Goal: Transaction & Acquisition: Purchase product/service

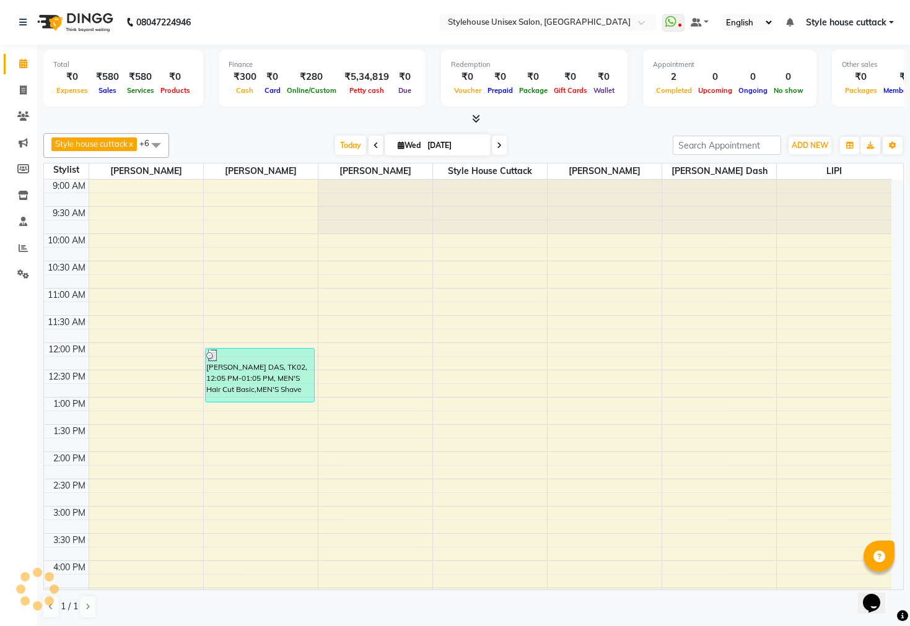
scroll to position [333, 0]
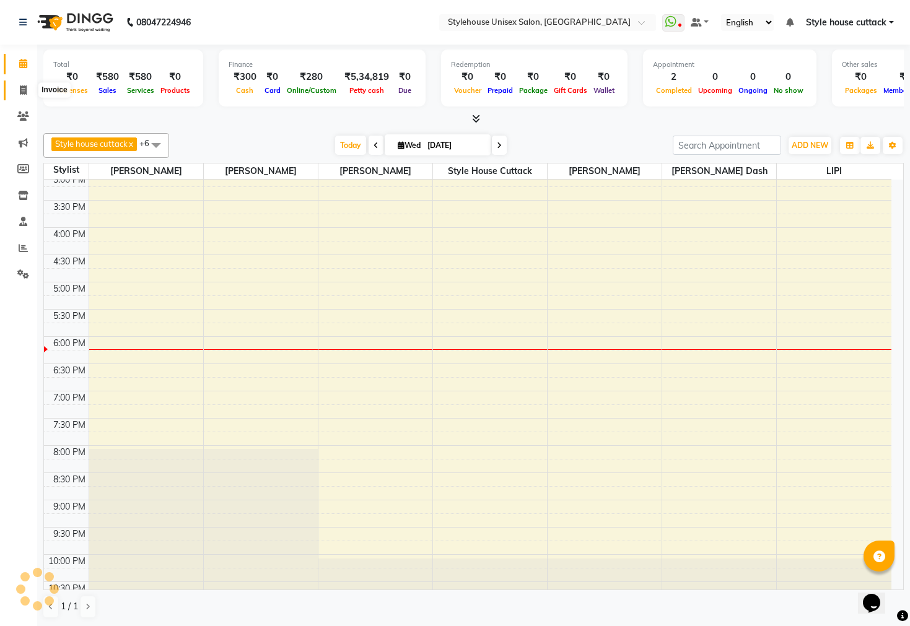
click at [23, 90] on icon at bounding box center [23, 89] width 7 height 9
select select "service"
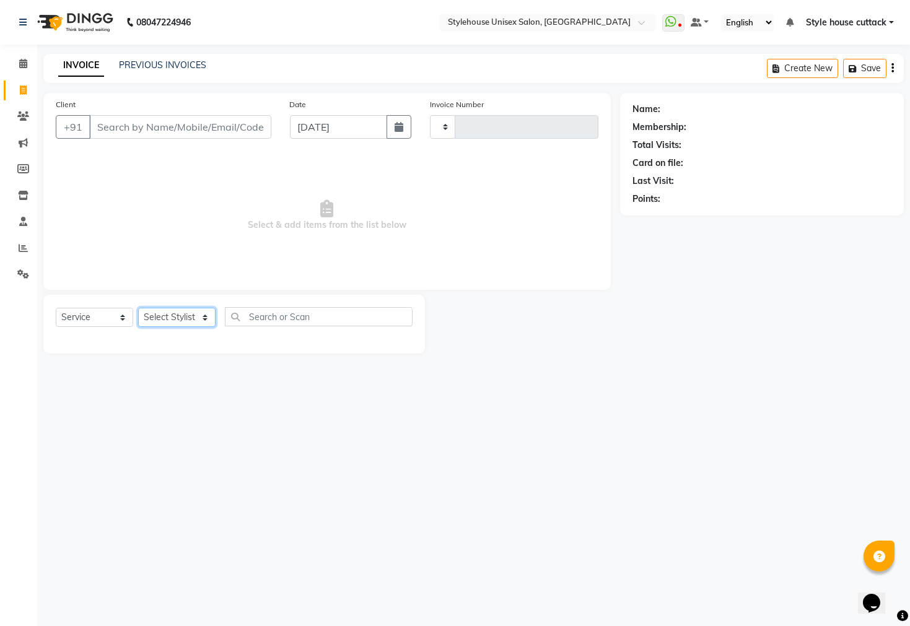
click at [165, 315] on select "Select Stylist" at bounding box center [176, 317] width 77 height 19
click at [138, 308] on select "Select Stylist" at bounding box center [176, 317] width 77 height 19
click at [180, 320] on select "Select Stylist" at bounding box center [176, 317] width 77 height 19
type input "2294"
select select "4222"
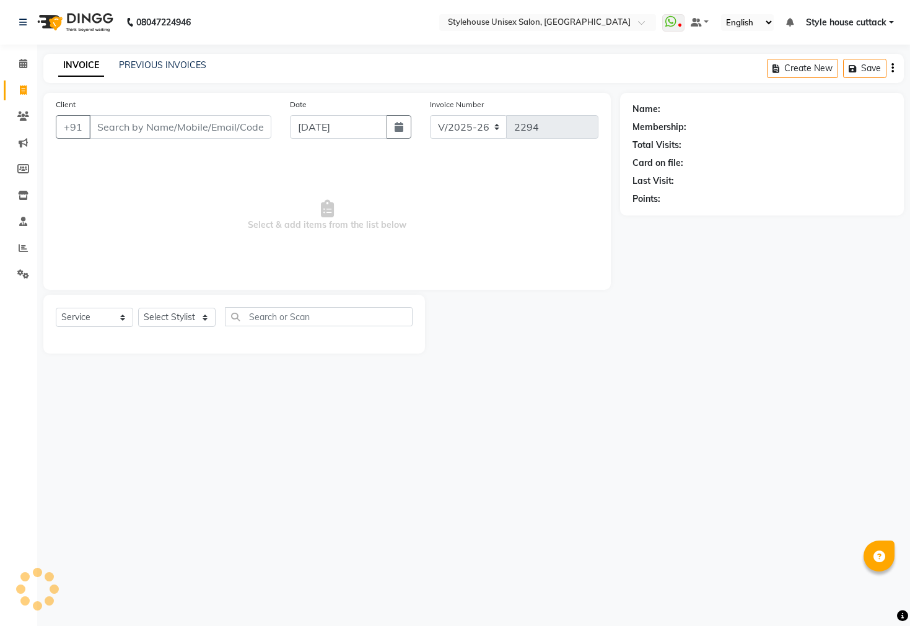
select select "4222"
select select "service"
click at [117, 126] on input "Client" at bounding box center [180, 127] width 182 height 24
type input "8249079621"
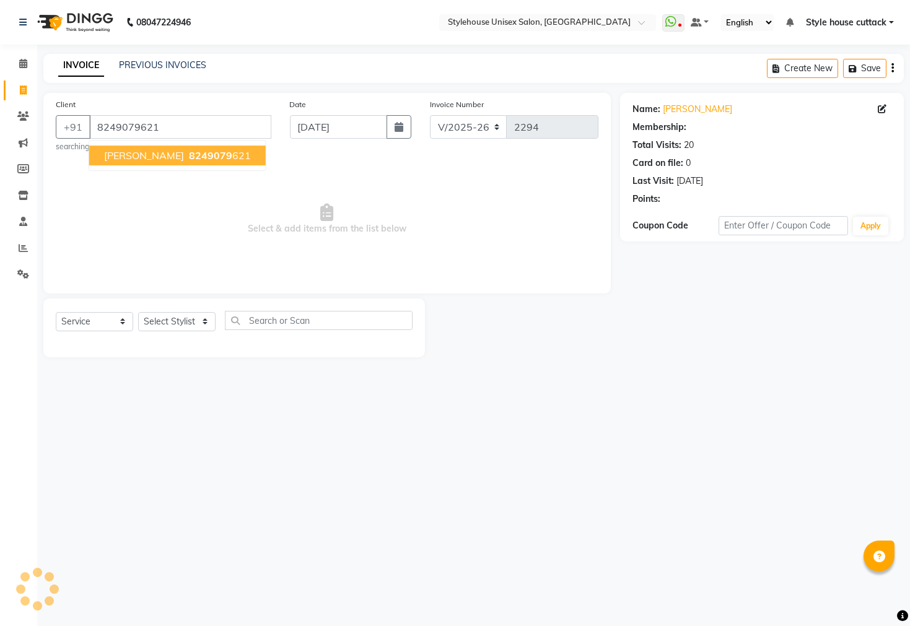
select select "2: Object"
click at [151, 156] on span "SUBHADARSINI" at bounding box center [144, 155] width 80 height 12
click at [177, 326] on select "Select Stylist Bharati [PERSON_NAME] [PERSON_NAME] [PERSON_NAME] LIPI [PERSON_N…" at bounding box center [176, 321] width 77 height 19
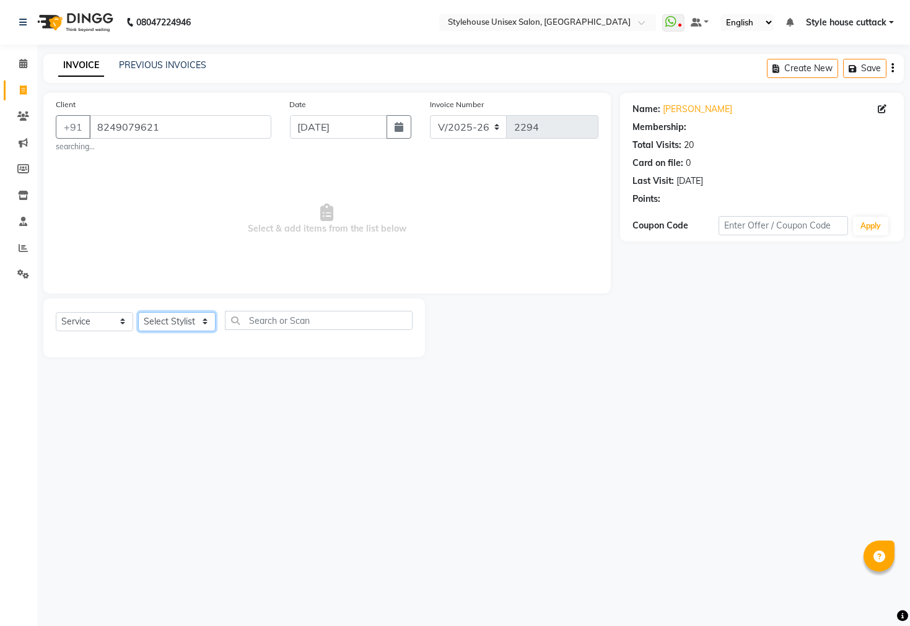
select select "2: Object"
select select "26078"
click at [138, 312] on select "Select Stylist Bharati [PERSON_NAME] [PERSON_NAME] [PERSON_NAME] LIPI [PERSON_N…" at bounding box center [176, 321] width 77 height 19
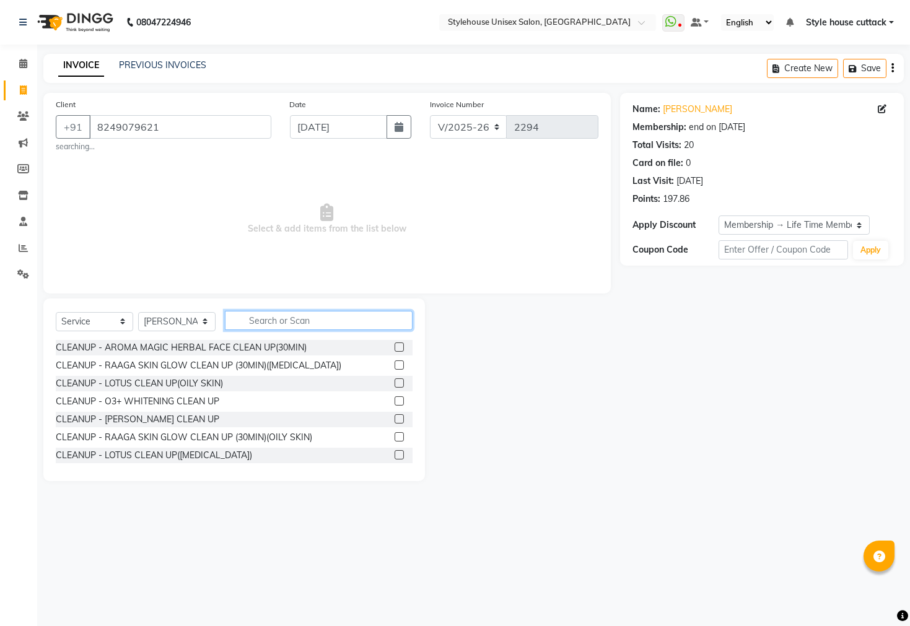
click at [263, 321] on input "text" at bounding box center [319, 320] width 188 height 19
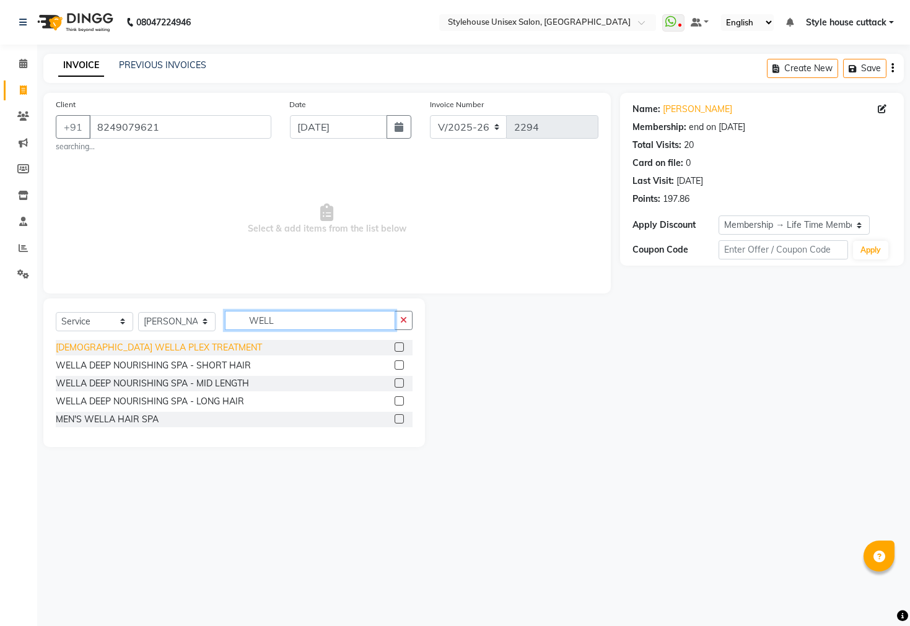
type input "WELL"
click at [161, 352] on div "[DEMOGRAPHIC_DATA] WELLA PLEX TREATMENT" at bounding box center [159, 347] width 206 height 13
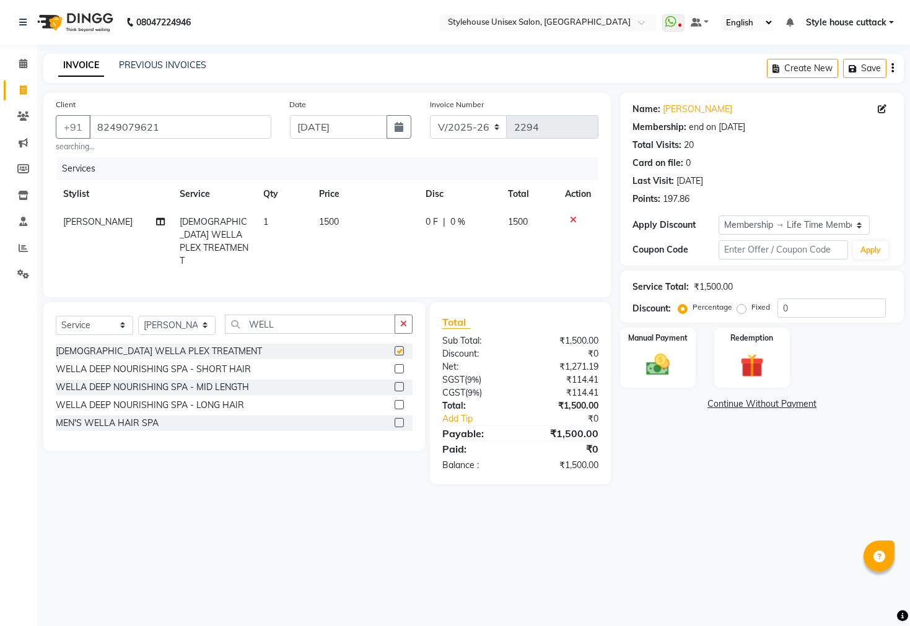
checkbox input "false"
drag, startPoint x: 822, startPoint y: 281, endPoint x: 805, endPoint y: 301, distance: 25.9
click at [821, 286] on div "Service Total: ₹1,500.00" at bounding box center [761, 287] width 259 height 13
click at [805, 301] on input "0" at bounding box center [831, 308] width 108 height 19
type input "20"
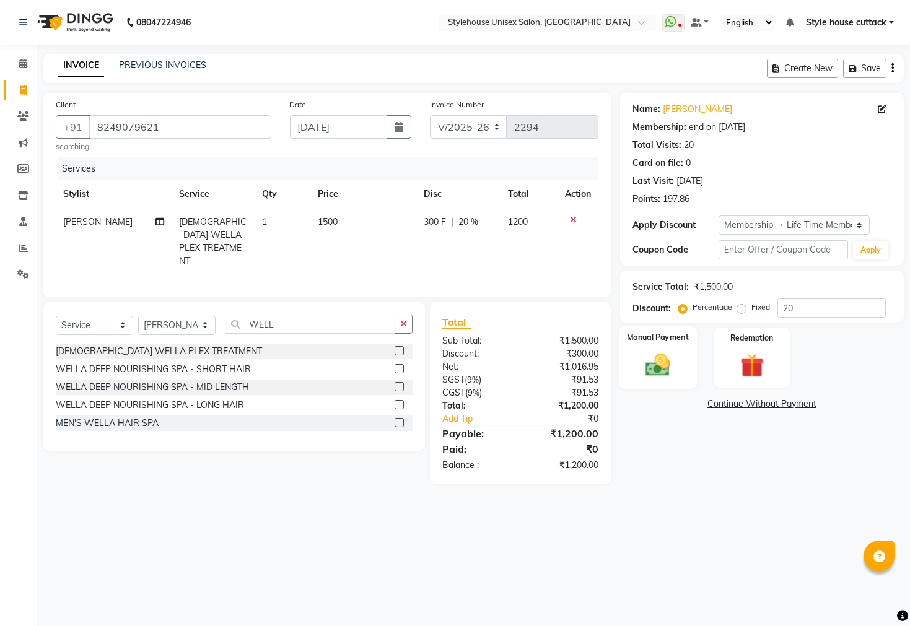
click at [642, 377] on img at bounding box center [658, 365] width 40 height 28
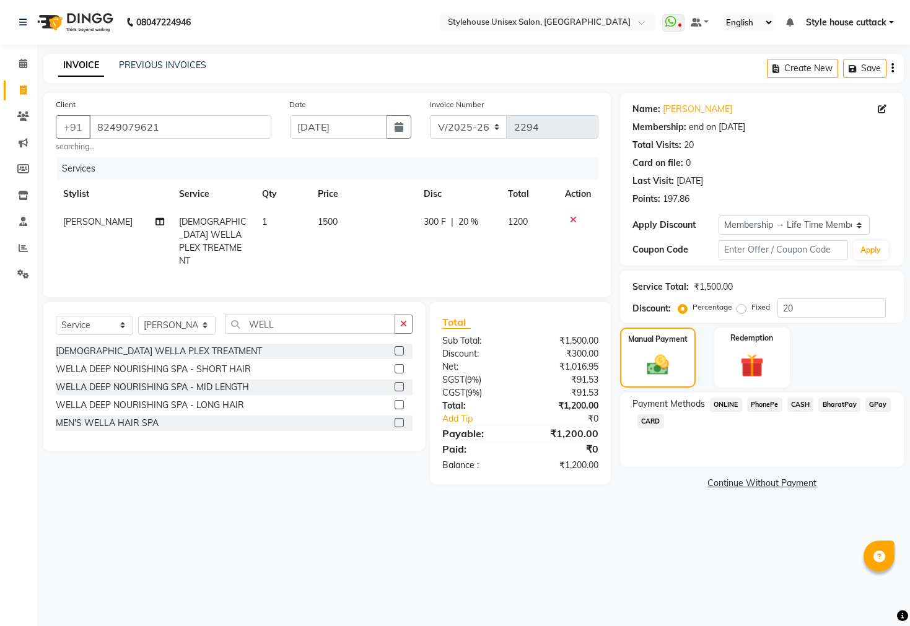
click at [786, 414] on div "CASH" at bounding box center [798, 406] width 32 height 17
click at [789, 412] on span "CASH" at bounding box center [800, 405] width 27 height 14
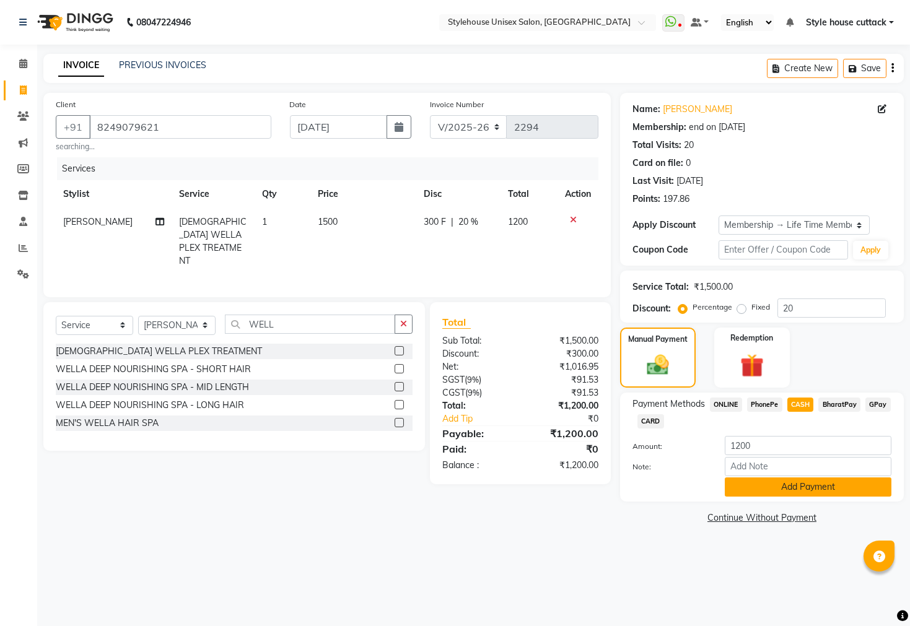
click at [785, 497] on button "Add Payment" at bounding box center [808, 487] width 167 height 19
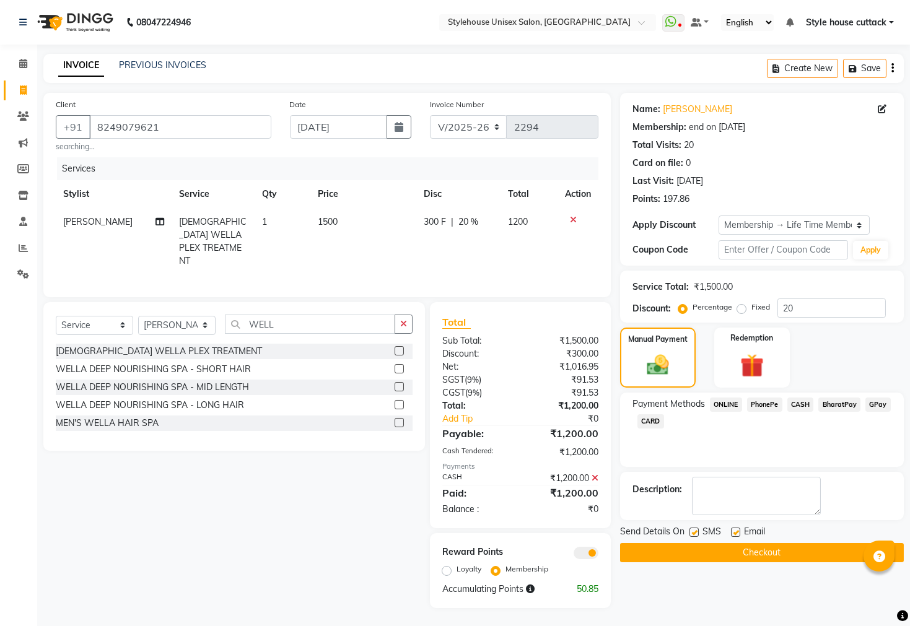
click at [757, 562] on button "Checkout" at bounding box center [762, 552] width 284 height 19
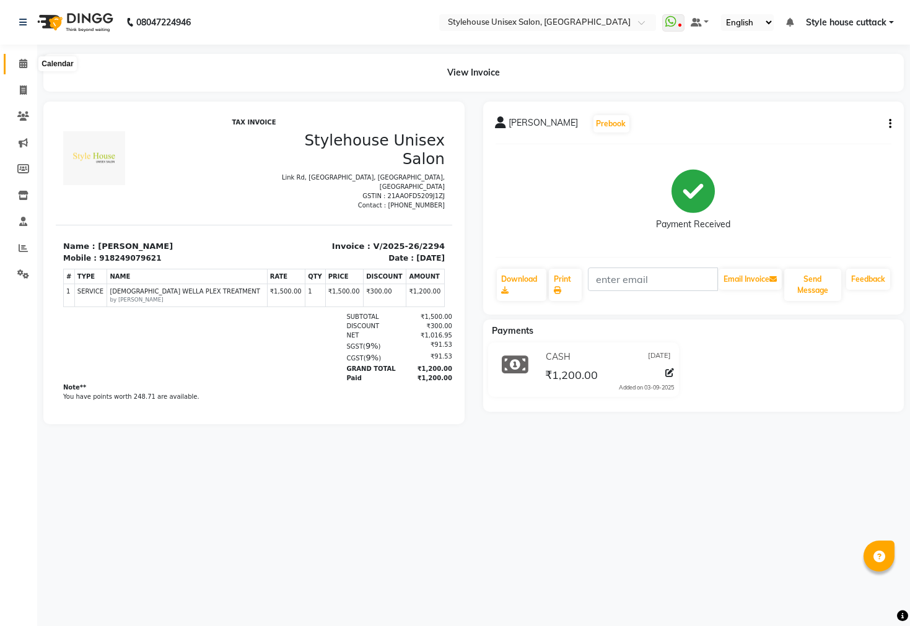
click at [23, 63] on icon at bounding box center [23, 63] width 8 height 9
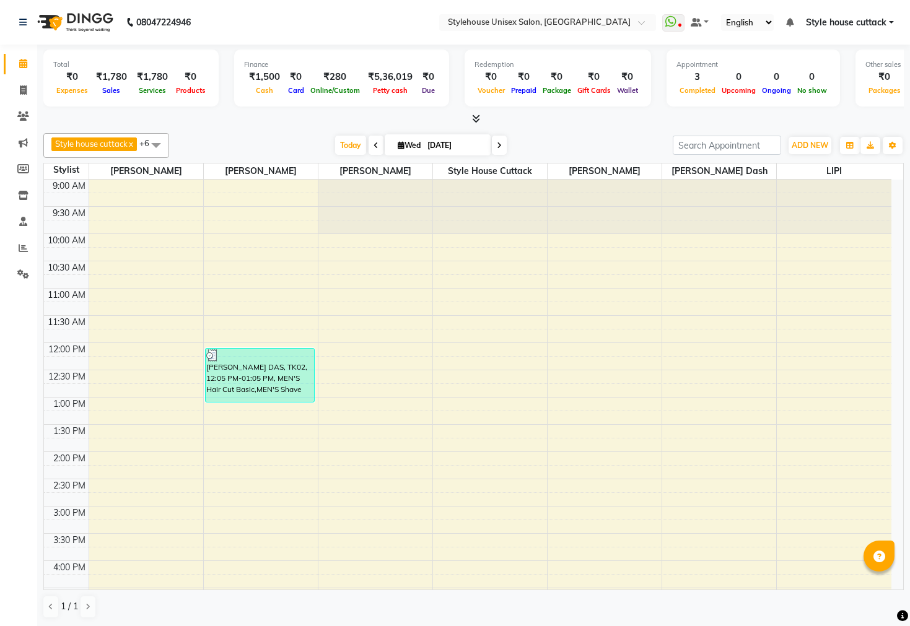
click at [373, 146] on icon at bounding box center [375, 145] width 5 height 7
type input "02-09-2025"
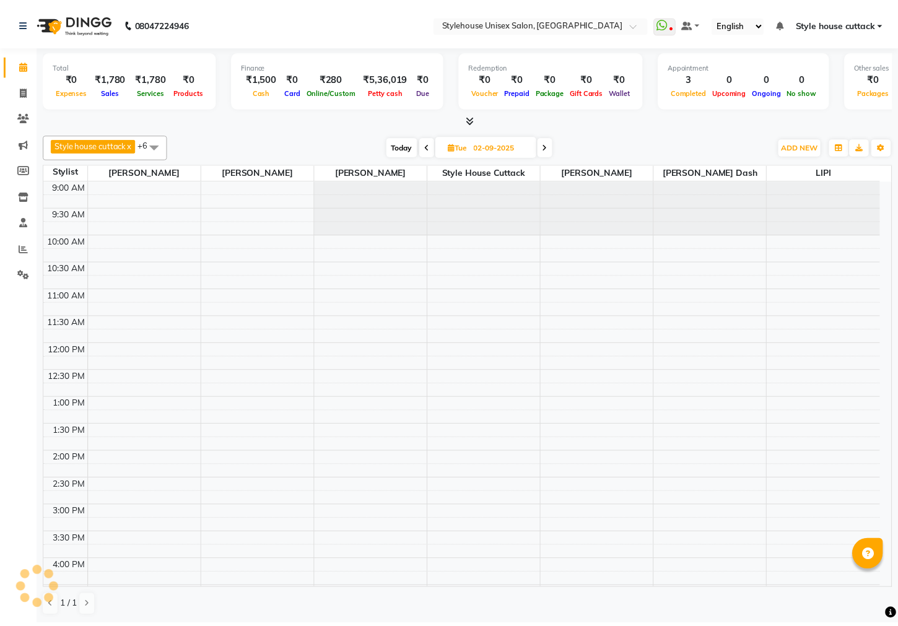
scroll to position [357, 0]
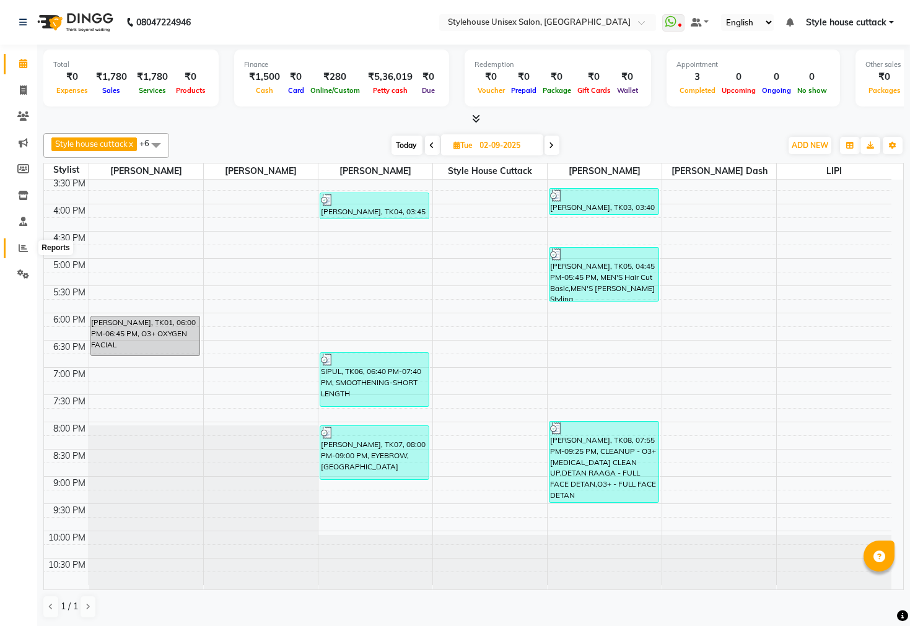
click at [23, 246] on icon at bounding box center [23, 247] width 9 height 9
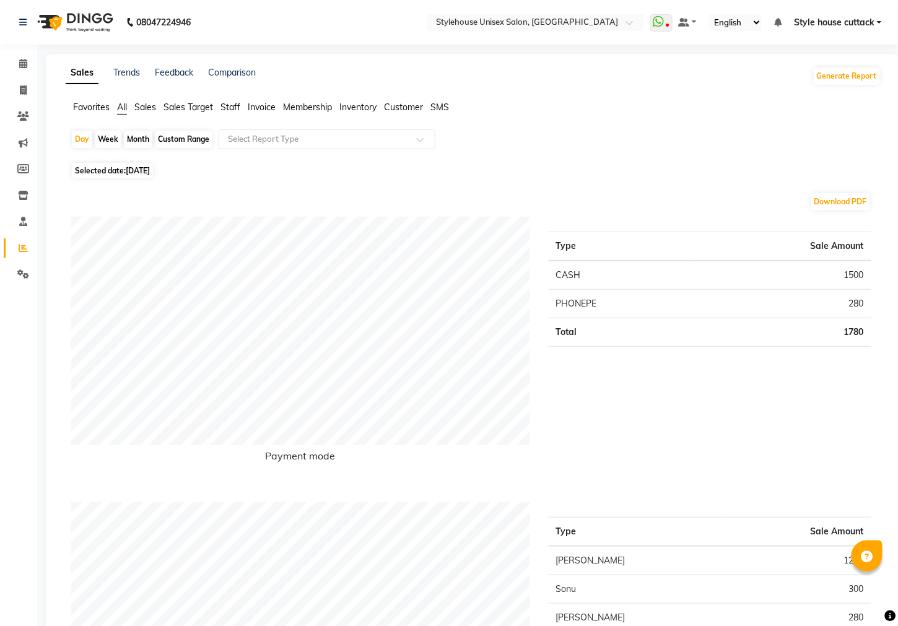
click at [360, 107] on span "Inventory" at bounding box center [357, 107] width 37 height 11
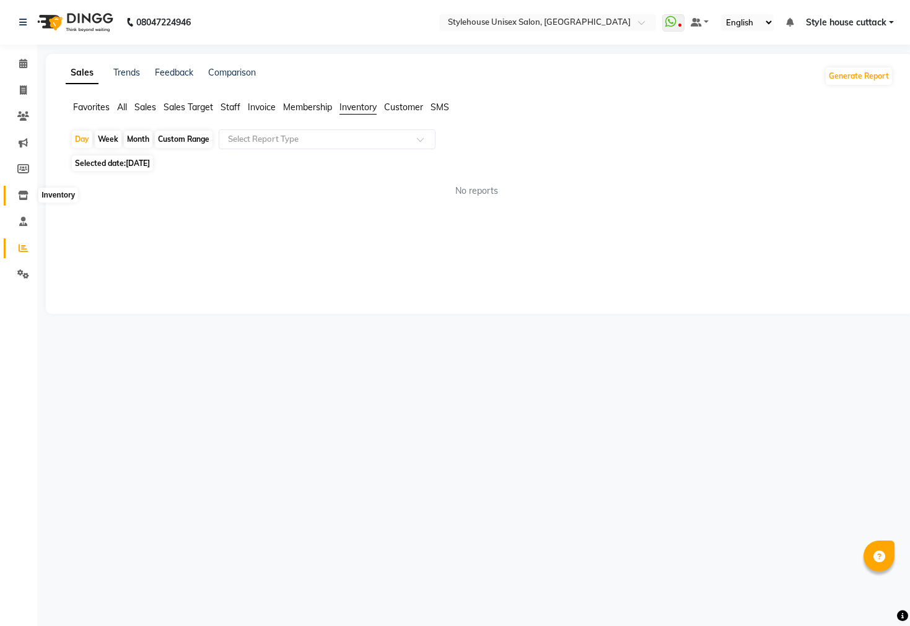
click at [20, 196] on icon at bounding box center [23, 195] width 11 height 9
select select
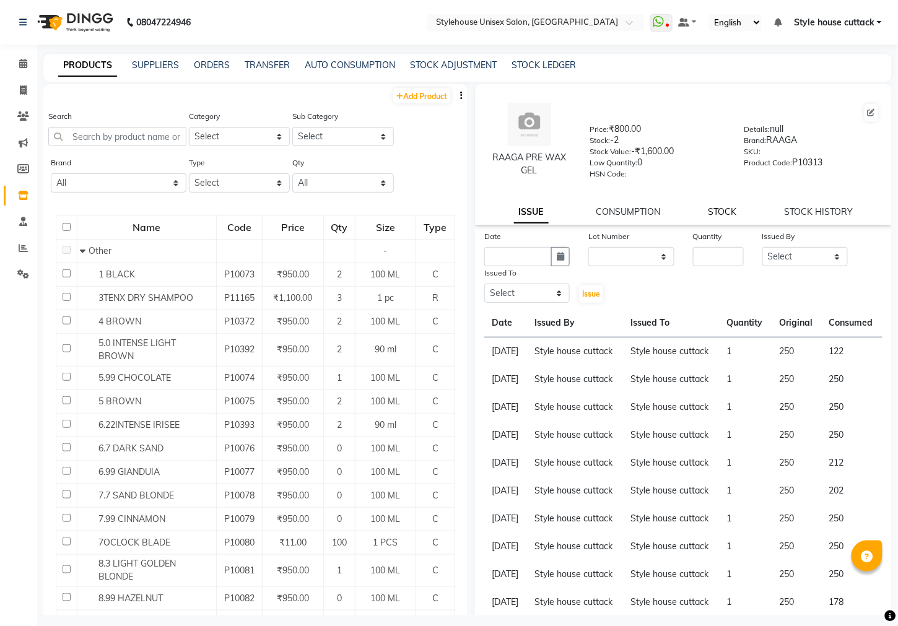
click at [713, 212] on link "STOCK" at bounding box center [723, 211] width 28 height 11
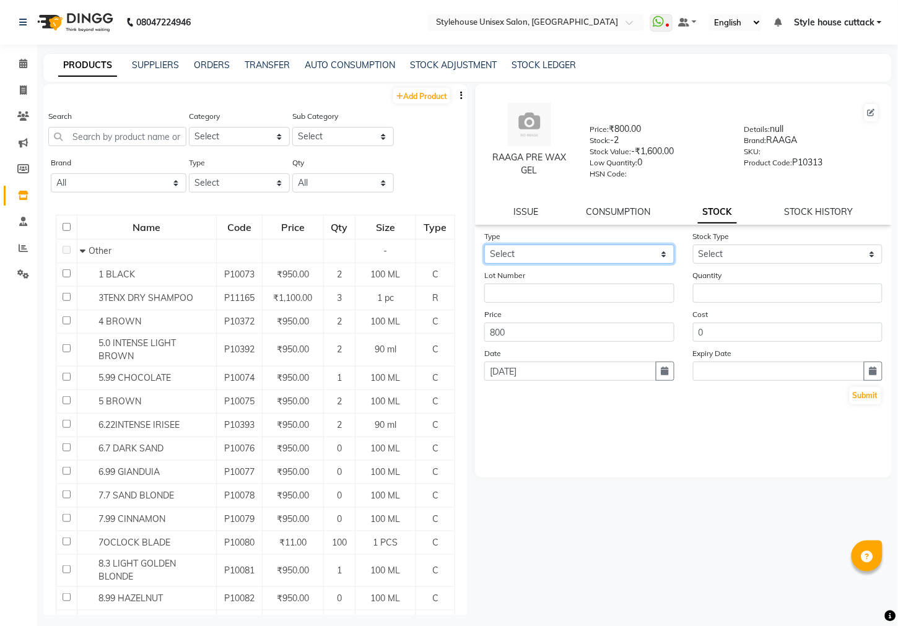
click at [565, 253] on select "Select In Out" at bounding box center [579, 254] width 190 height 19
select select "in"
click at [484, 245] on select "Select In Out" at bounding box center [579, 254] width 190 height 19
click at [539, 297] on input "text" at bounding box center [579, 293] width 190 height 19
click at [723, 255] on select "Select New Stock Adjustment Return Other" at bounding box center [788, 254] width 190 height 19
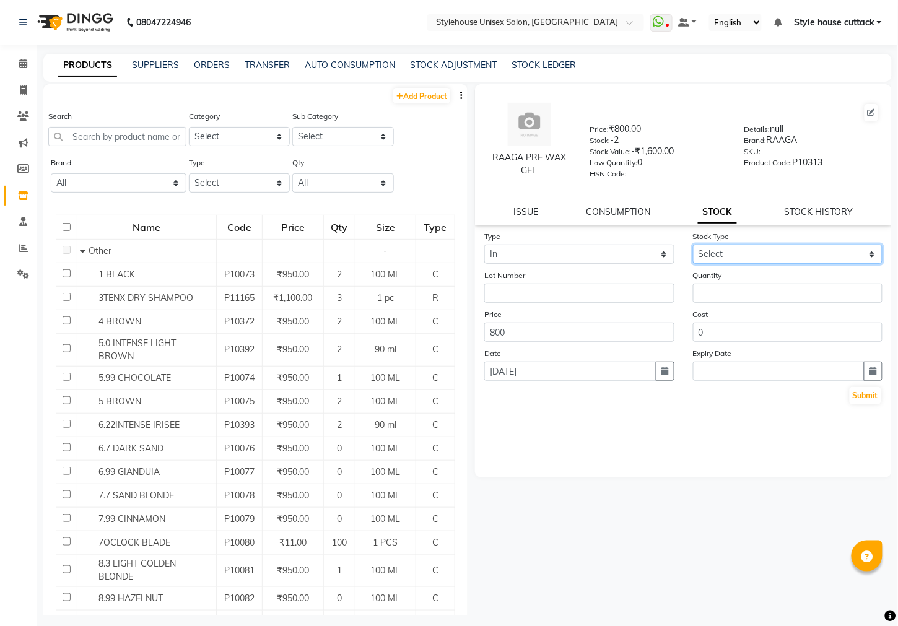
select select "new stock"
click at [693, 245] on select "Select New Stock Adjustment Return Other" at bounding box center [788, 254] width 190 height 19
click at [726, 295] on input "number" at bounding box center [788, 293] width 190 height 19
click at [20, 220] on icon at bounding box center [23, 221] width 8 height 9
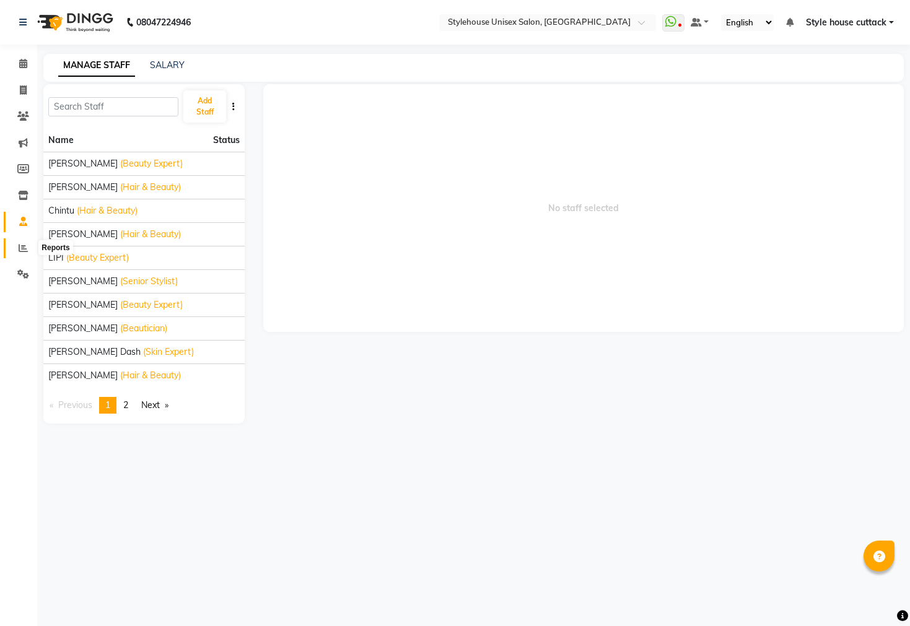
click at [26, 246] on icon at bounding box center [23, 247] width 9 height 9
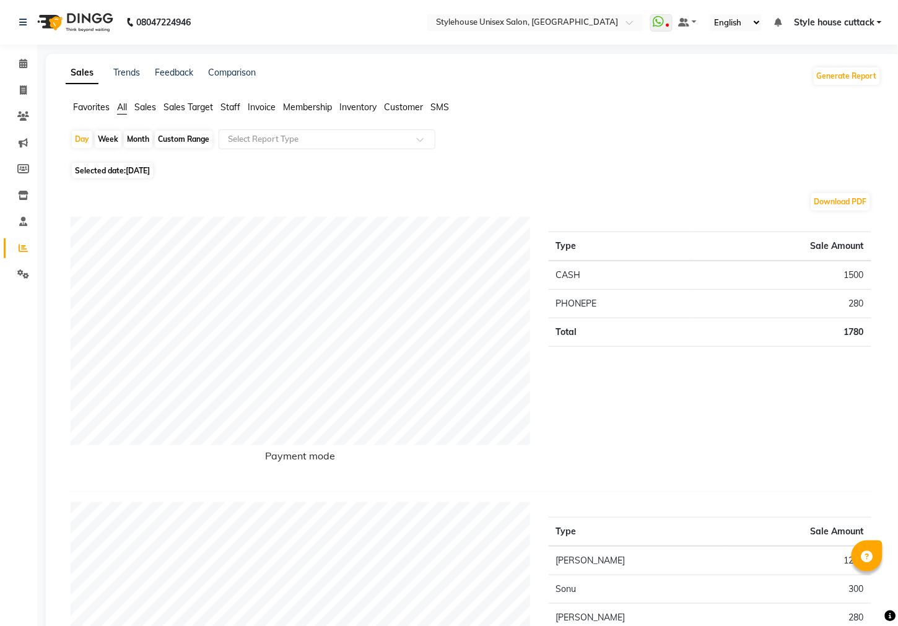
click at [352, 109] on span "Inventory" at bounding box center [357, 107] width 37 height 11
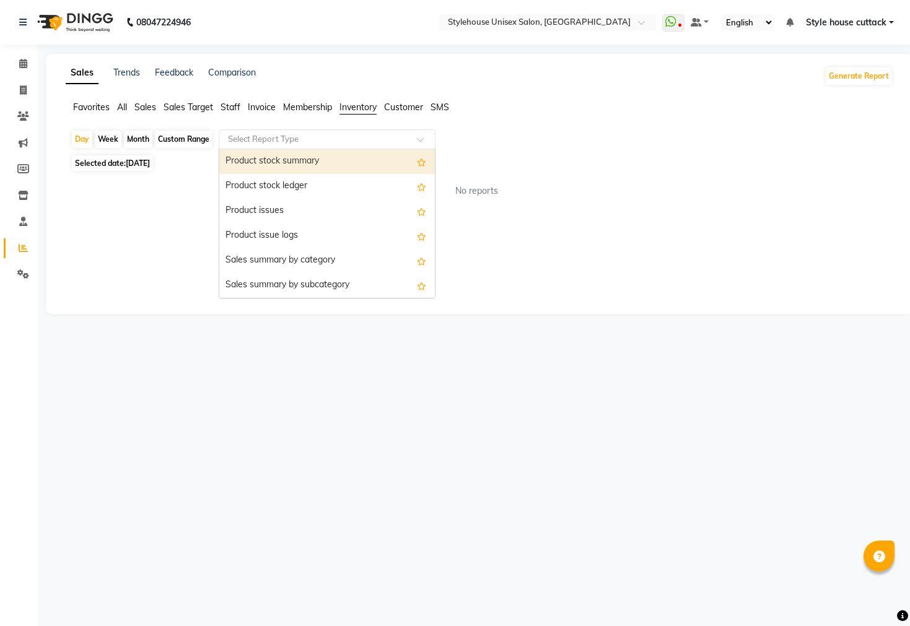
click at [248, 142] on input "text" at bounding box center [314, 139] width 178 height 12
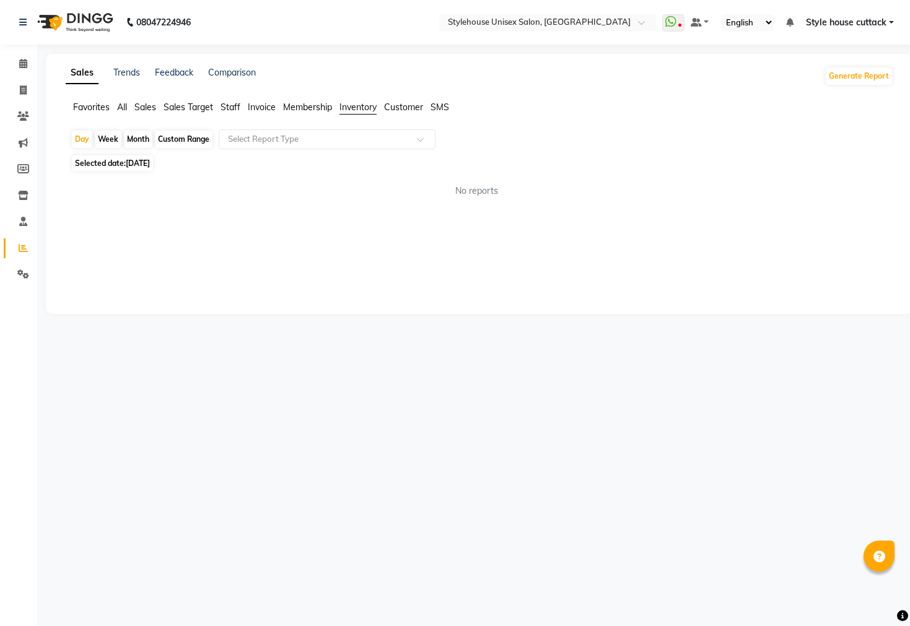
click at [180, 185] on div "No reports" at bounding box center [477, 191] width 813 height 13
click at [146, 162] on span "[DATE]" at bounding box center [138, 163] width 24 height 9
select select "9"
select select "2025"
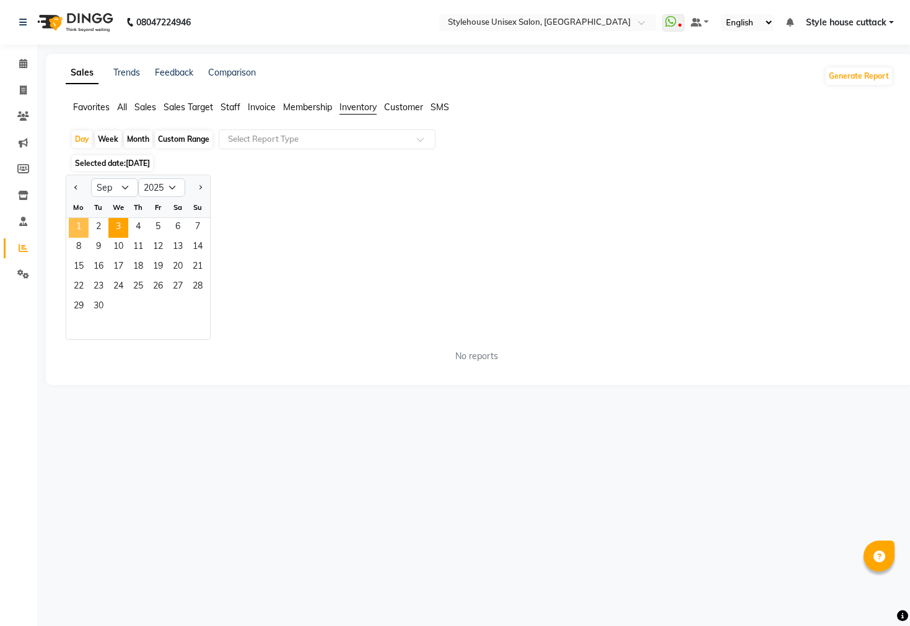
click at [81, 225] on span "1" at bounding box center [79, 228] width 20 height 20
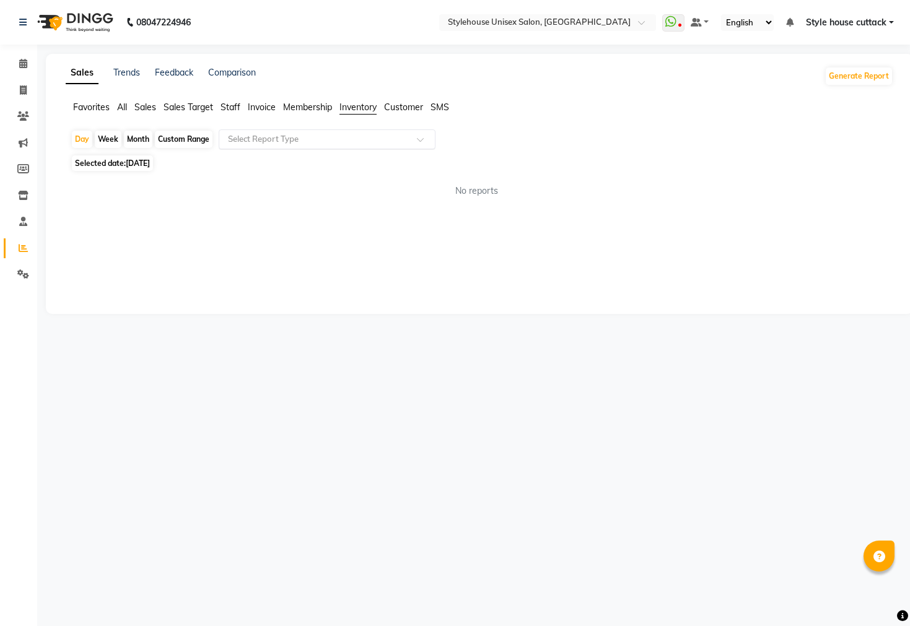
click at [271, 141] on input "text" at bounding box center [314, 139] width 178 height 12
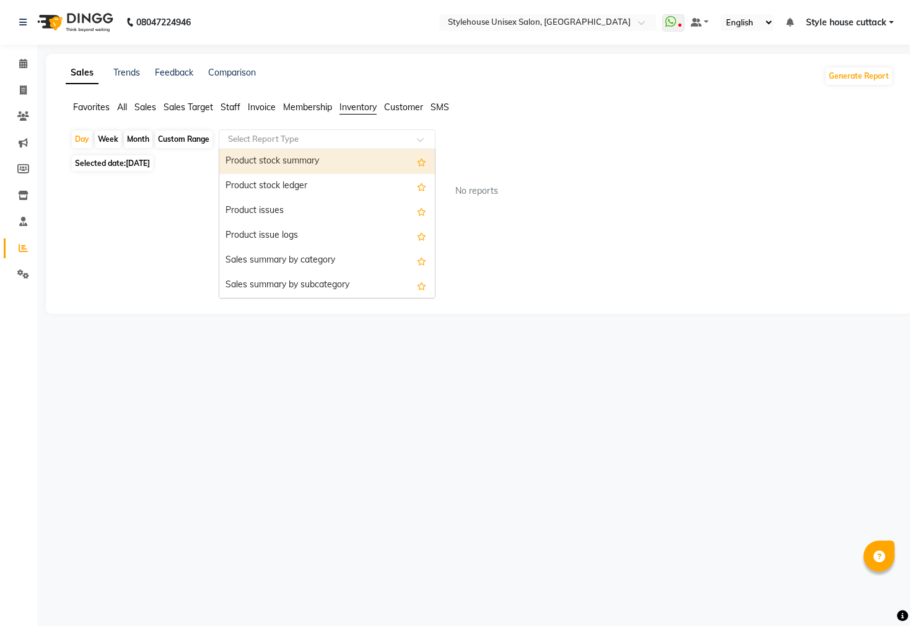
click at [273, 163] on div "Product stock summary" at bounding box center [327, 161] width 216 height 25
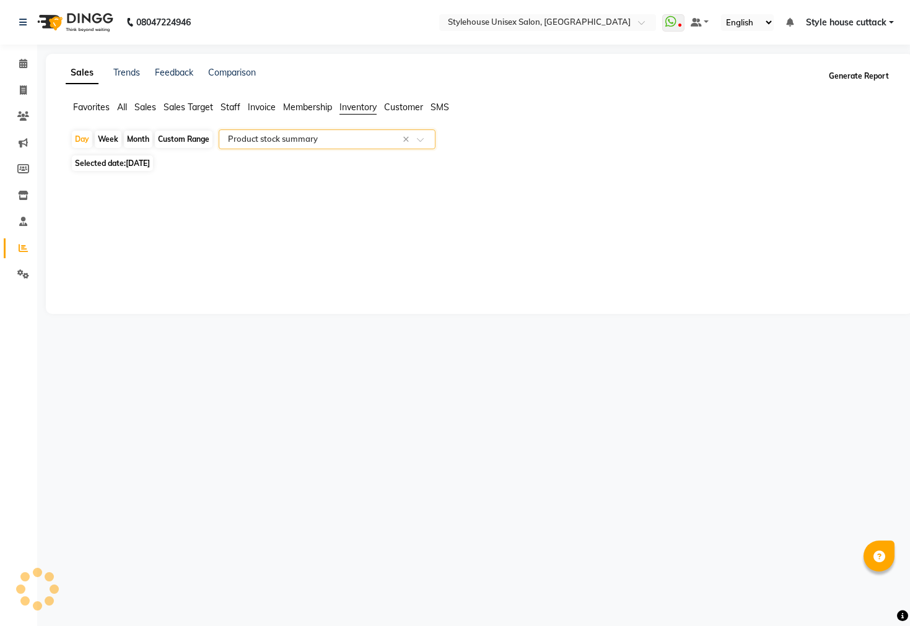
click at [862, 77] on button "Generate Report" at bounding box center [859, 76] width 66 height 17
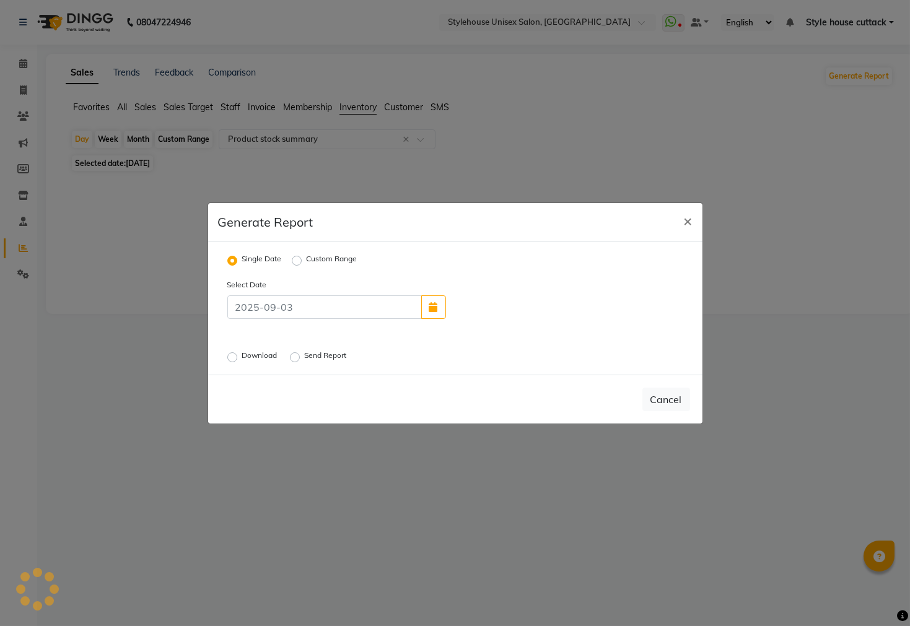
select select "full_report"
select select "csv"
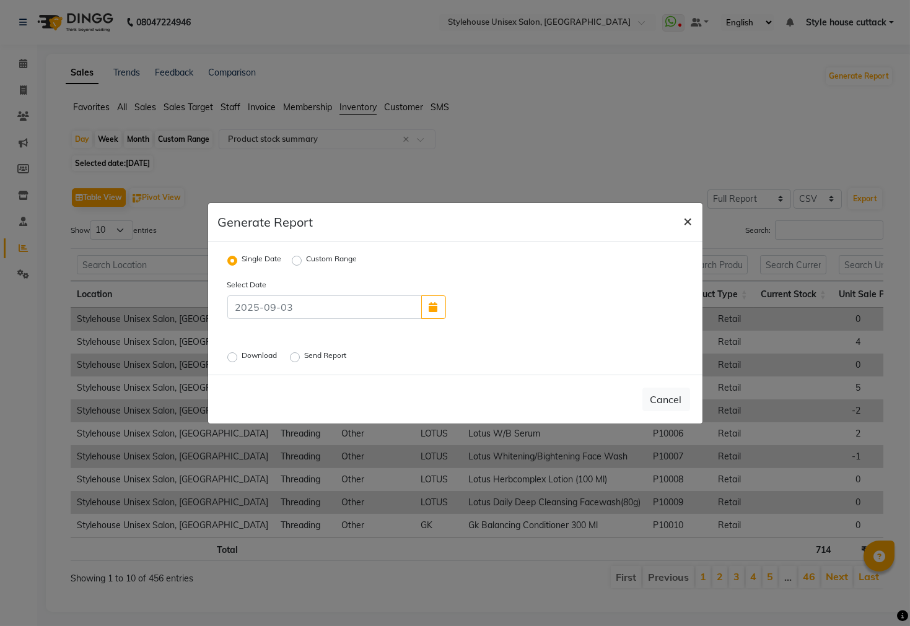
click at [689, 223] on span "×" at bounding box center [688, 220] width 9 height 19
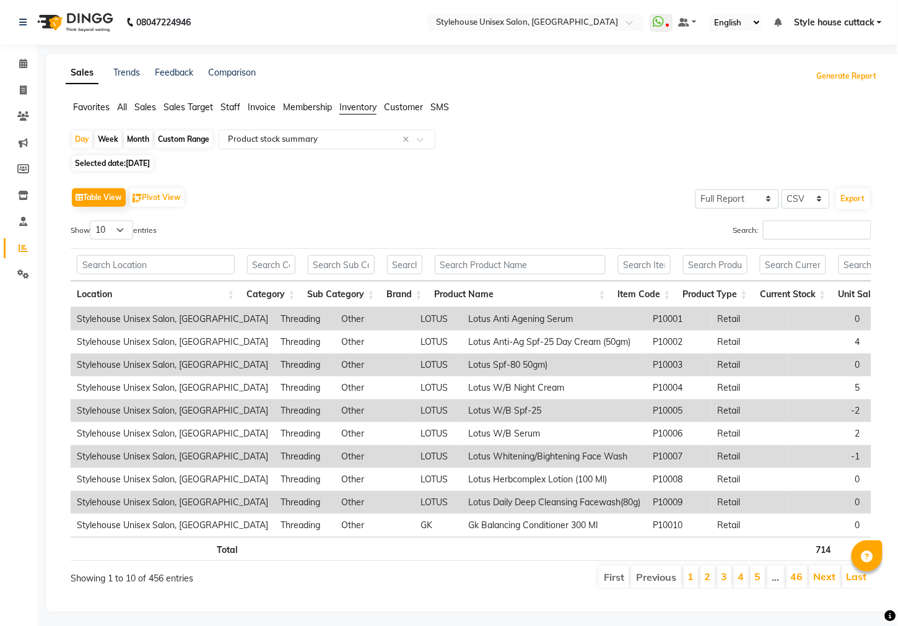
scroll to position [27, 0]
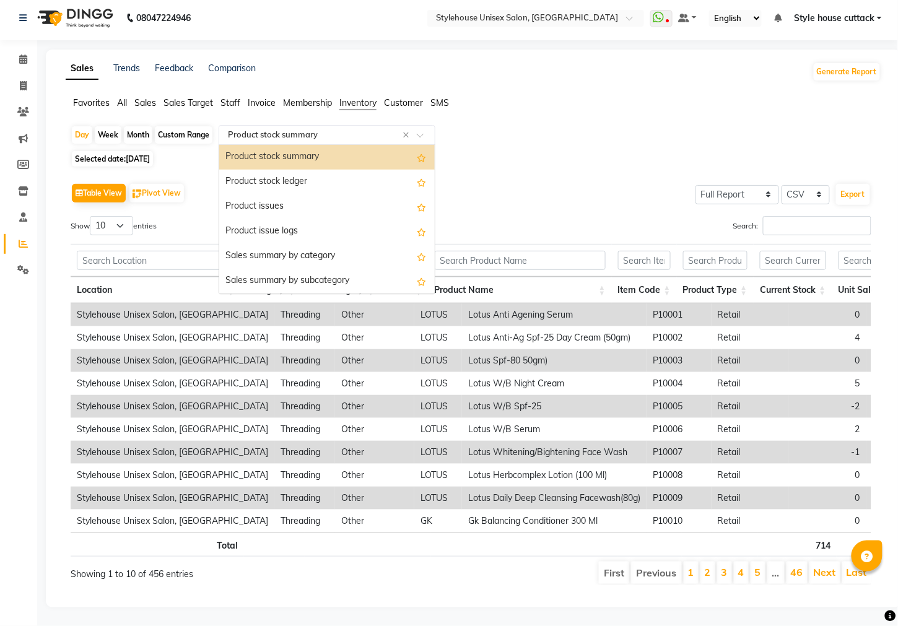
click at [248, 129] on input "text" at bounding box center [314, 135] width 178 height 12
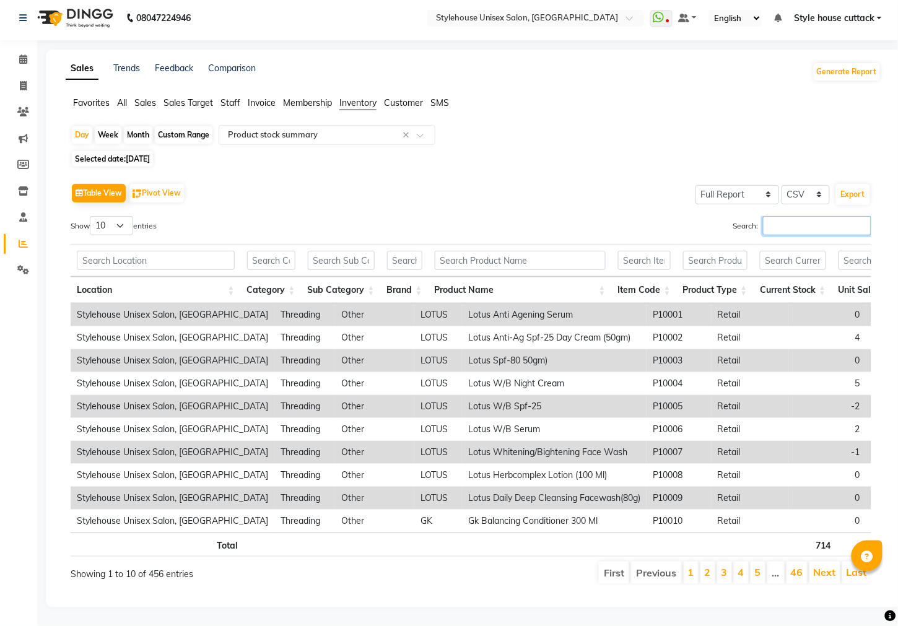
click at [772, 216] on input "Search:" at bounding box center [817, 225] width 108 height 19
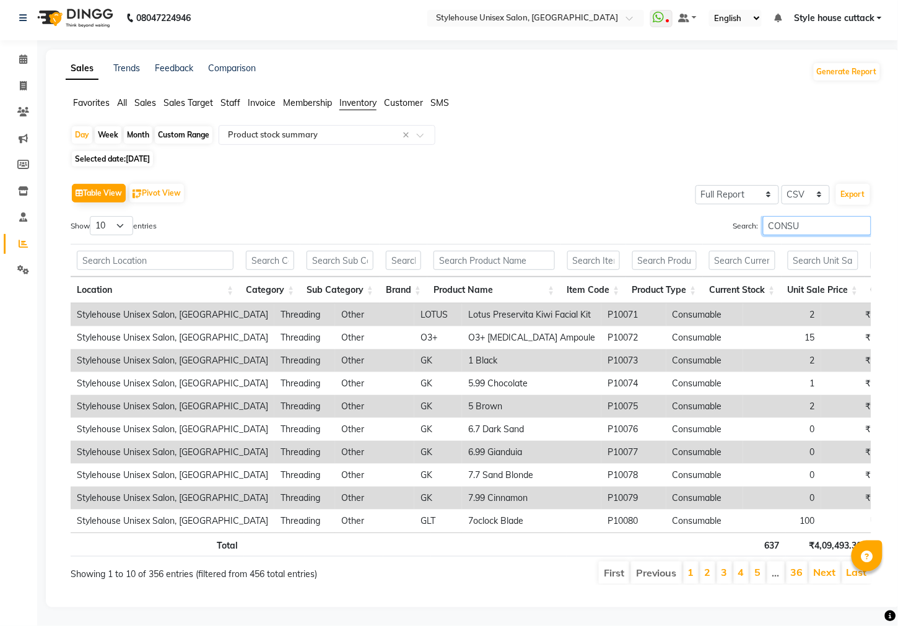
type input "CONSU"
click at [23, 239] on icon at bounding box center [23, 243] width 9 height 9
click at [356, 97] on span "Inventory" at bounding box center [357, 102] width 37 height 11
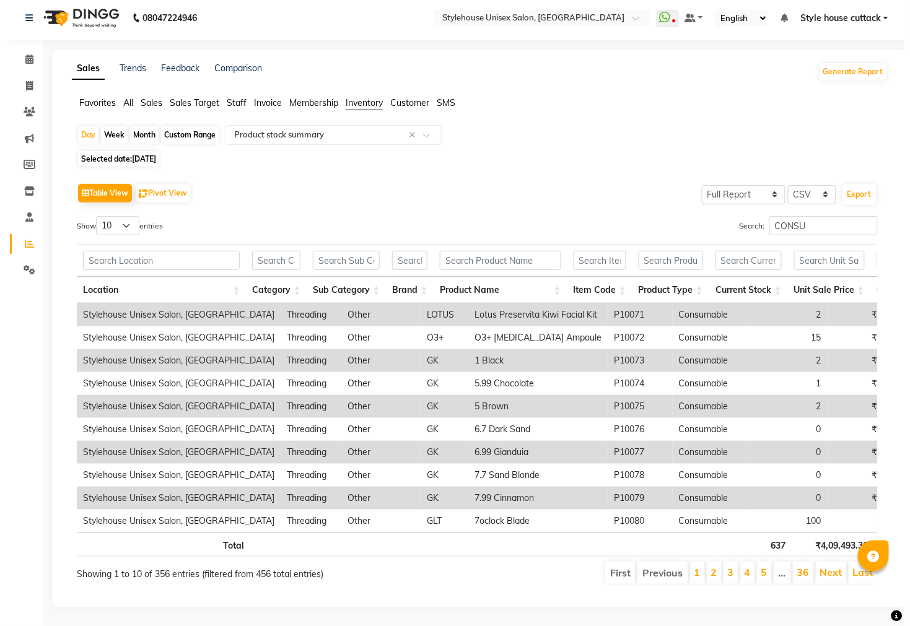
scroll to position [0, 0]
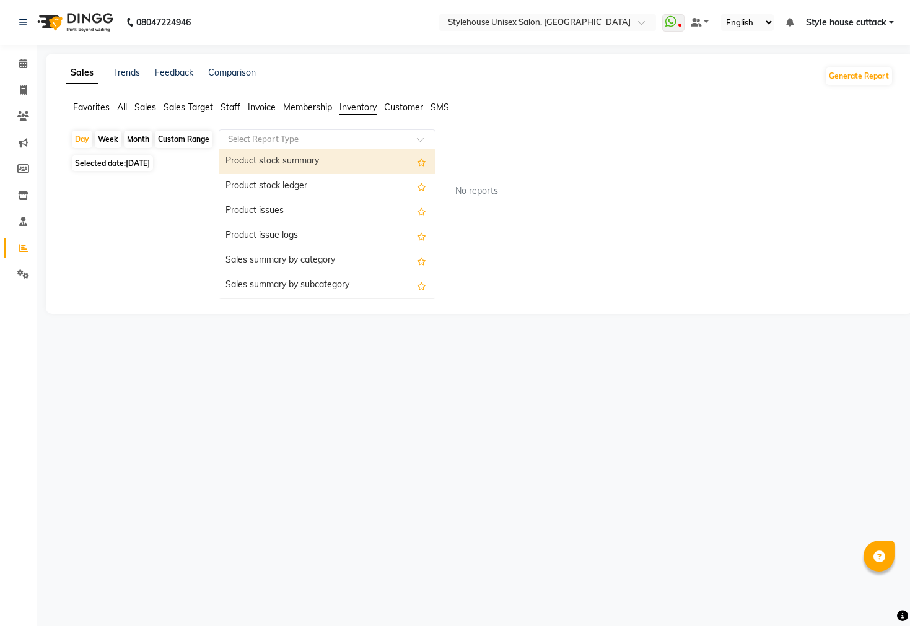
click at [258, 143] on input "text" at bounding box center [314, 139] width 178 height 12
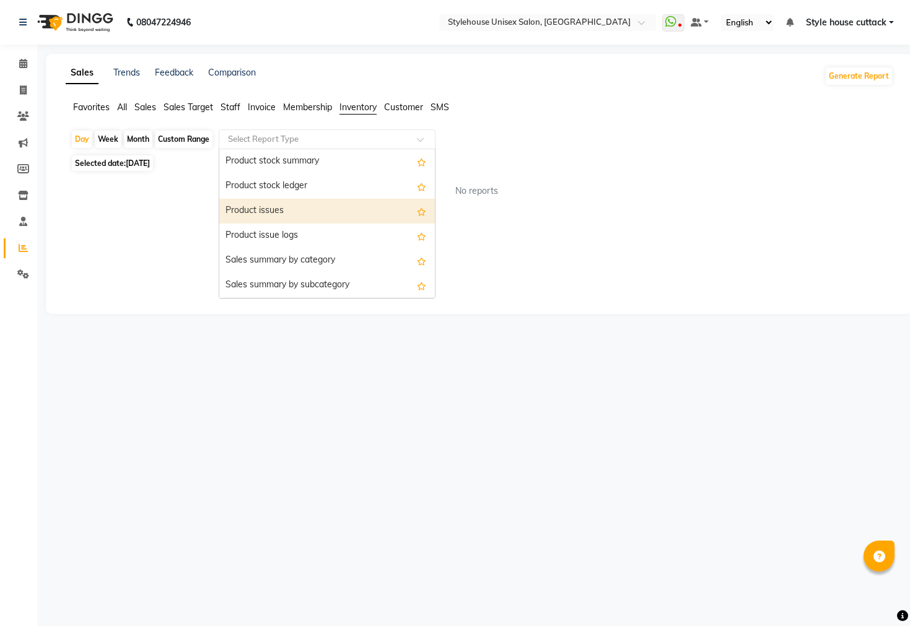
click at [271, 211] on div "Product issues" at bounding box center [327, 211] width 216 height 25
select select "full_report"
select select "csv"
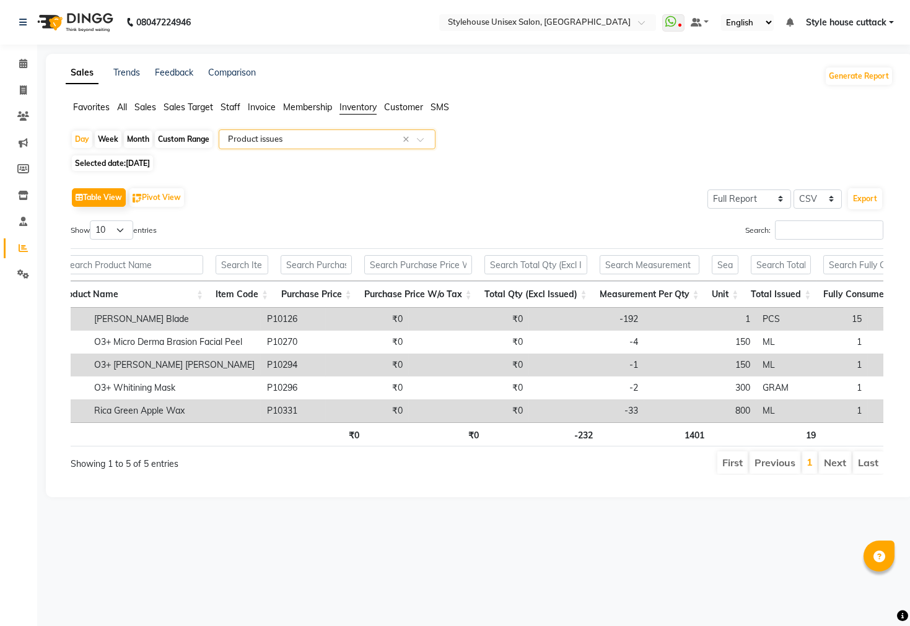
scroll to position [0, 297]
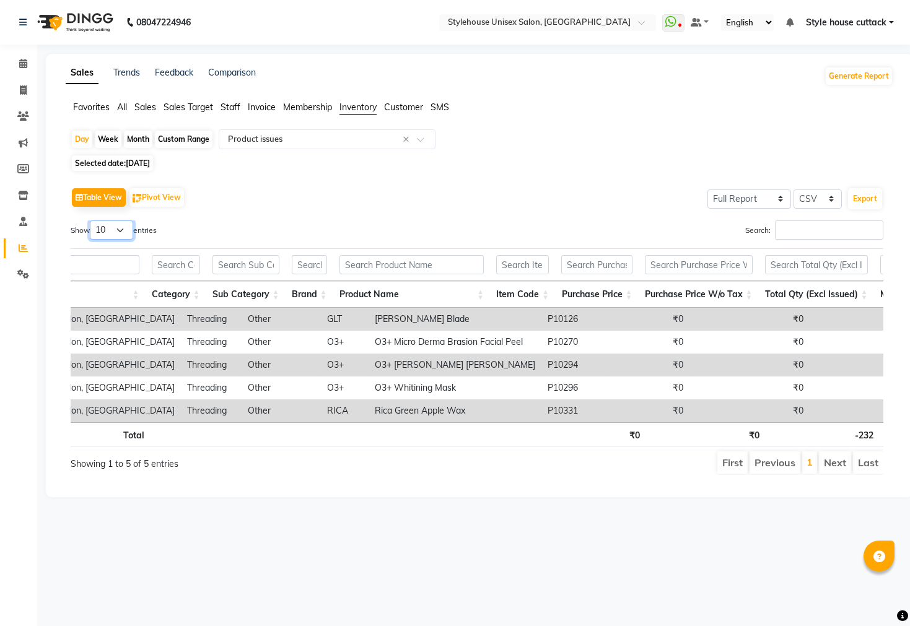
click at [123, 232] on select "10 25 50 100" at bounding box center [111, 229] width 43 height 19
select select "100"
click at [92, 220] on select "10 25 50 100" at bounding box center [111, 229] width 43 height 19
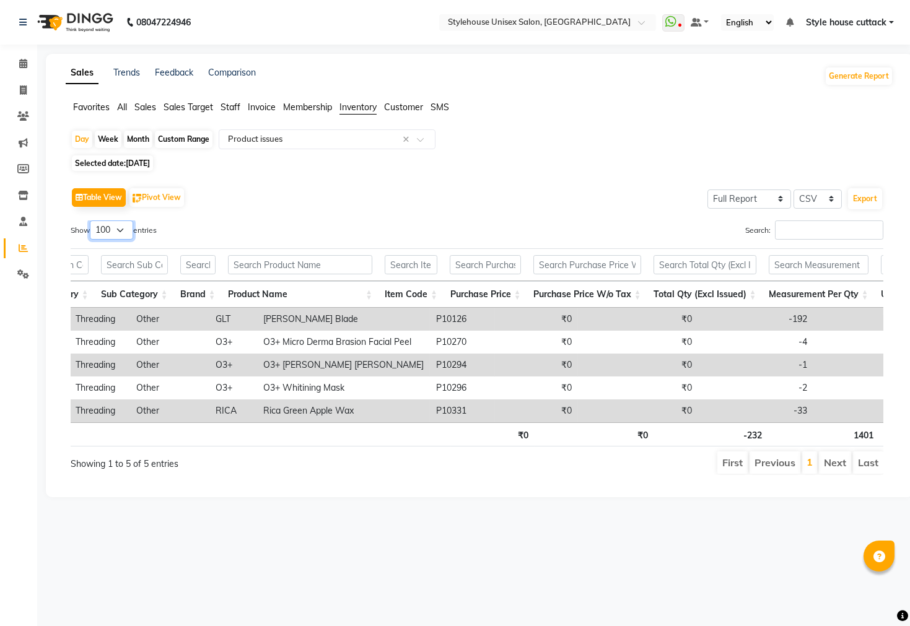
scroll to position [0, 0]
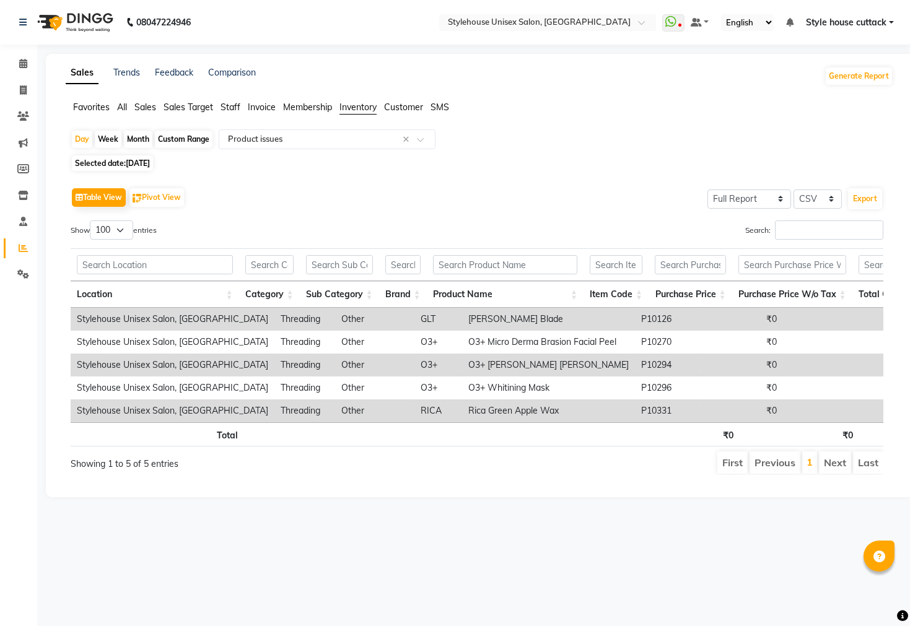
click at [166, 328] on td "Stylehouse Unisex Salon, Old LIC Colony" at bounding box center [173, 319] width 204 height 23
click at [170, 317] on td "Stylehouse Unisex Salon, Old LIC Colony" at bounding box center [173, 319] width 204 height 23
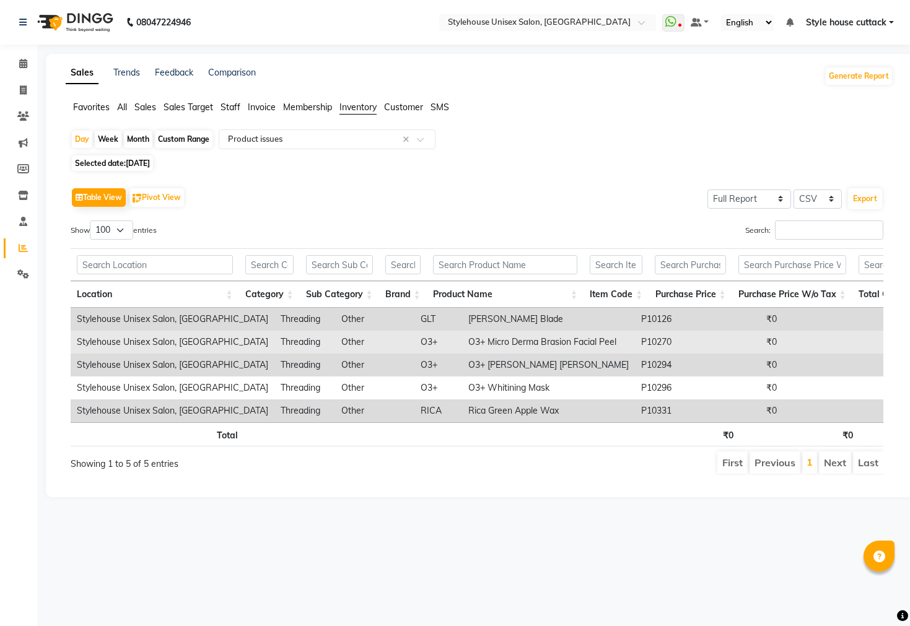
click at [280, 346] on td "Threading" at bounding box center [304, 342] width 61 height 23
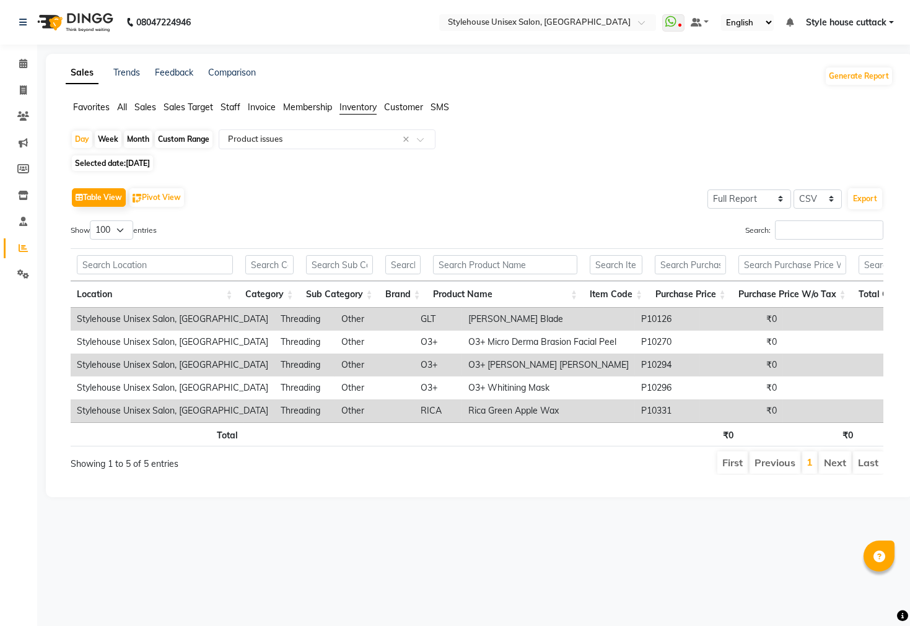
click at [297, 322] on td "Threading" at bounding box center [304, 319] width 61 height 23
click at [18, 171] on icon at bounding box center [23, 168] width 12 height 9
select select
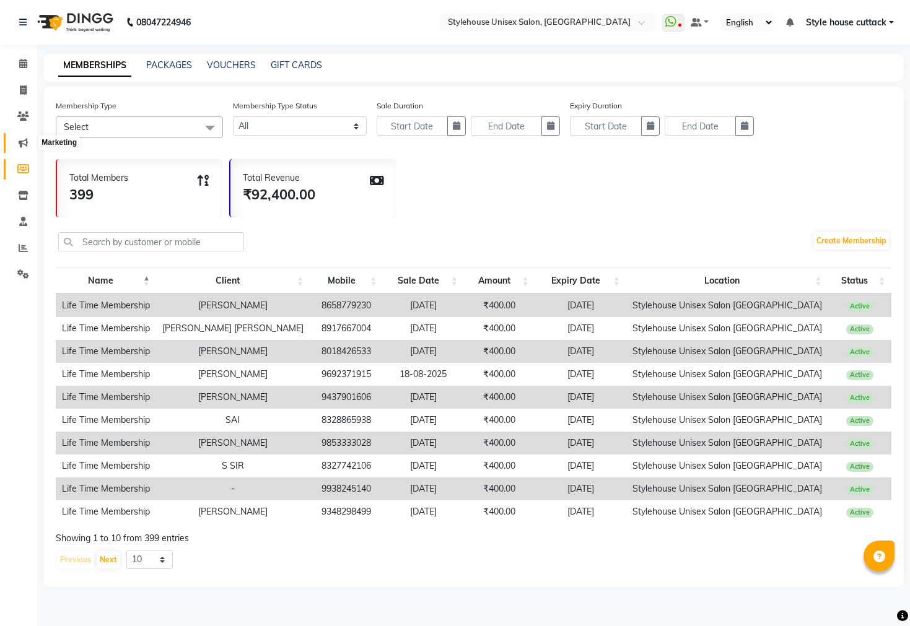
click at [15, 141] on span at bounding box center [23, 143] width 22 height 14
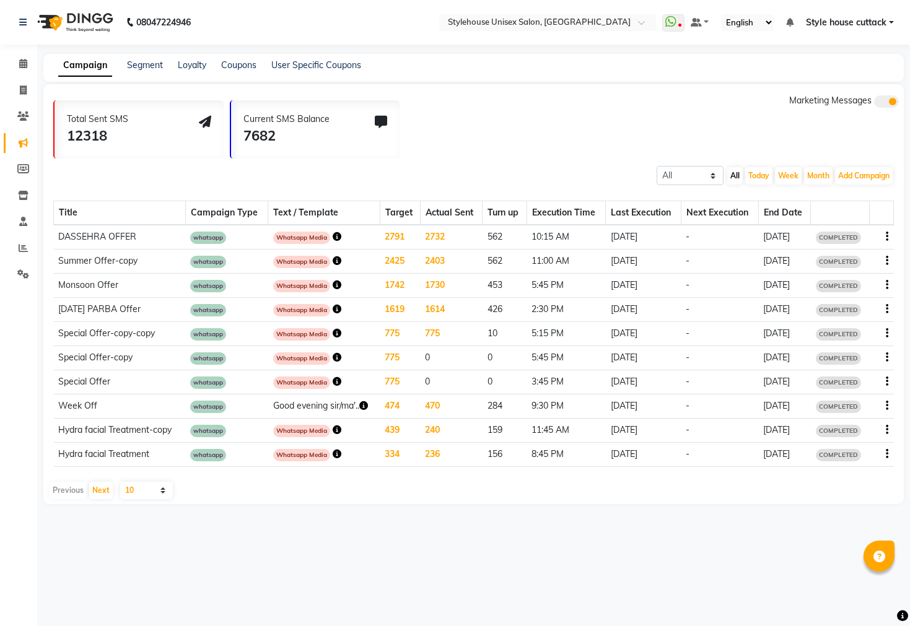
click at [333, 238] on icon "button" at bounding box center [337, 236] width 9 height 9
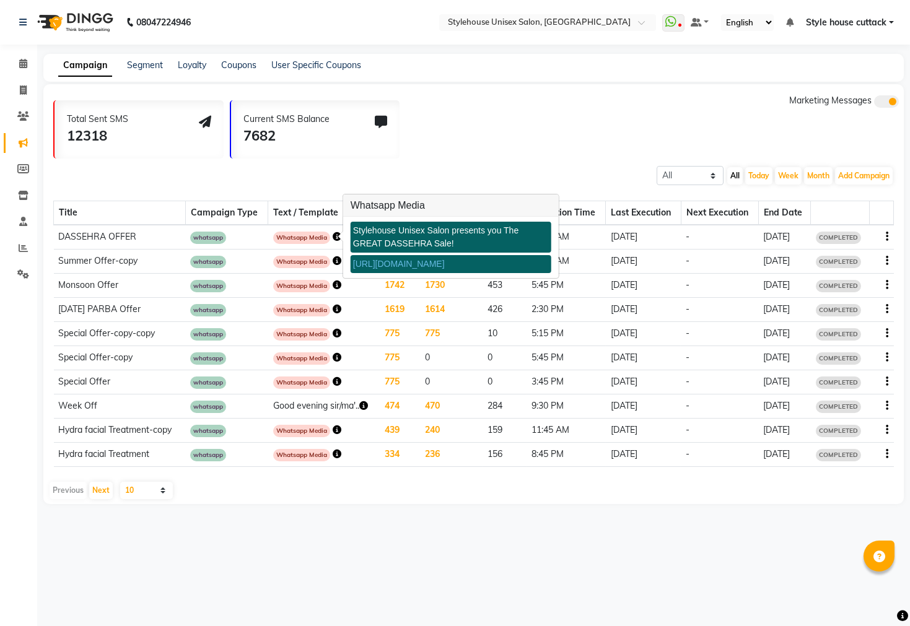
click at [506, 92] on div "Total Sent SMS 12318 Current SMS Balance 7682 Marketing Messages All Scheduled …" at bounding box center [473, 294] width 860 height 420
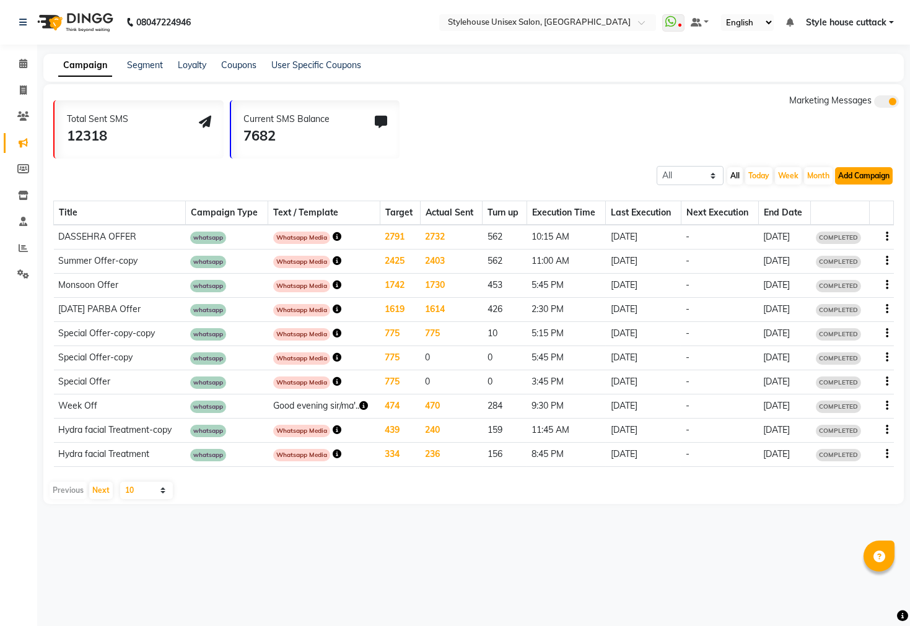
click at [855, 170] on button "Add Campaign" at bounding box center [864, 175] width 58 height 17
click at [841, 233] on div "WhatsApp (Direct)" at bounding box center [852, 233] width 105 height 19
select select "2"
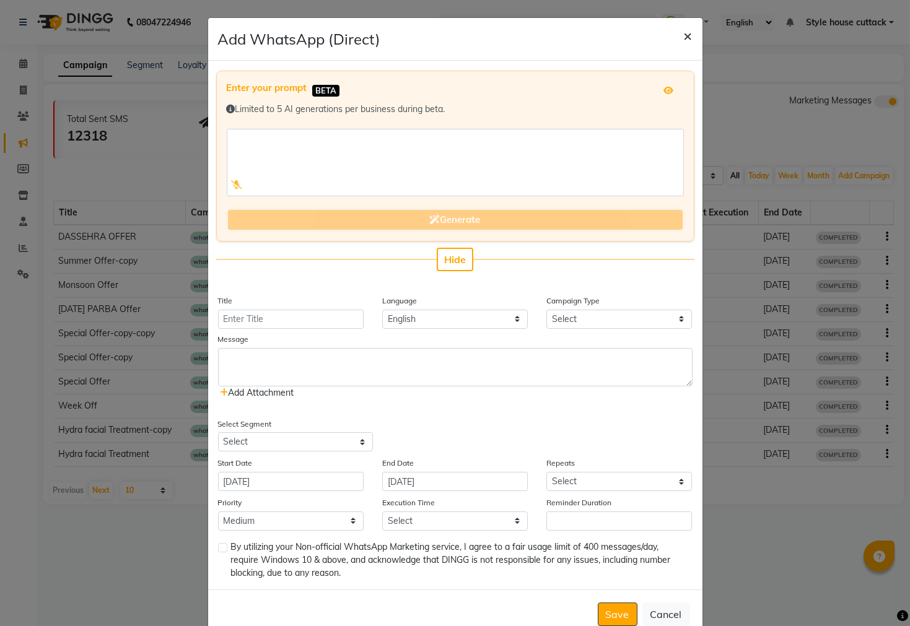
click at [684, 37] on span "×" at bounding box center [688, 35] width 9 height 19
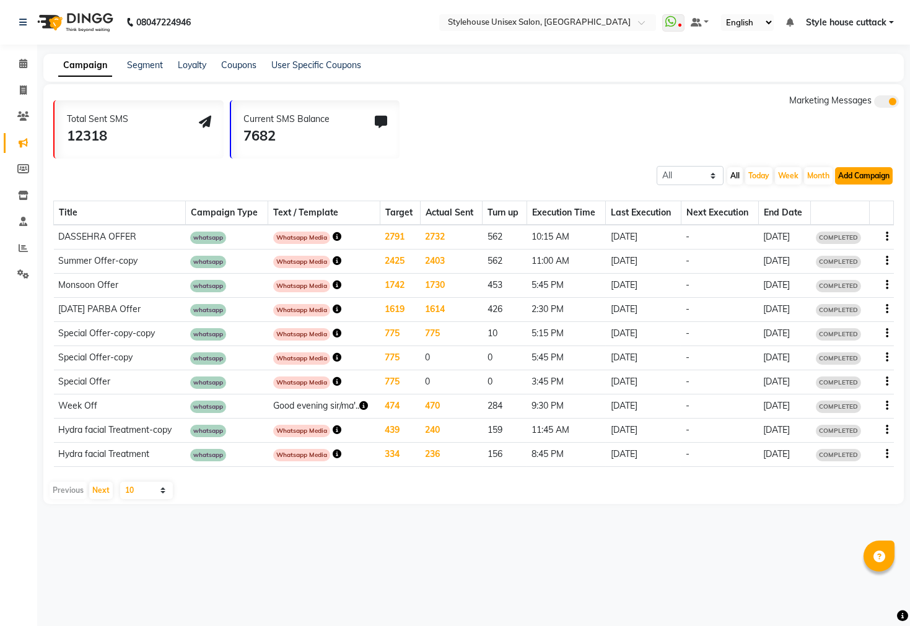
click at [853, 177] on button "Add Campaign" at bounding box center [864, 175] width 58 height 17
click at [841, 196] on div "SMS Campaign" at bounding box center [852, 195] width 105 height 19
select select "2"
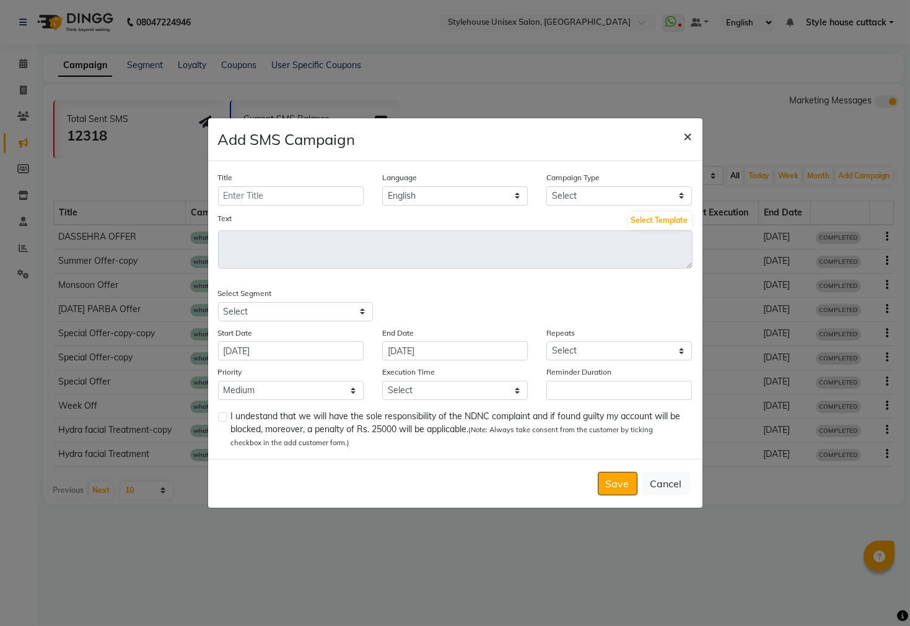
click at [694, 139] on button "×" at bounding box center [688, 135] width 28 height 35
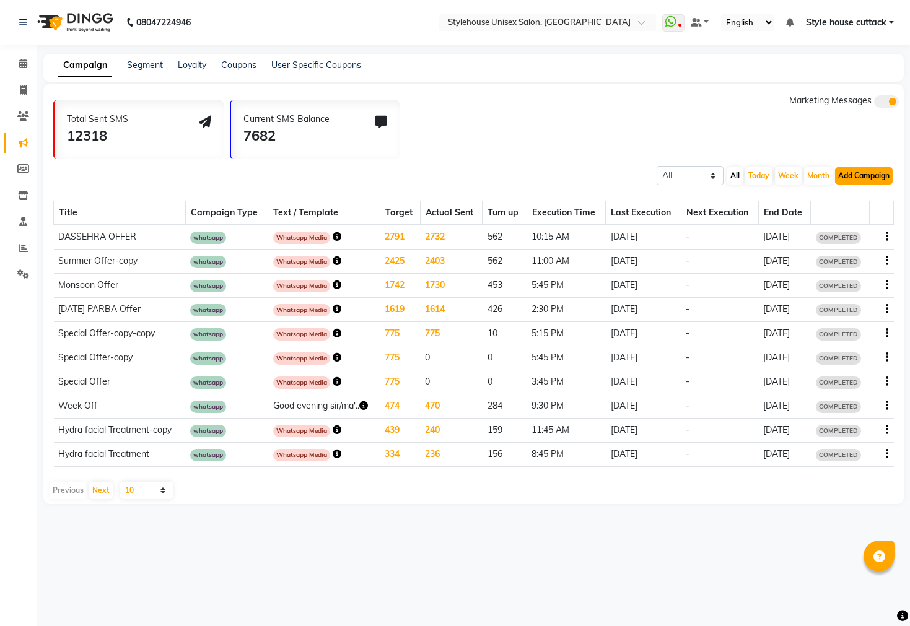
click at [857, 181] on button "Add Campaign" at bounding box center [864, 175] width 58 height 17
click at [841, 225] on div "WhatsApp (Direct)" at bounding box center [852, 233] width 105 height 19
select select "2"
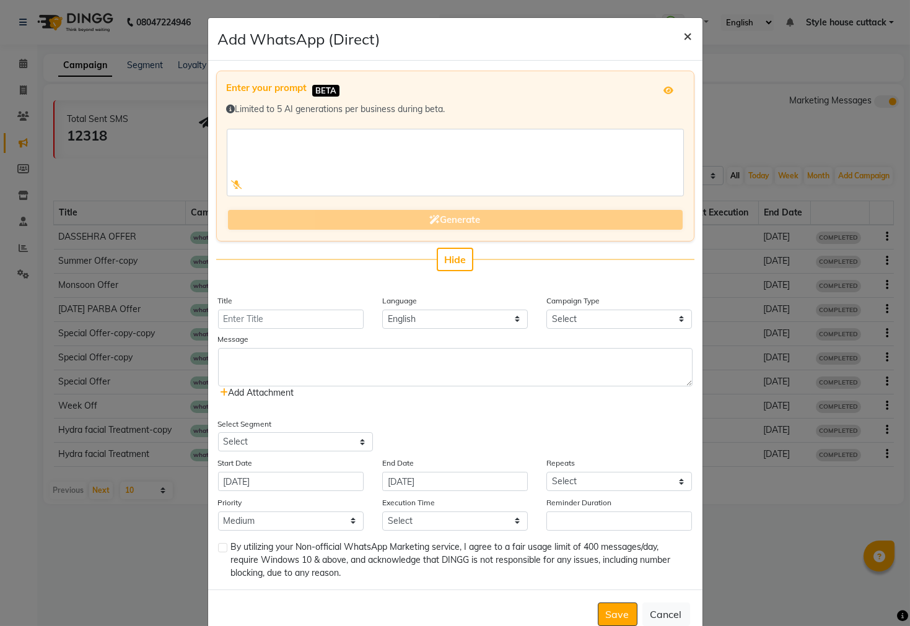
click at [687, 33] on button "×" at bounding box center [688, 35] width 28 height 35
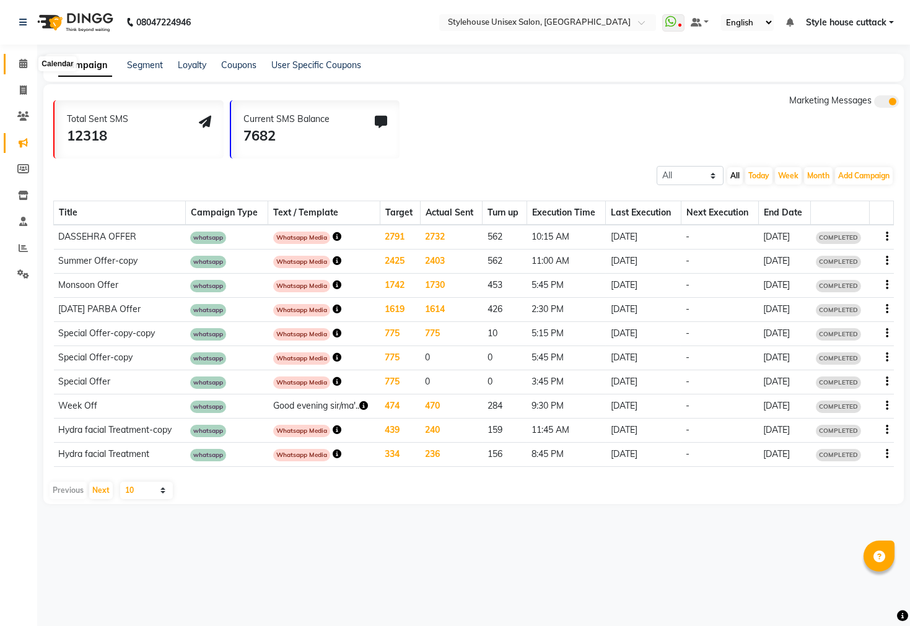
click at [17, 59] on span at bounding box center [23, 64] width 22 height 14
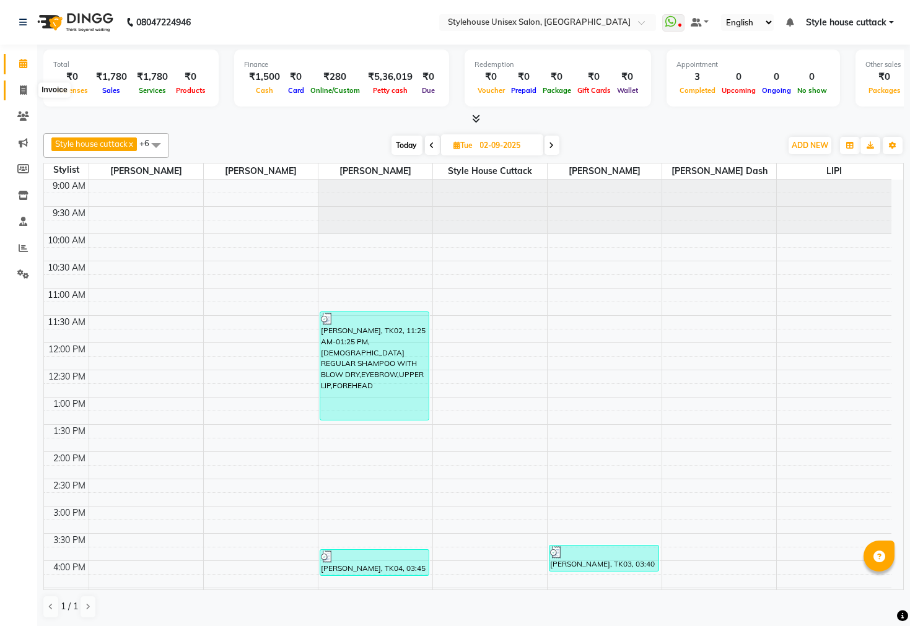
click at [17, 94] on span at bounding box center [23, 91] width 22 height 14
select select "service"
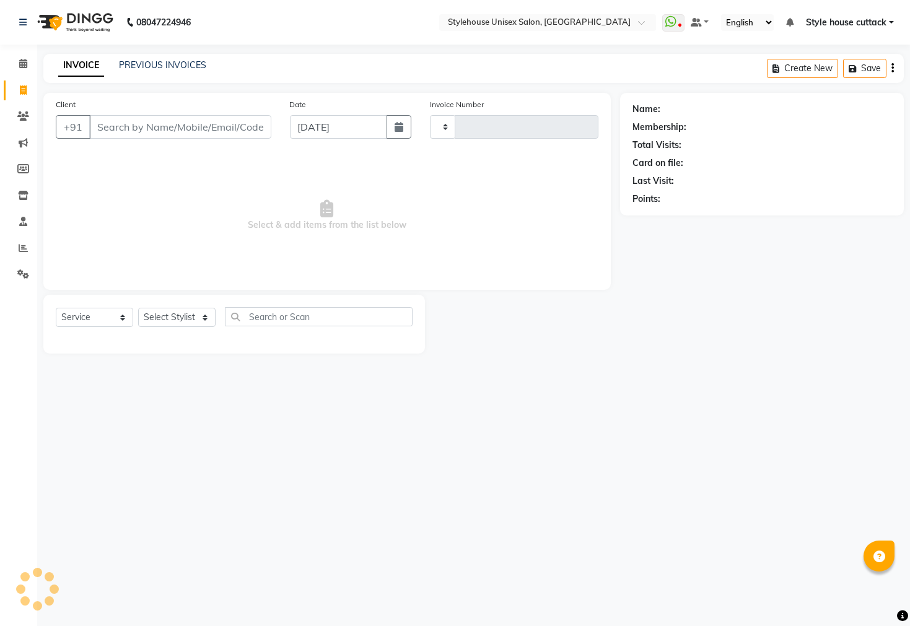
type input "2295"
select select "4222"
click at [171, 316] on select "Select Stylist Bharati [PERSON_NAME] [PERSON_NAME] [PERSON_NAME] LIPI [PERSON_N…" at bounding box center [176, 317] width 77 height 19
select select "26078"
click at [138, 308] on select "Select Stylist Bharati [PERSON_NAME] [PERSON_NAME] [PERSON_NAME] LIPI [PERSON_N…" at bounding box center [176, 317] width 77 height 19
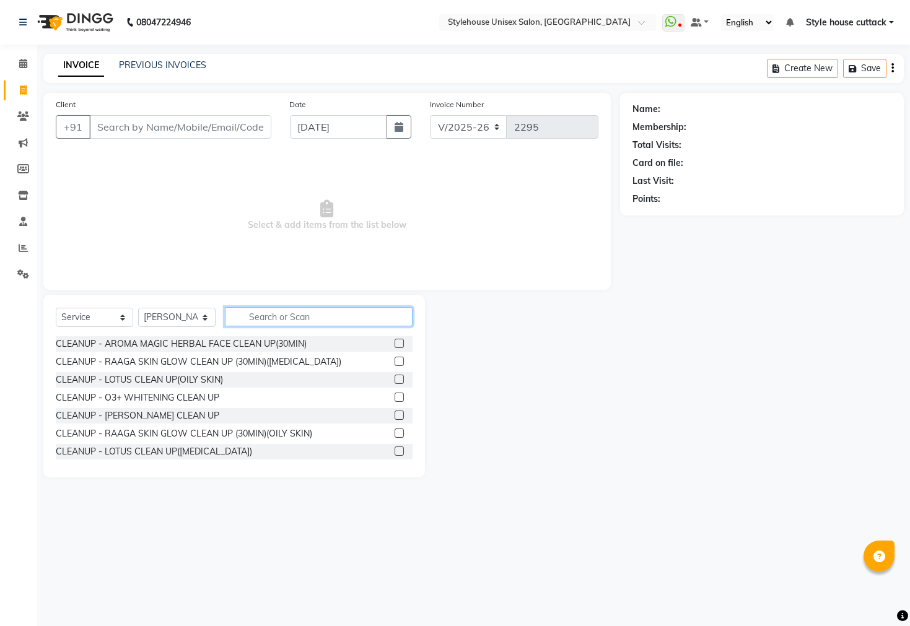
click at [272, 321] on input "text" at bounding box center [319, 316] width 188 height 19
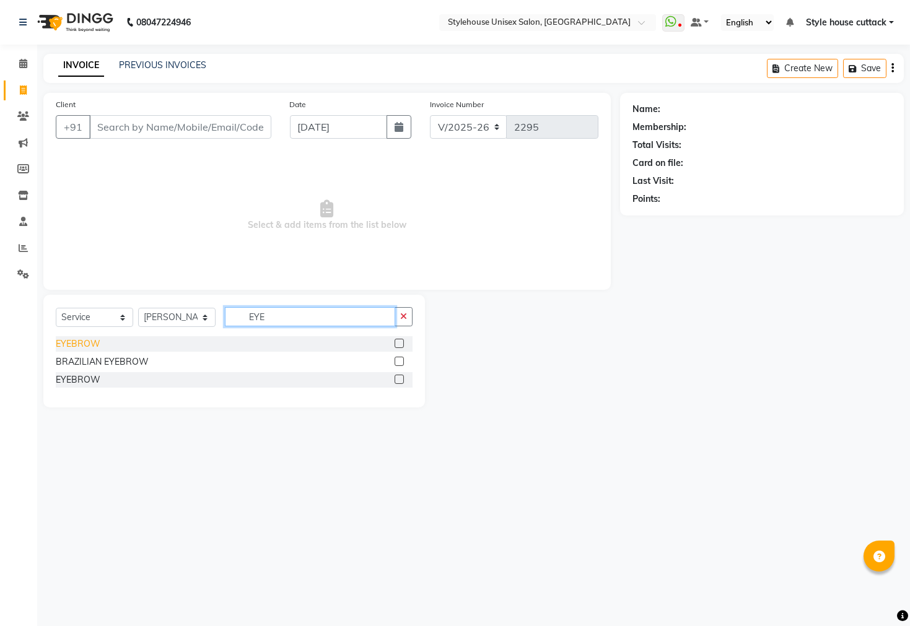
type input "EYE"
click at [84, 346] on div "EYEBROW" at bounding box center [78, 344] width 45 height 13
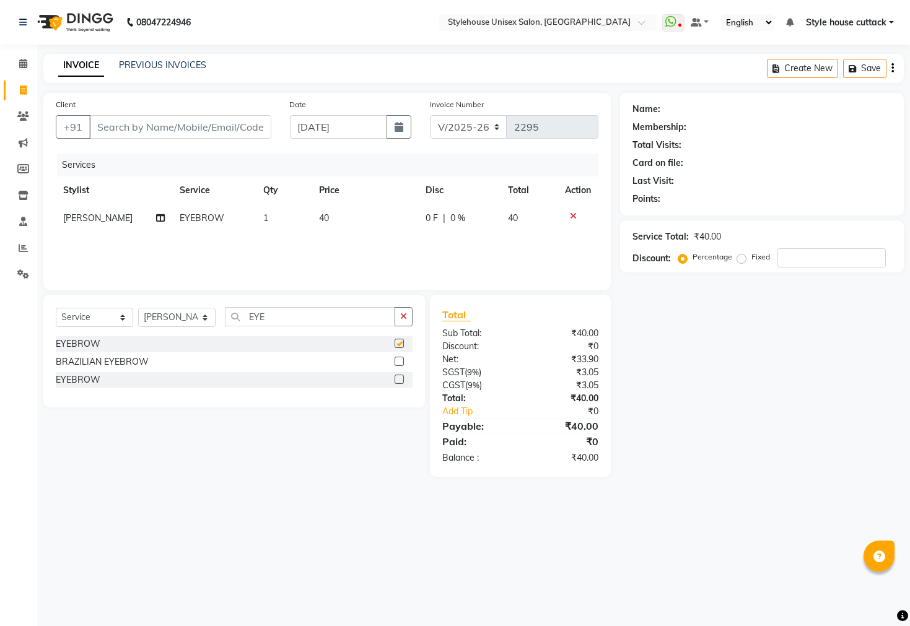
checkbox input "false"
click at [279, 220] on td "1" at bounding box center [284, 218] width 56 height 28
select select "26078"
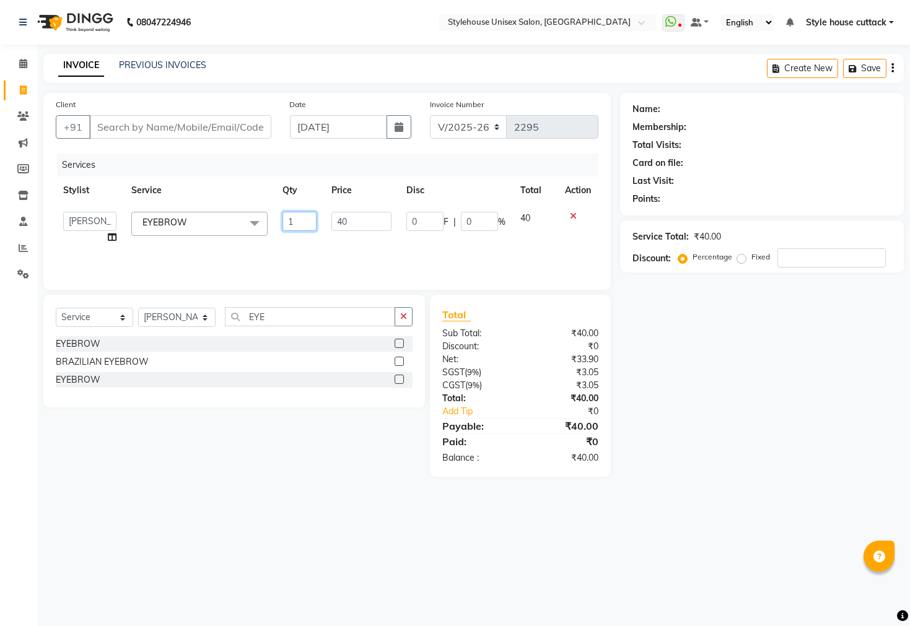
click at [294, 222] on input "1" at bounding box center [299, 221] width 34 height 19
type input "2"
click at [115, 131] on input "Client" at bounding box center [180, 127] width 182 height 24
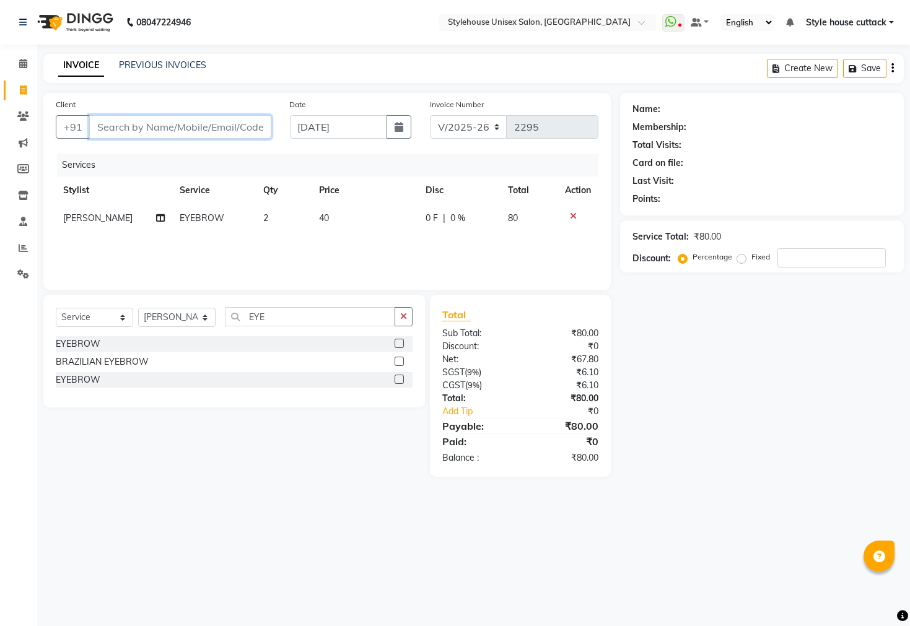
type input "7"
type input "0"
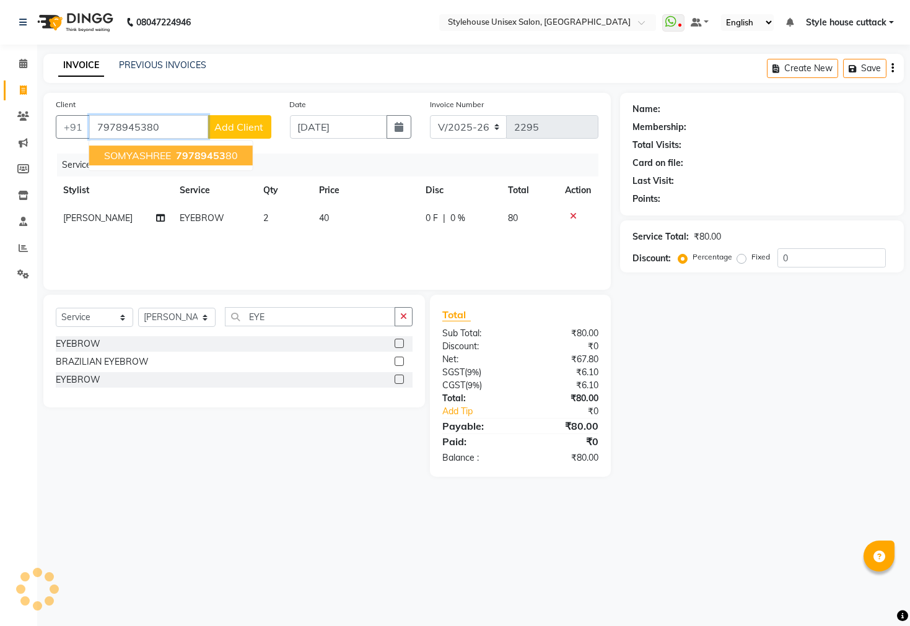
type input "7978945380"
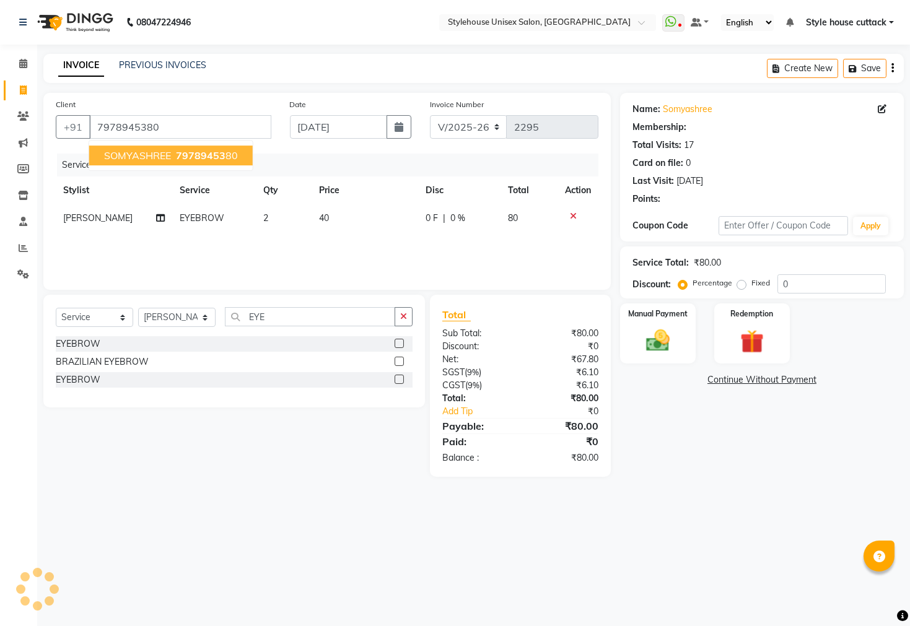
select select "2: Object"
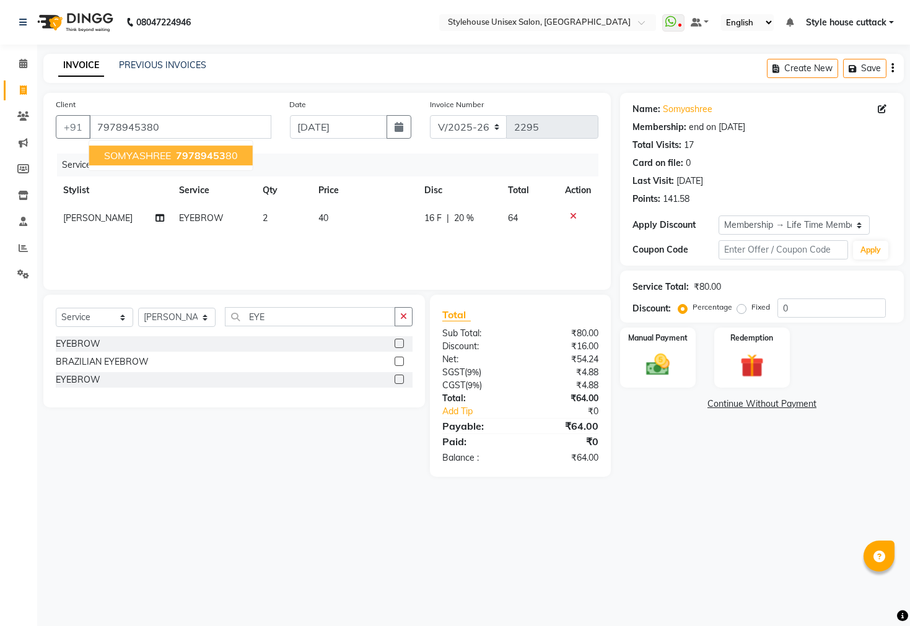
click at [144, 156] on span "SOMYASHREE" at bounding box center [137, 155] width 67 height 12
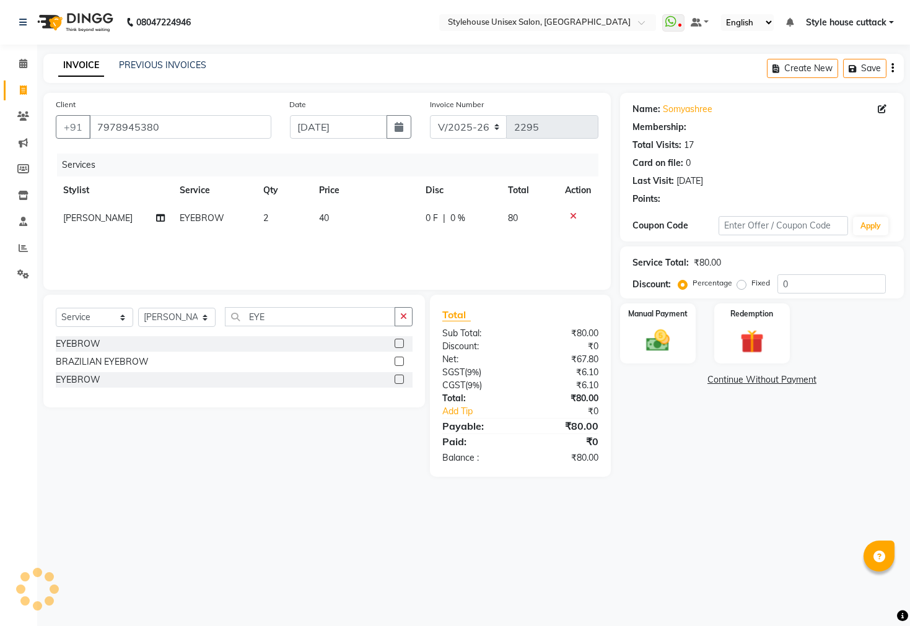
select select "2: Object"
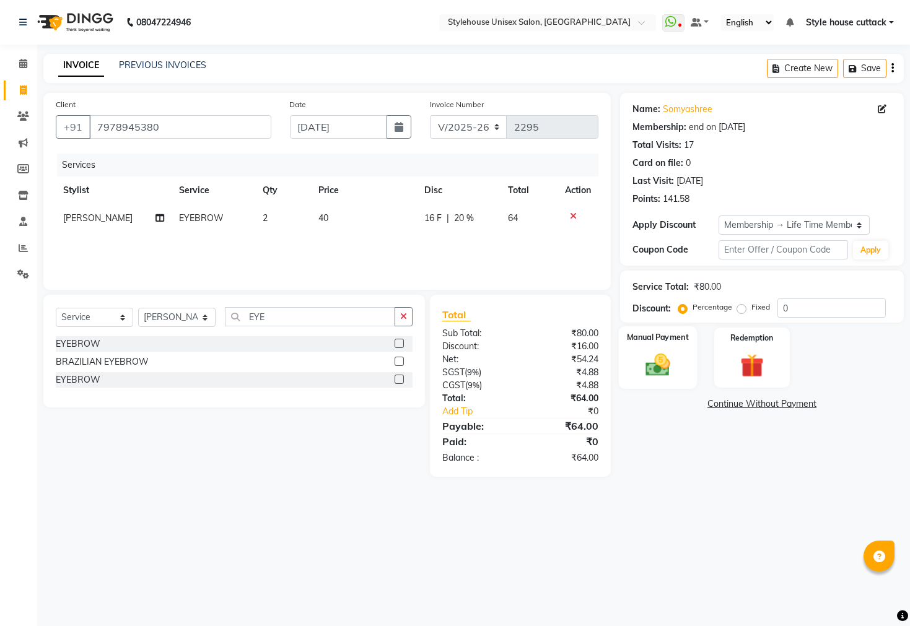
click at [661, 375] on img at bounding box center [658, 365] width 40 height 28
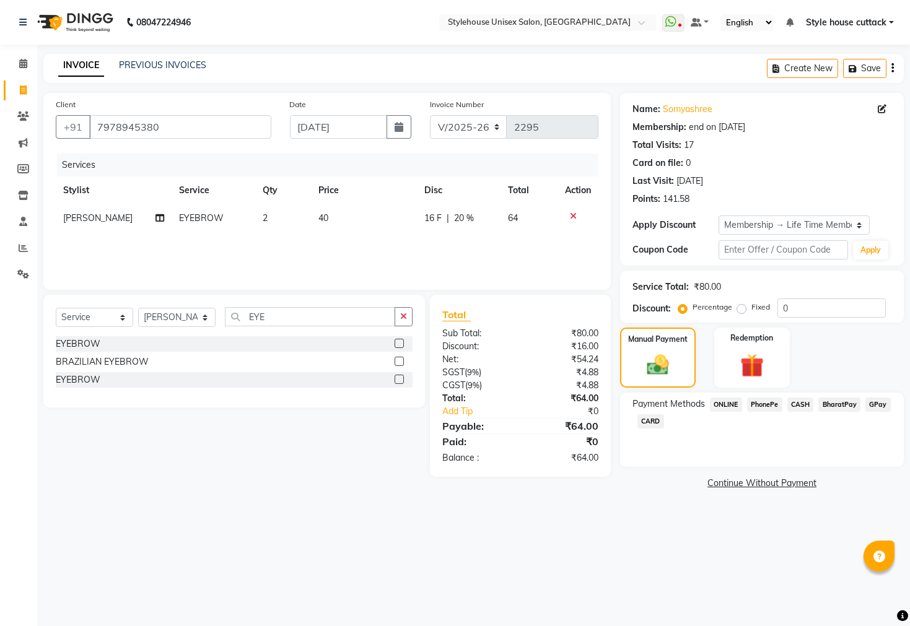
click at [766, 412] on span "PhonePe" at bounding box center [764, 405] width 35 height 14
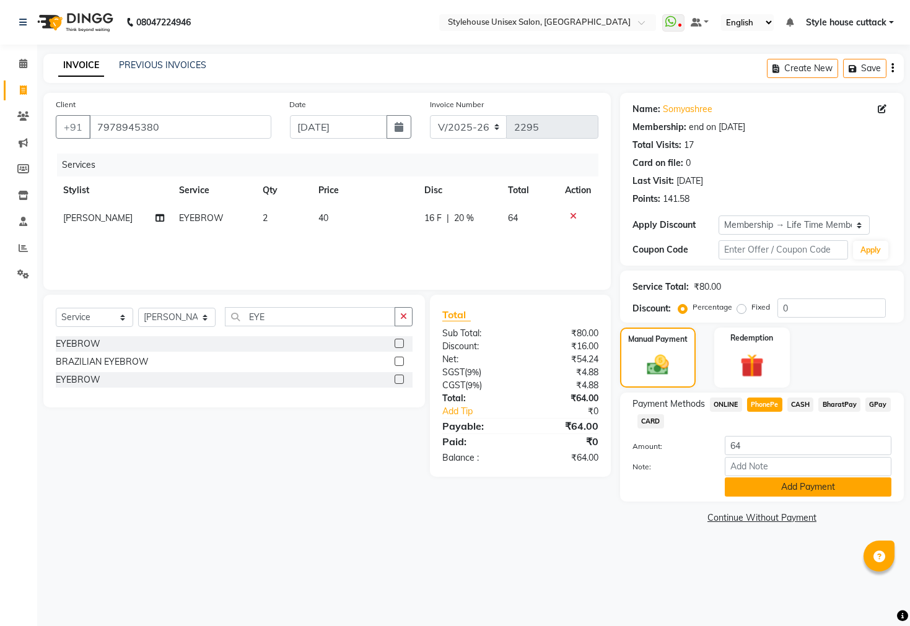
click at [760, 497] on button "Add Payment" at bounding box center [808, 487] width 167 height 19
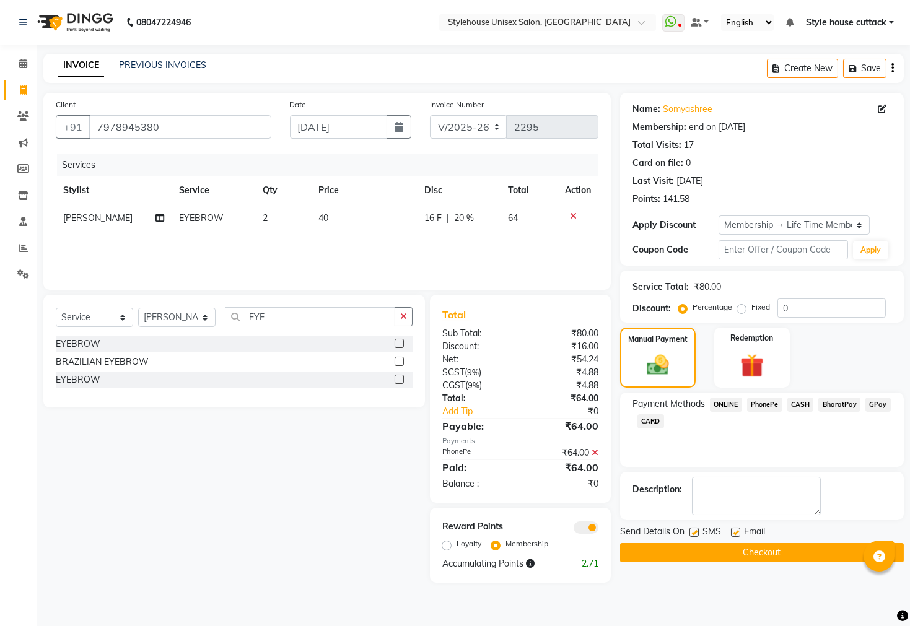
click at [763, 559] on button "Checkout" at bounding box center [762, 552] width 284 height 19
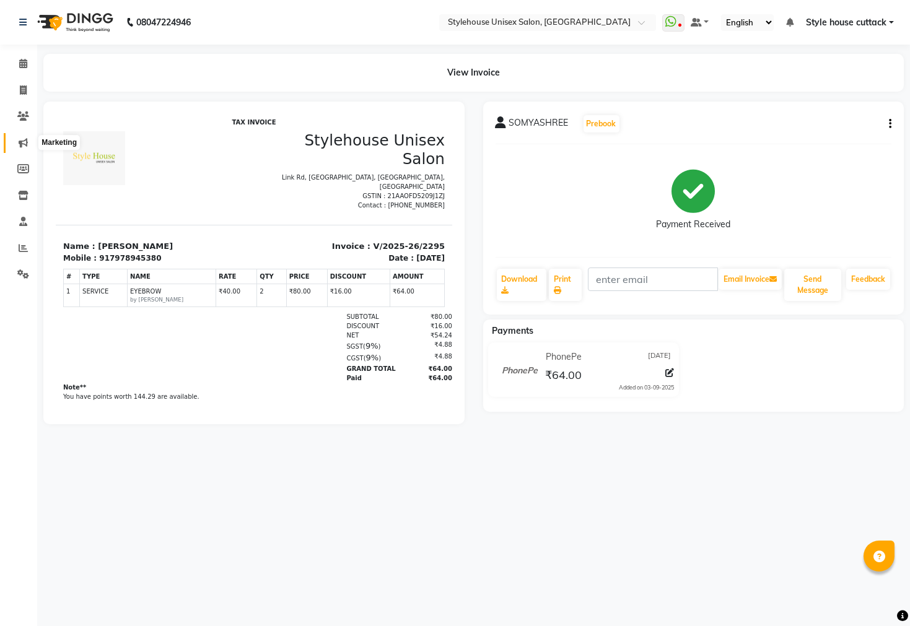
click at [23, 141] on icon at bounding box center [23, 142] width 9 height 9
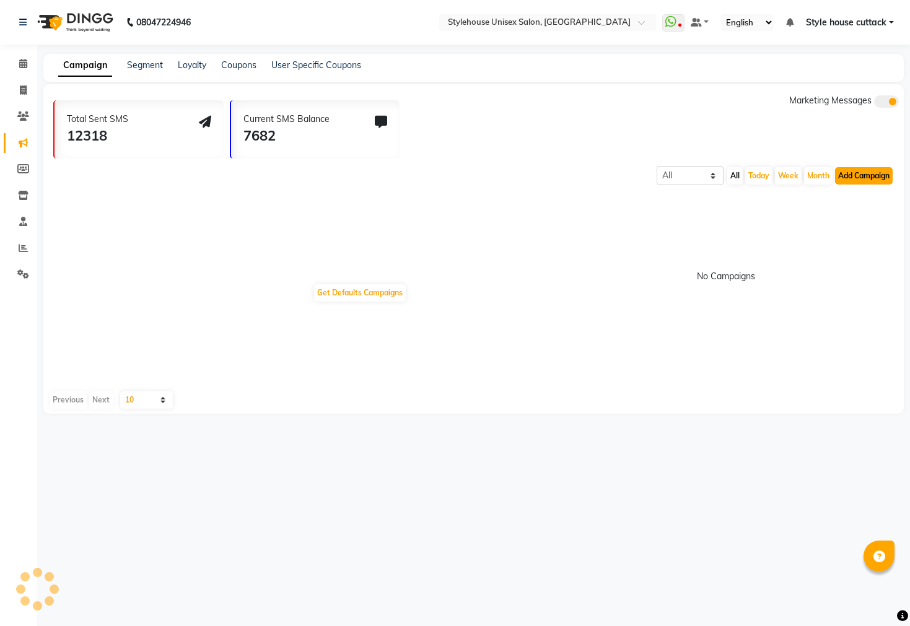
click at [855, 175] on button "Add Campaign" at bounding box center [864, 175] width 58 height 17
click at [831, 230] on div "WhatsApp (Direct)" at bounding box center [852, 233] width 105 height 19
select select "2"
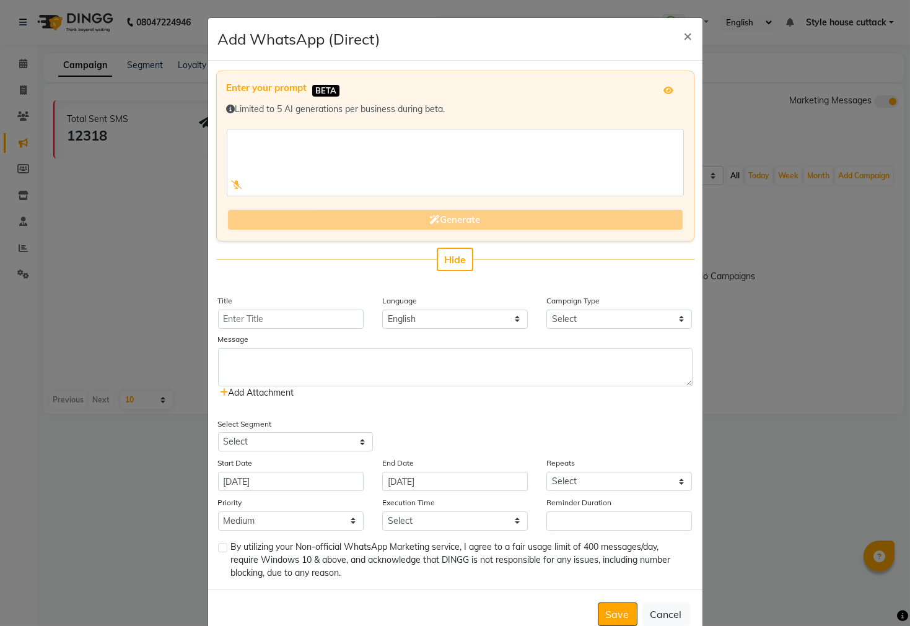
scroll to position [30, 0]
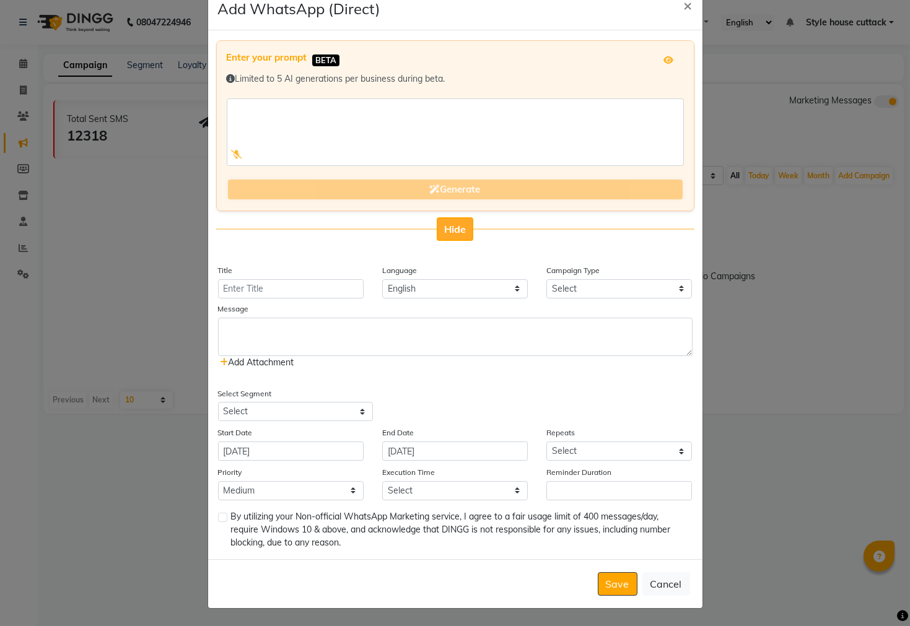
click at [447, 230] on span "Hide" at bounding box center [455, 229] width 22 height 12
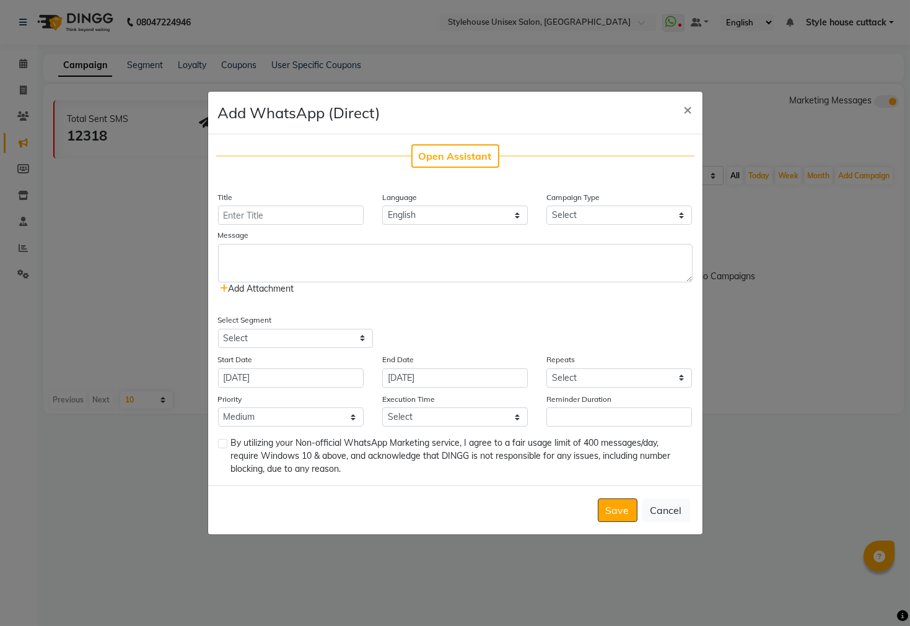
scroll to position [0, 0]
click at [456, 155] on span "Open Assistant" at bounding box center [455, 156] width 73 height 12
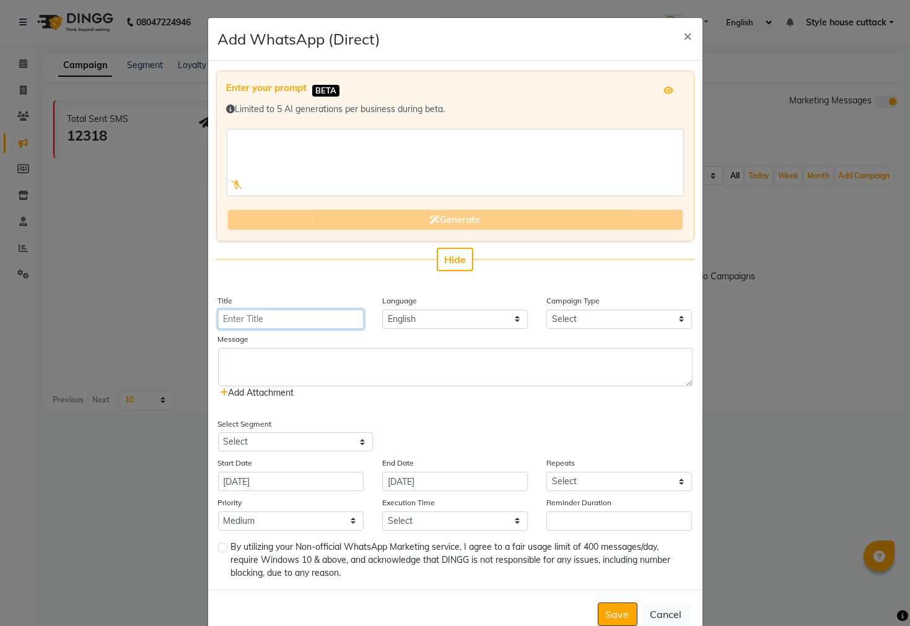
click at [245, 313] on input "Title" at bounding box center [291, 319] width 146 height 19
type input "DASSEHRA OFFER"
click at [585, 315] on select "Select Birthday Anniversary Promotional Service reminder" at bounding box center [619, 319] width 146 height 19
select select "3"
click at [546, 310] on select "Select Birthday Anniversary Promotional Service reminder" at bounding box center [619, 319] width 146 height 19
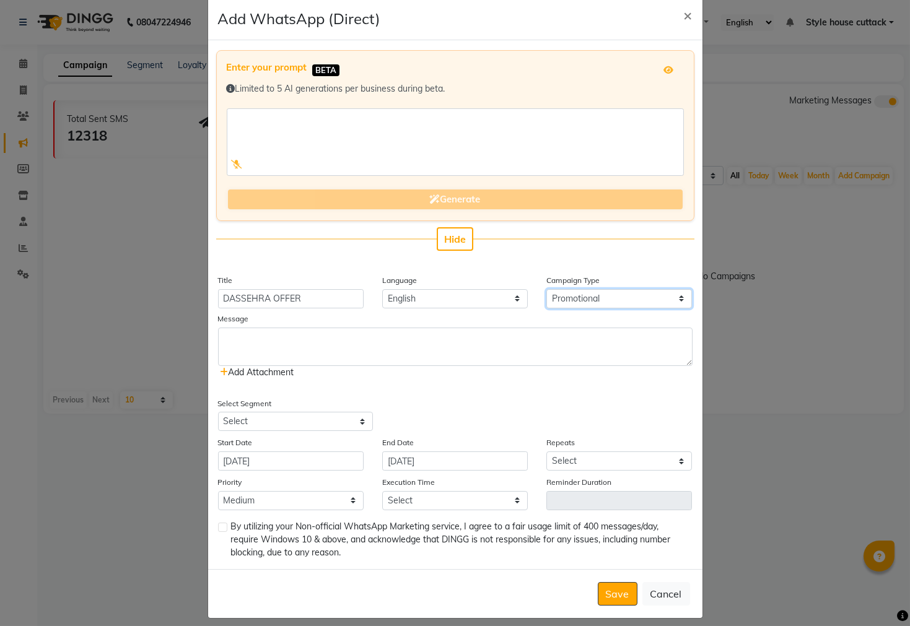
scroll to position [30, 0]
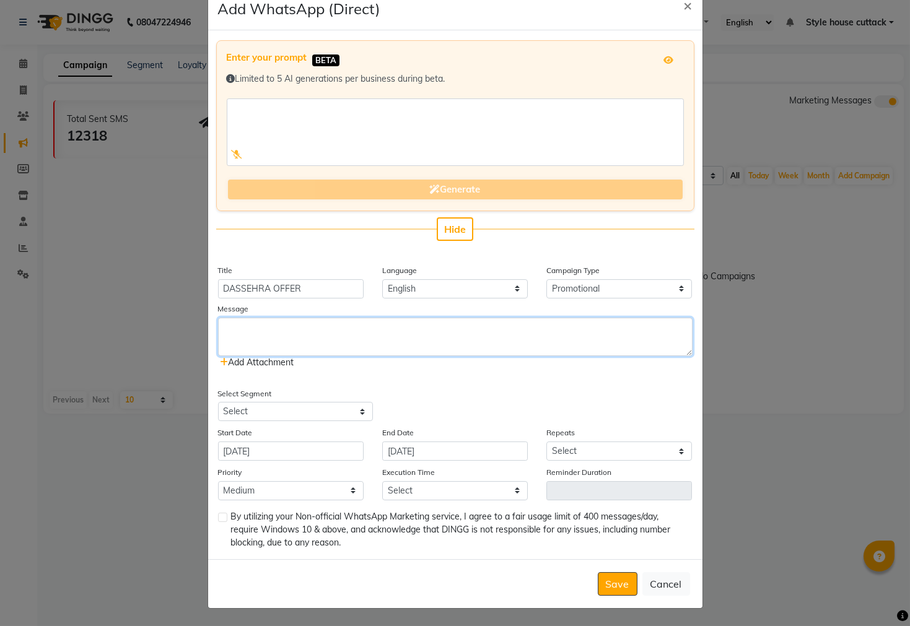
click at [227, 328] on textarea at bounding box center [455, 337] width 474 height 38
paste textarea "Stylehouse Unisex Salon presents you The GREAT DASSEHRA Sale!"
type textarea "Stylehouse Unisex Salon presents you The GREAT DASSEHRA Sale!"
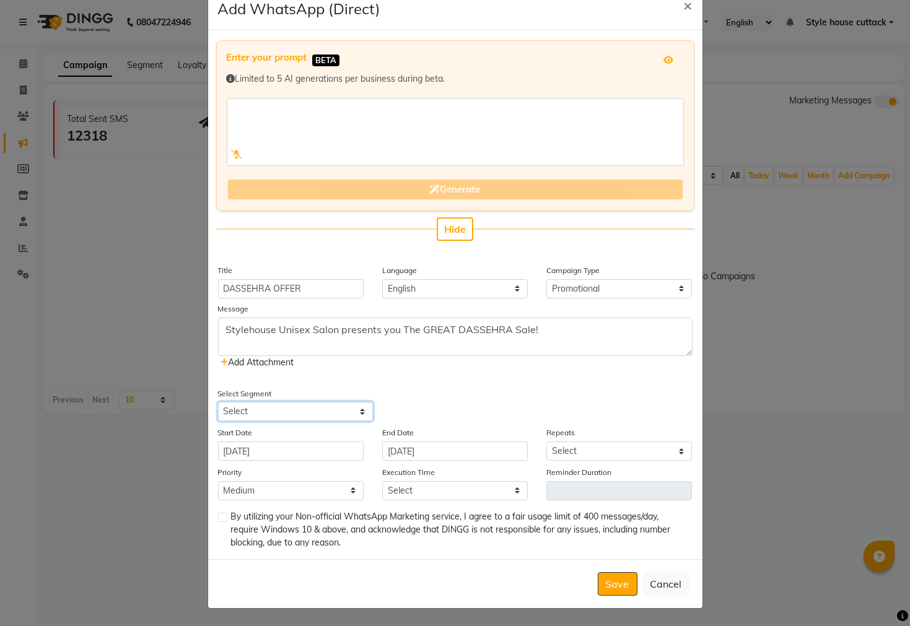
click at [260, 406] on select "Select All Customers All Male Customer All Female Customer All Members All Cust…" at bounding box center [295, 411] width 155 height 19
select select "13531"
click at [218, 402] on select "Select All Customers All Male Customer All Female Customer All Members All Cust…" at bounding box center [295, 411] width 155 height 19
click at [220, 362] on icon at bounding box center [224, 362] width 8 height 9
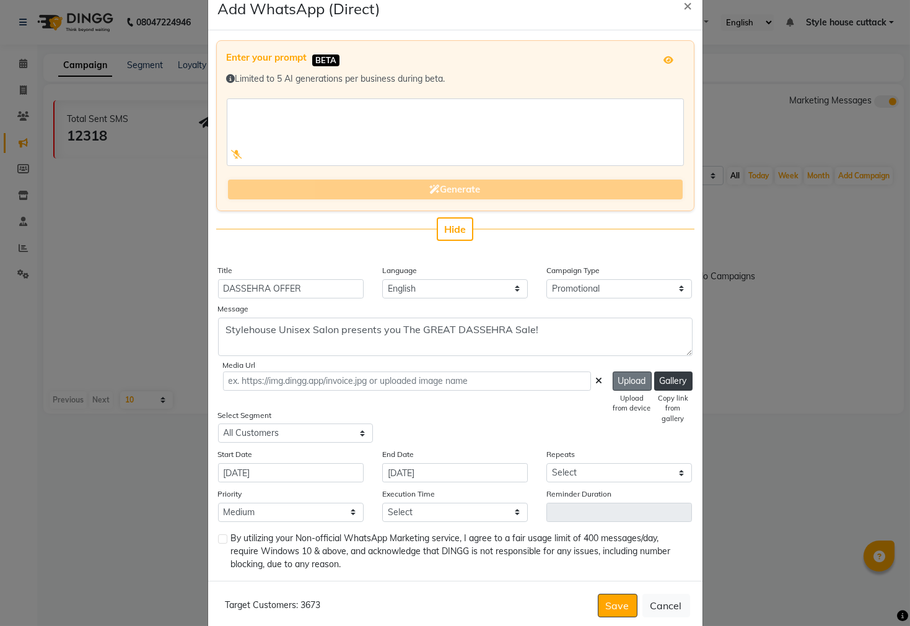
click at [616, 376] on button "Upload" at bounding box center [632, 381] width 39 height 19
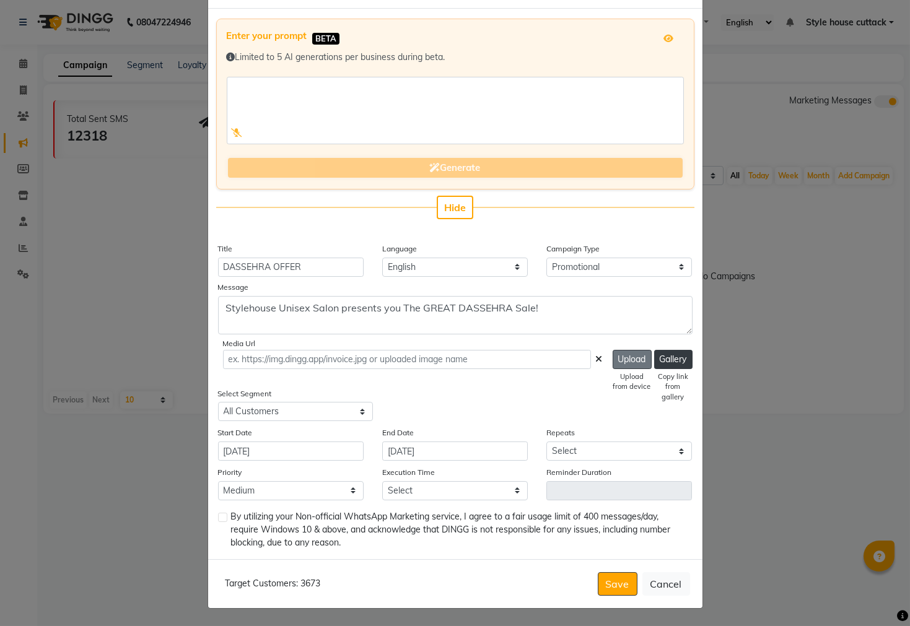
click at [632, 355] on button "Upload" at bounding box center [632, 359] width 39 height 19
type input "https://ww4.in/vK7PAb"
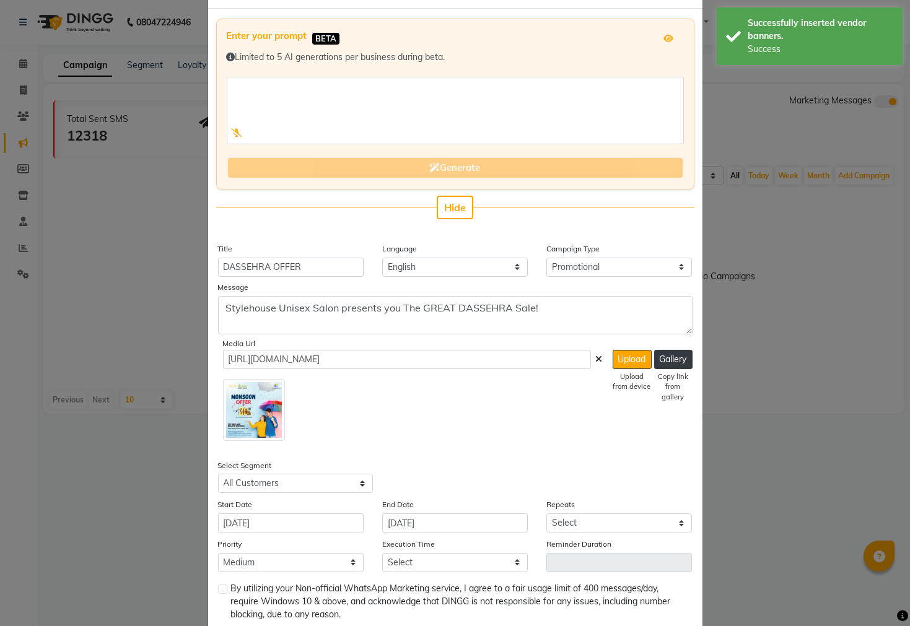
click at [596, 356] on icon at bounding box center [599, 359] width 7 height 9
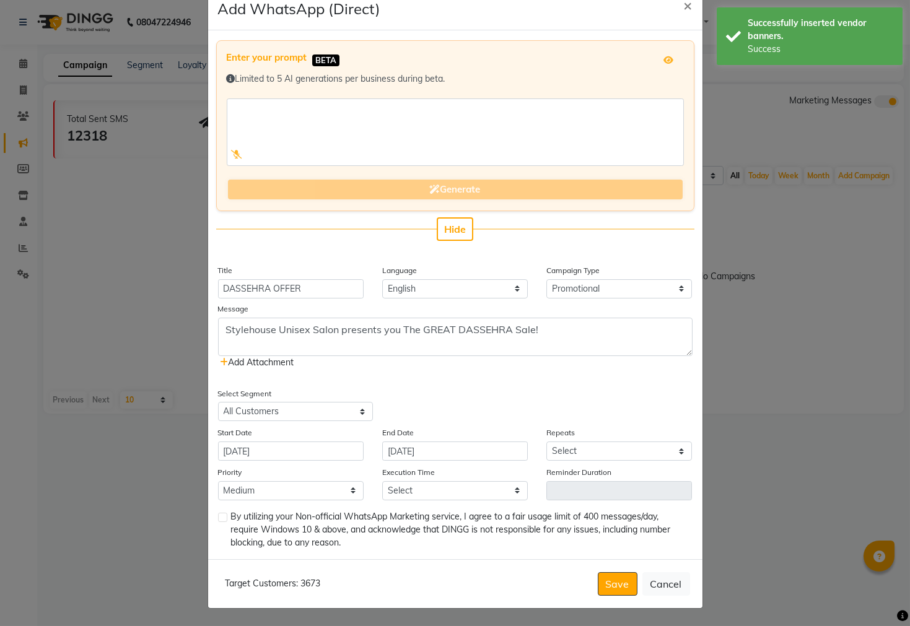
click at [220, 358] on icon at bounding box center [224, 362] width 8 height 9
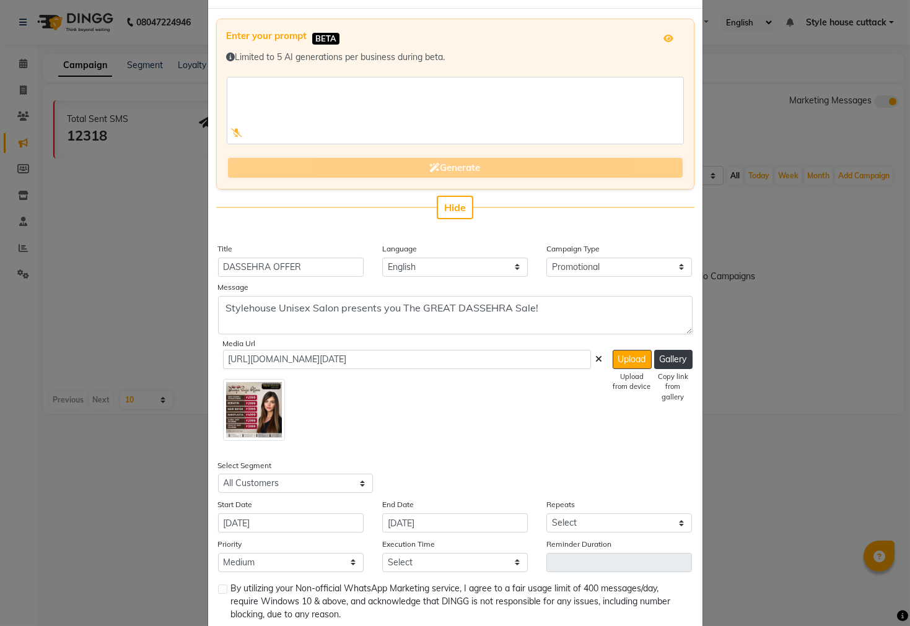
scroll to position [123, 0]
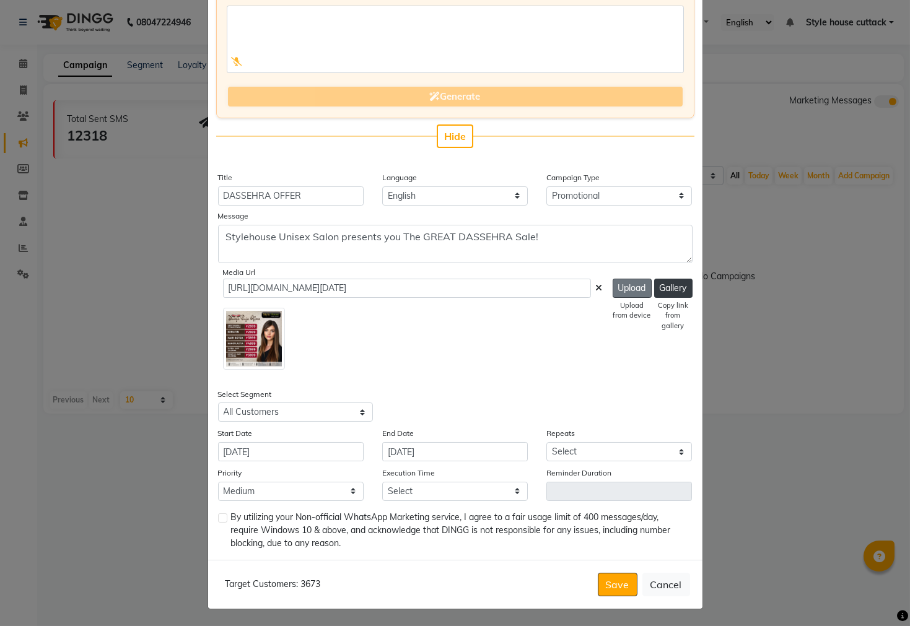
click at [629, 293] on button "Upload" at bounding box center [632, 288] width 39 height 19
type input "https://ww4.in/vK7PAb"
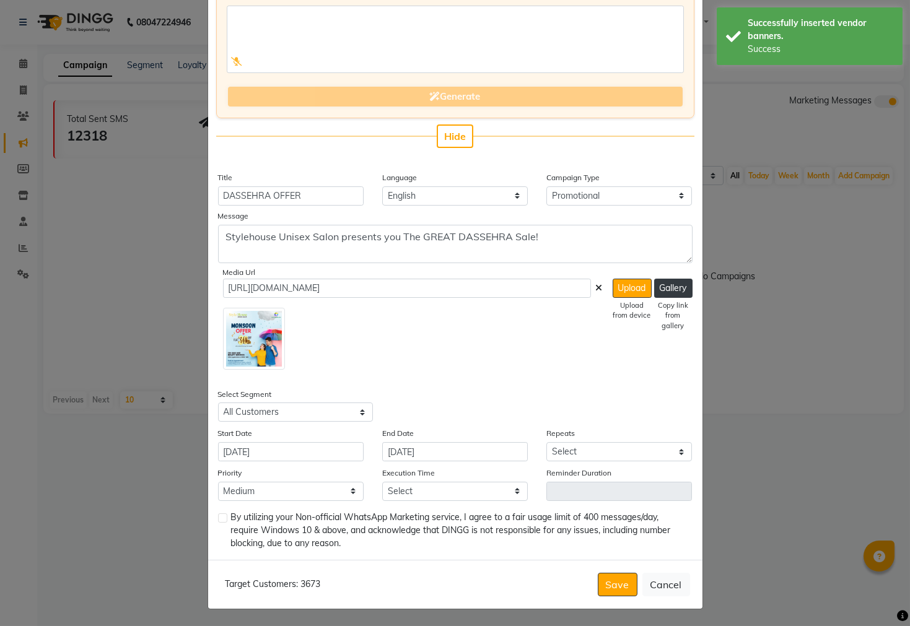
click at [596, 286] on icon at bounding box center [599, 288] width 7 height 9
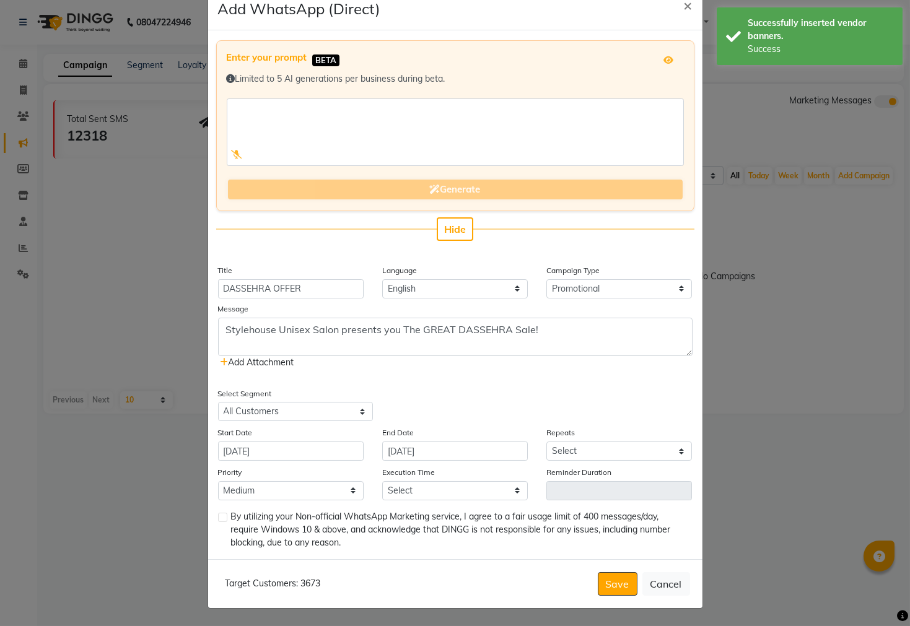
click at [220, 362] on icon at bounding box center [224, 362] width 8 height 9
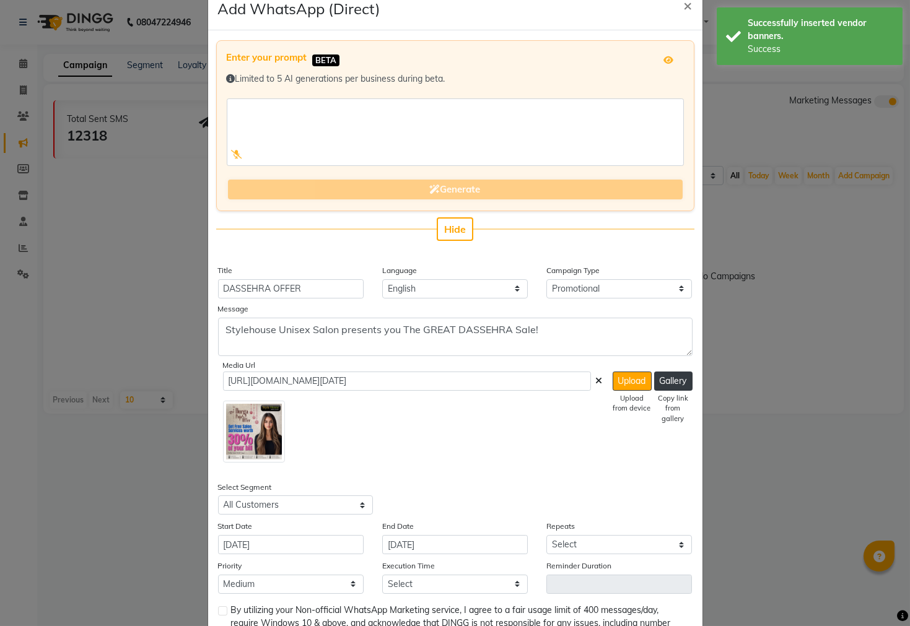
scroll to position [123, 0]
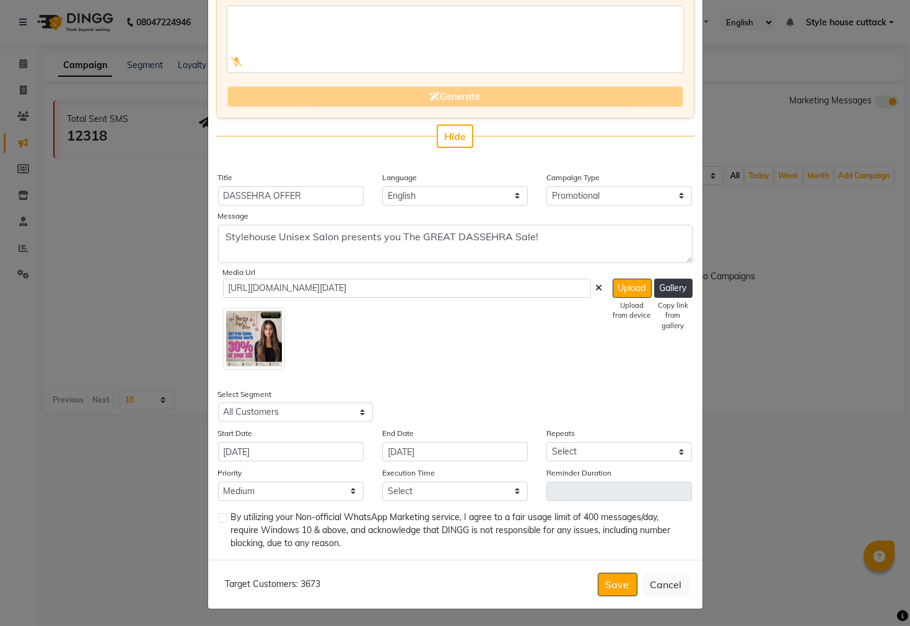
click at [257, 333] on img at bounding box center [254, 339] width 62 height 62
click at [294, 327] on div at bounding box center [413, 336] width 380 height 67
click at [255, 326] on img at bounding box center [254, 339] width 62 height 62
click at [634, 289] on button "Upload" at bounding box center [632, 288] width 39 height 19
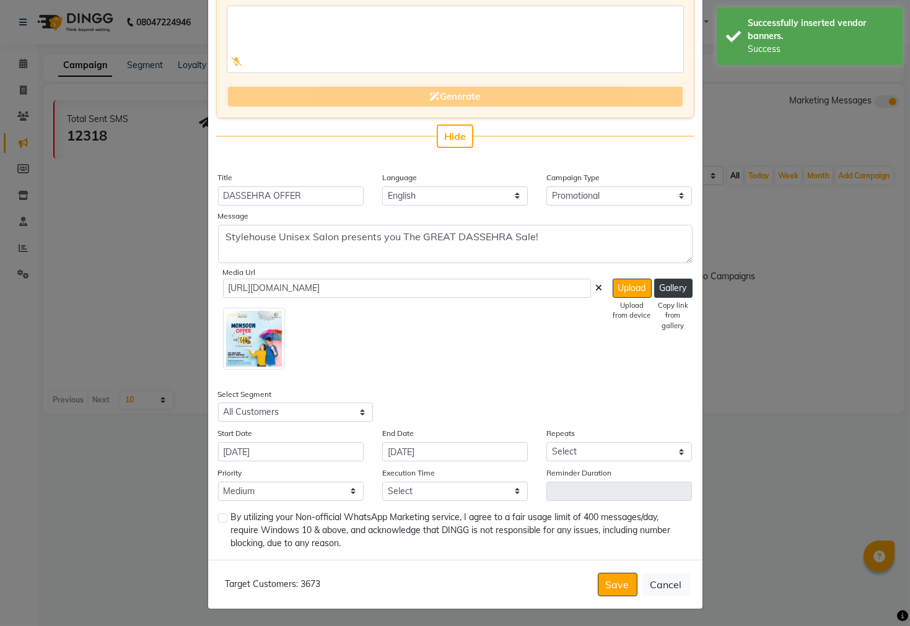
click at [273, 217] on div "Message" at bounding box center [455, 218] width 474 height 14
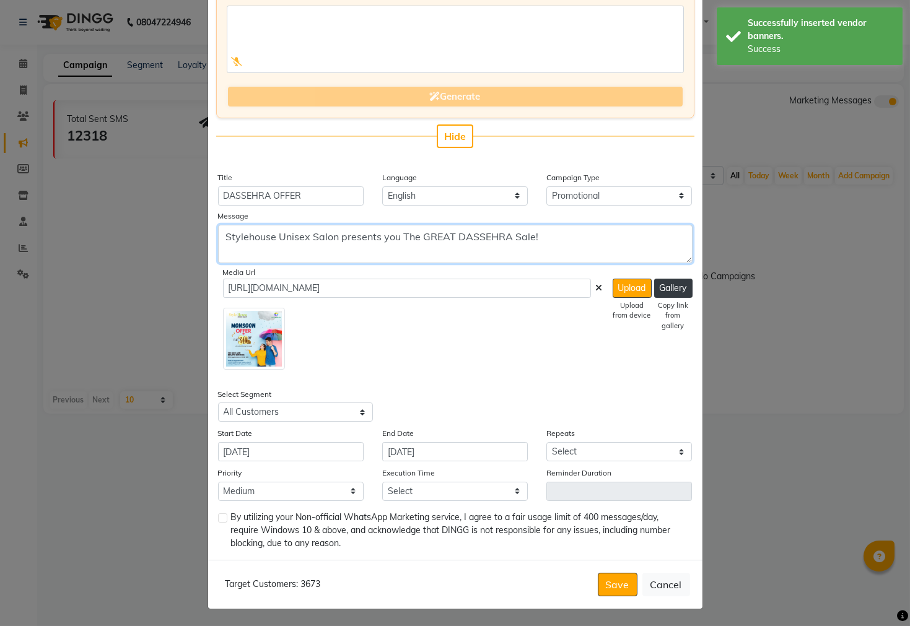
click at [284, 238] on textarea "Stylehouse Unisex Salon presents you The GREAT DASSEHRA Sale!" at bounding box center [455, 244] width 474 height 38
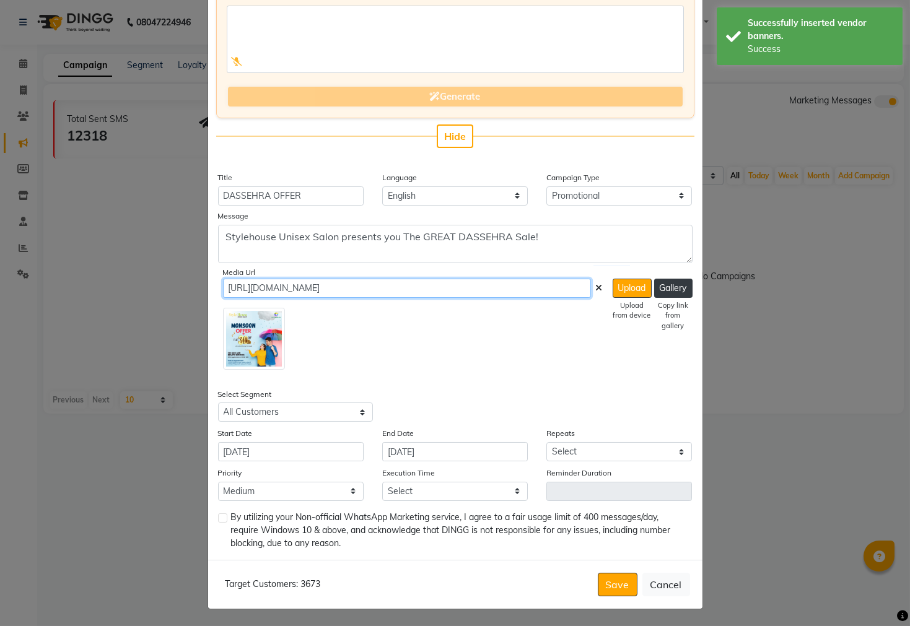
click at [355, 295] on input "https://ww4.in/vK7PAb" at bounding box center [407, 288] width 368 height 19
click at [367, 349] on div at bounding box center [413, 336] width 380 height 67
click at [331, 281] on input "https://ww4.in/vK7PAb" at bounding box center [407, 288] width 368 height 19
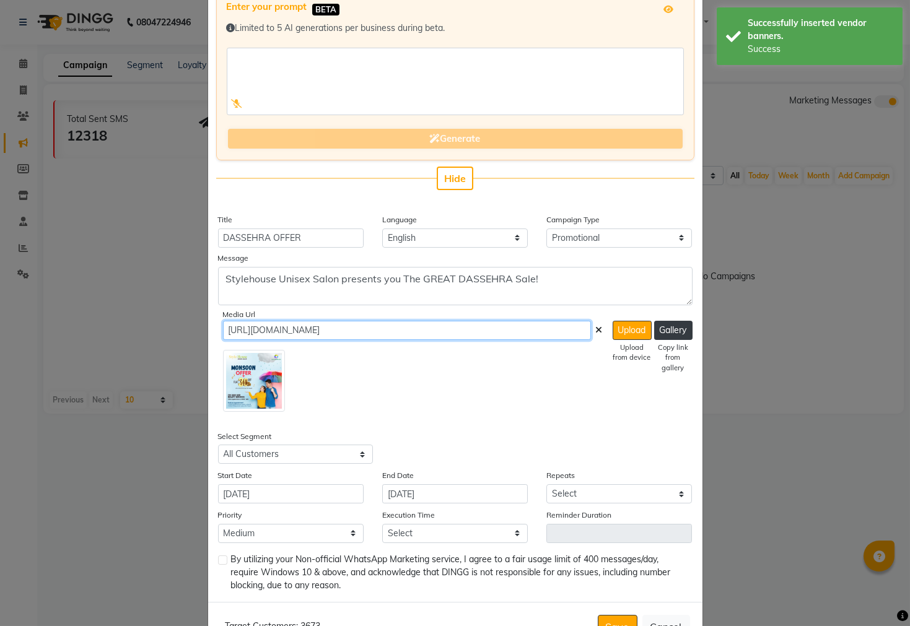
scroll to position [81, 0]
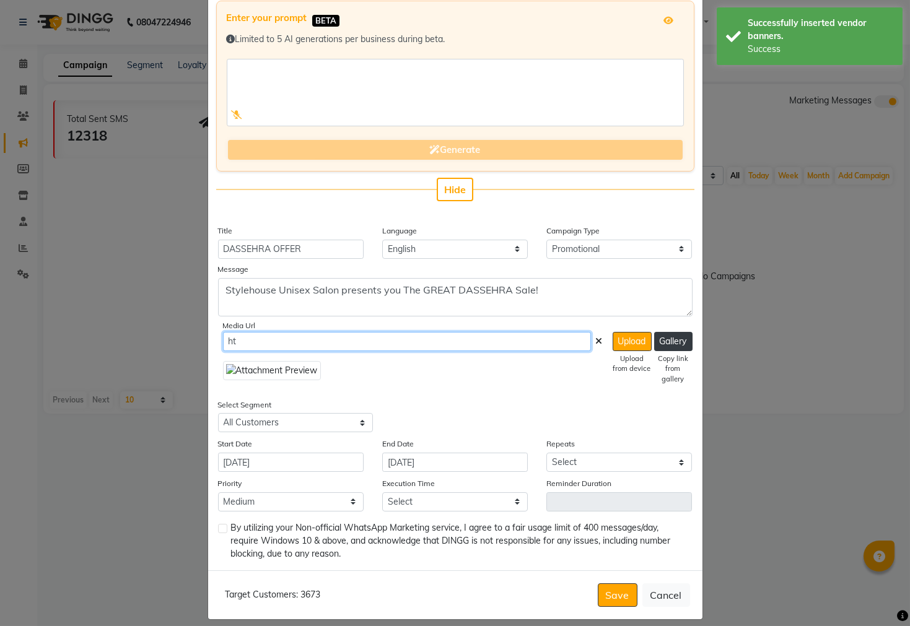
type input "h"
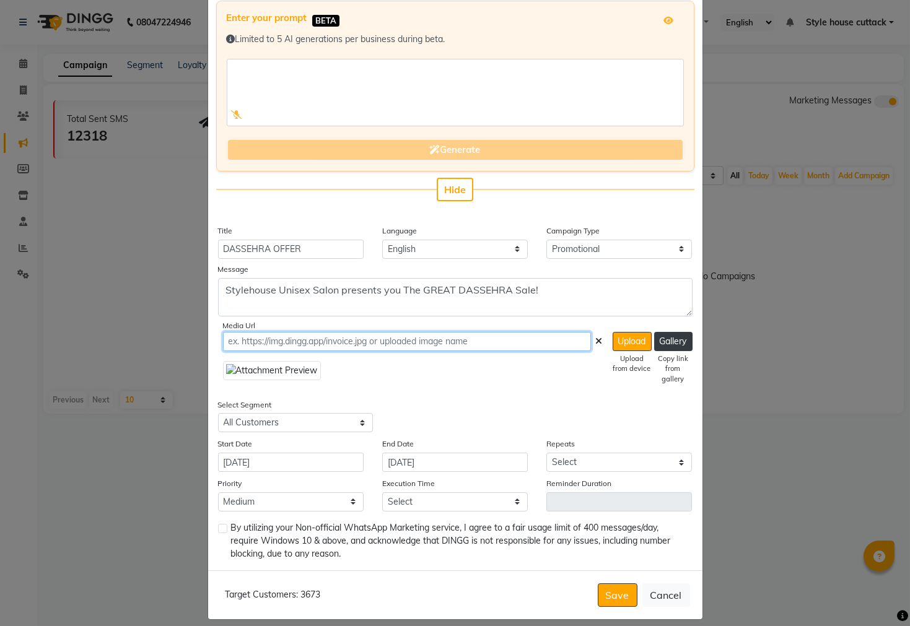
scroll to position [52, 0]
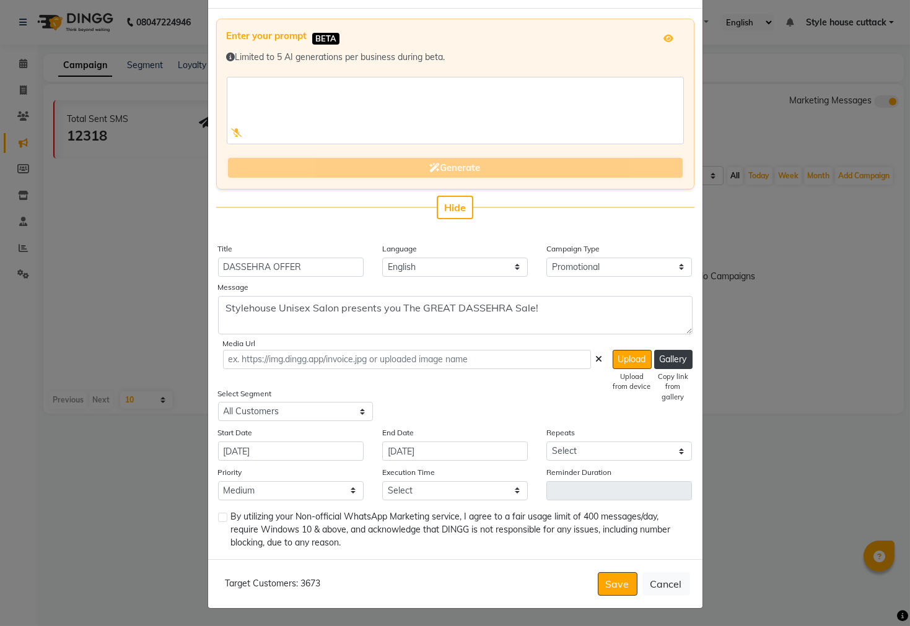
click at [442, 389] on div "Select Segment Select All Customers All Male Customer All Female Customer All M…" at bounding box center [332, 404] width 246 height 35
click at [631, 360] on button "Upload" at bounding box center [632, 359] width 39 height 19
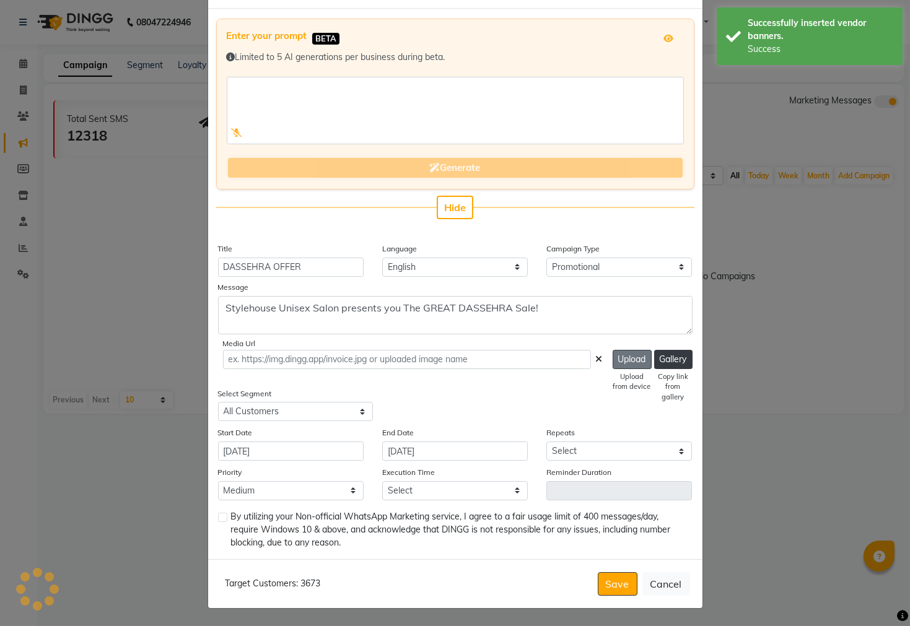
type input "https://ww4.in/vK7PAb"
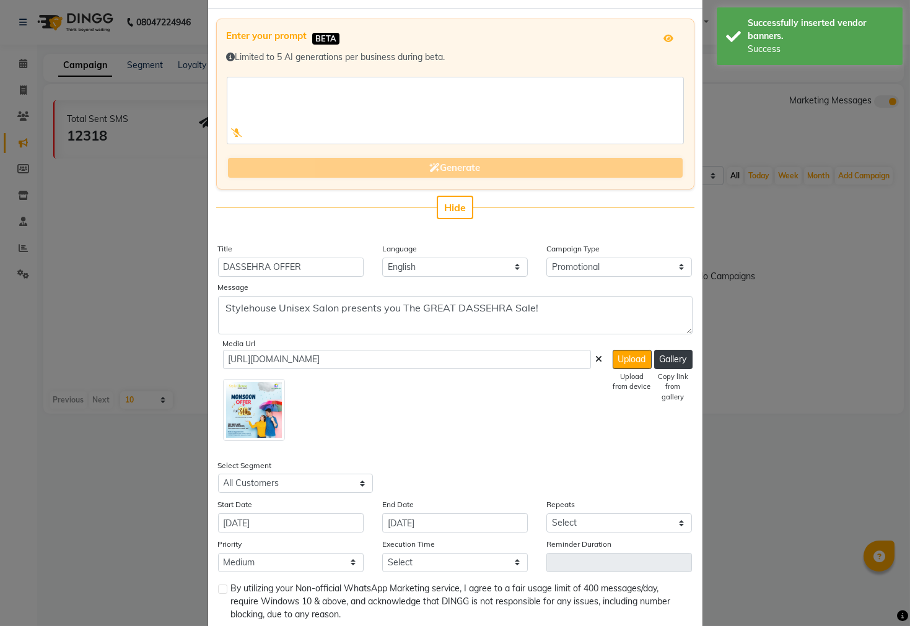
click at [596, 359] on icon at bounding box center [599, 359] width 7 height 9
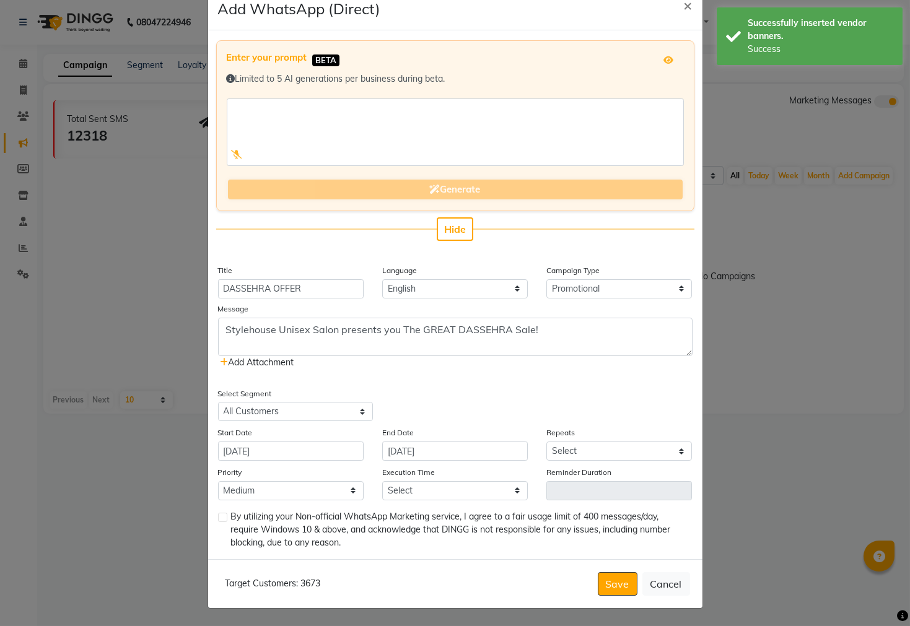
click at [220, 359] on icon at bounding box center [224, 362] width 8 height 9
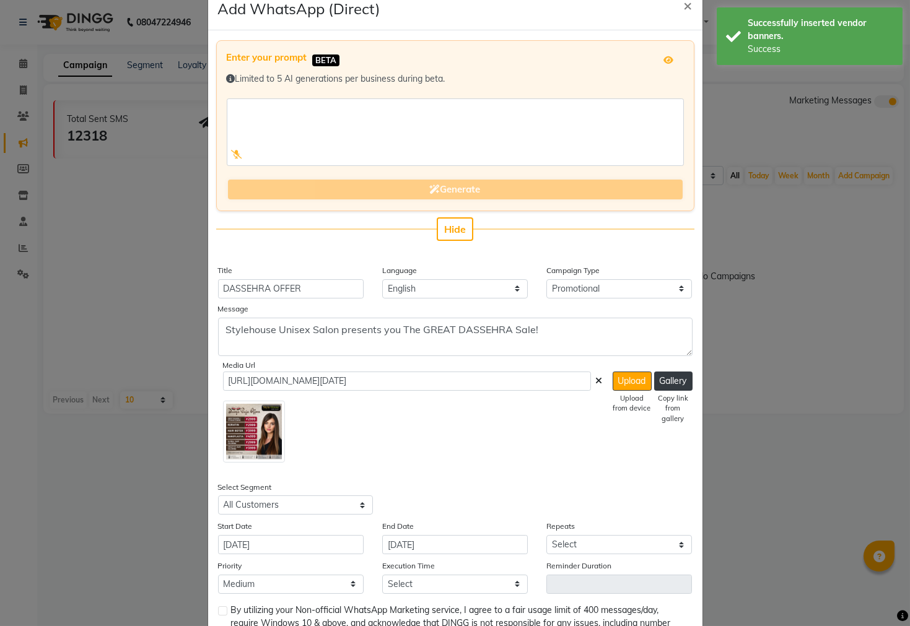
scroll to position [52, 0]
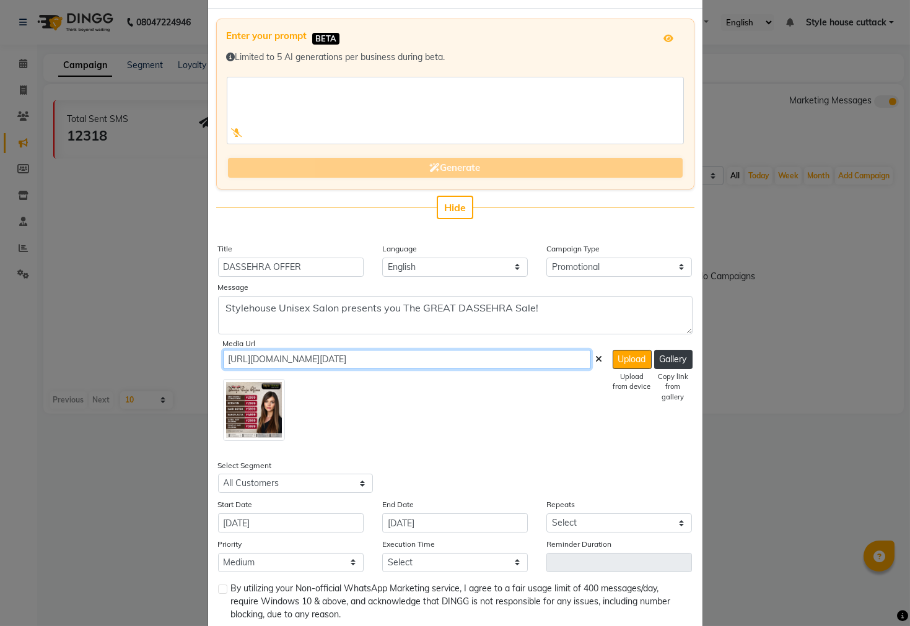
click at [542, 361] on input "https://img.dingg.app/_stylehouse_unisex_salon_old_lic_colony/images/WhatsApp_I…" at bounding box center [407, 359] width 368 height 19
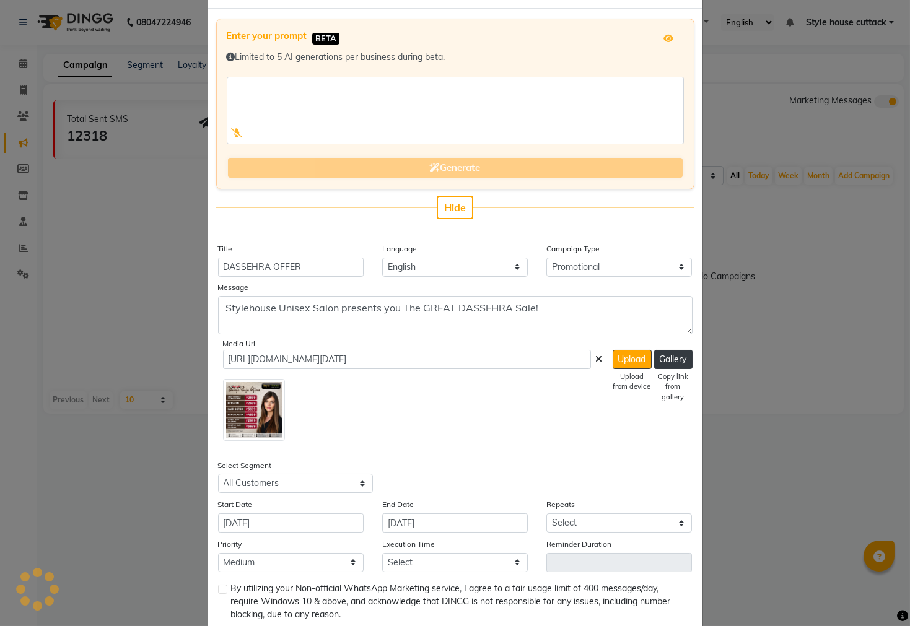
click at [559, 401] on div at bounding box center [413, 407] width 380 height 67
click at [673, 360] on button "Gallery" at bounding box center [673, 359] width 38 height 19
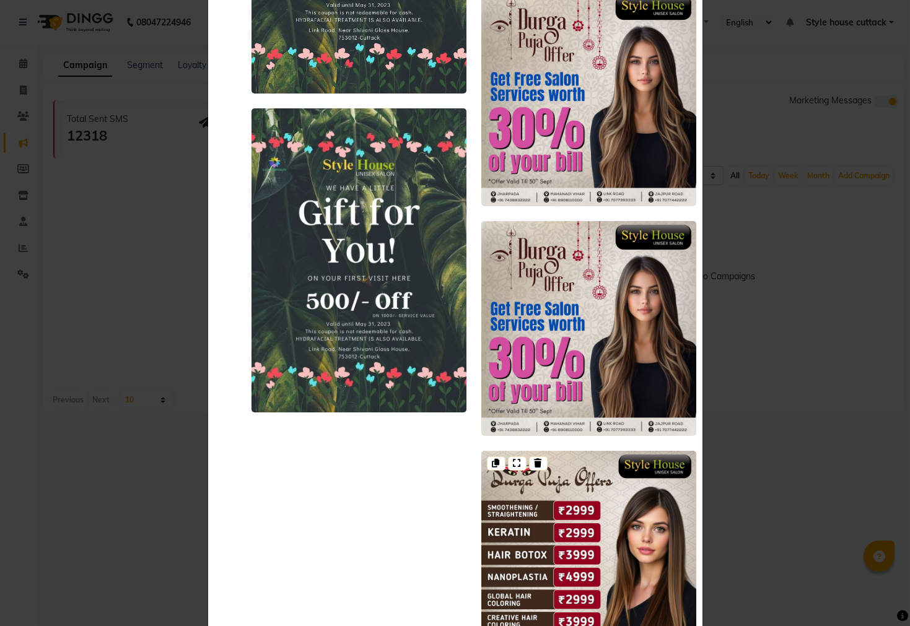
scroll to position [1424, 0]
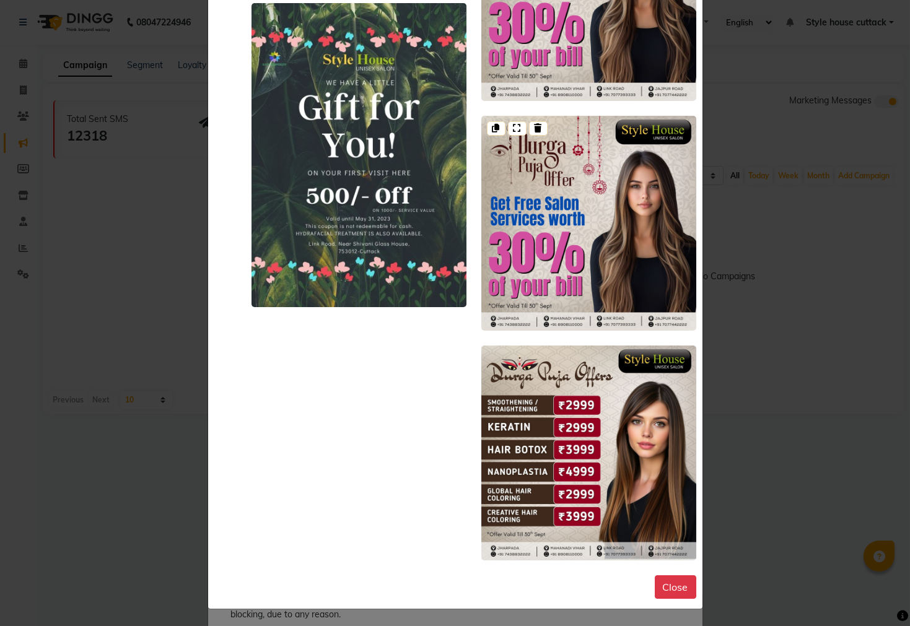
click at [568, 200] on img at bounding box center [588, 223] width 215 height 215
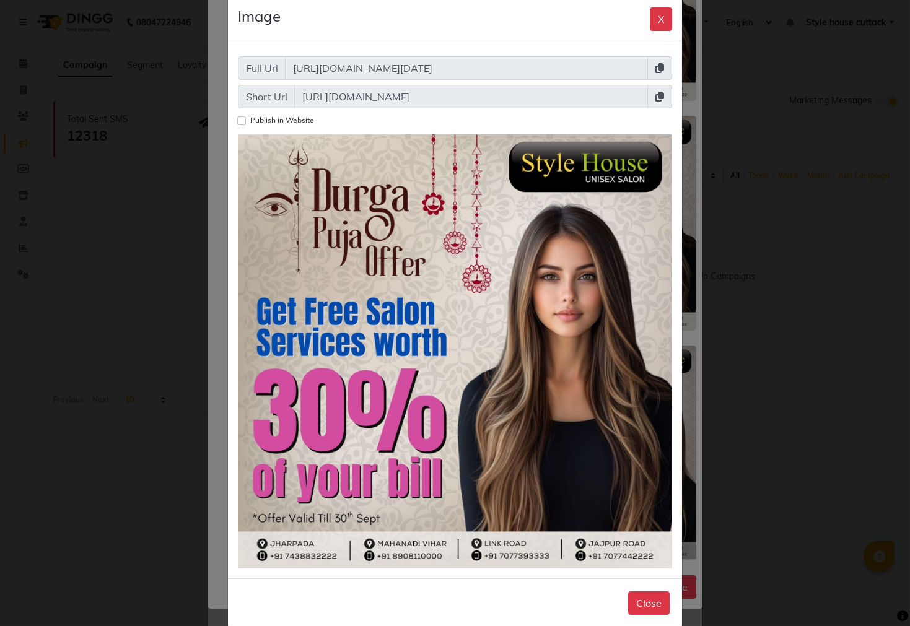
scroll to position [34, 0]
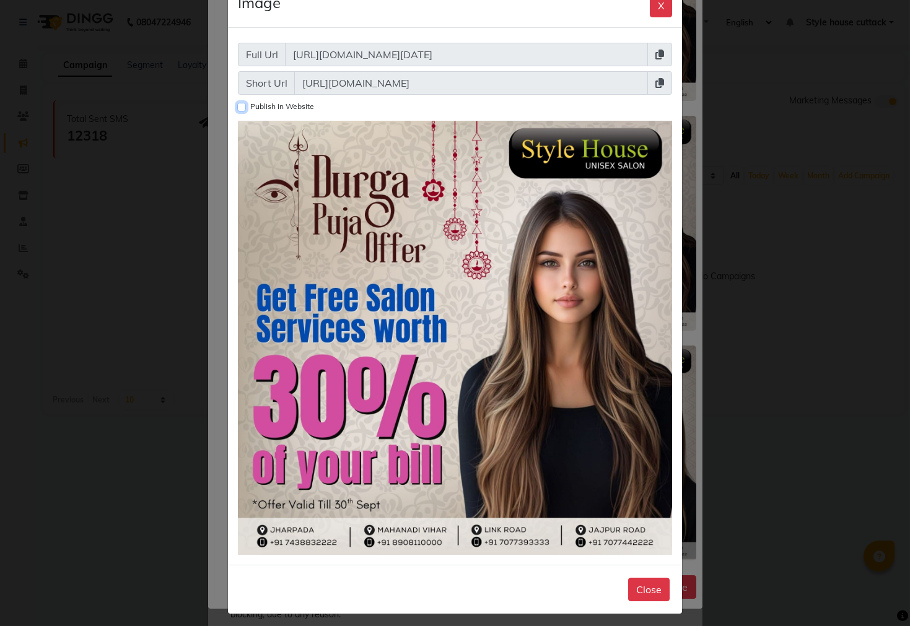
click at [238, 109] on input "Publish in Website" at bounding box center [241, 107] width 9 height 9
checkbox input "true"
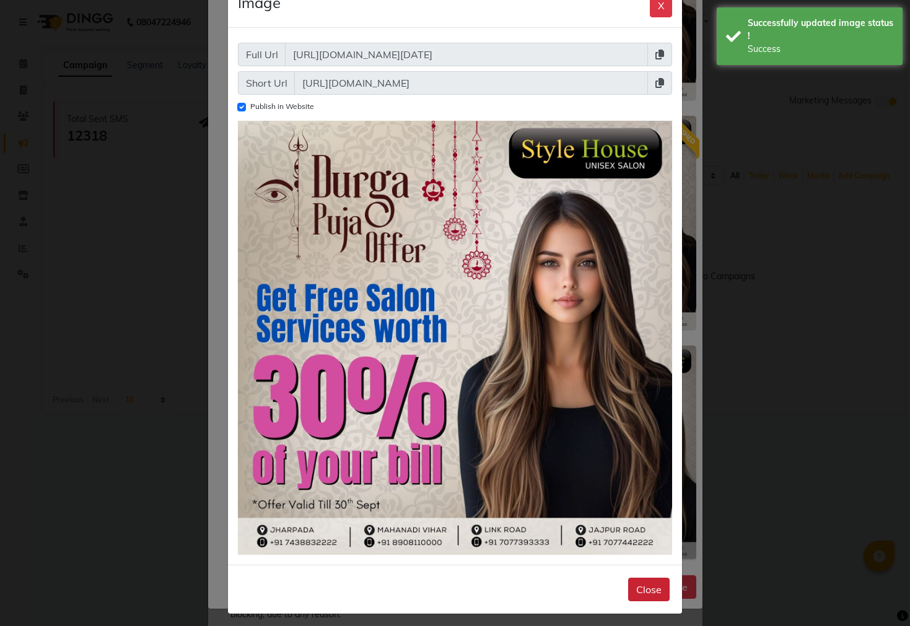
click at [637, 588] on button "Close" at bounding box center [648, 590] width 41 height 24
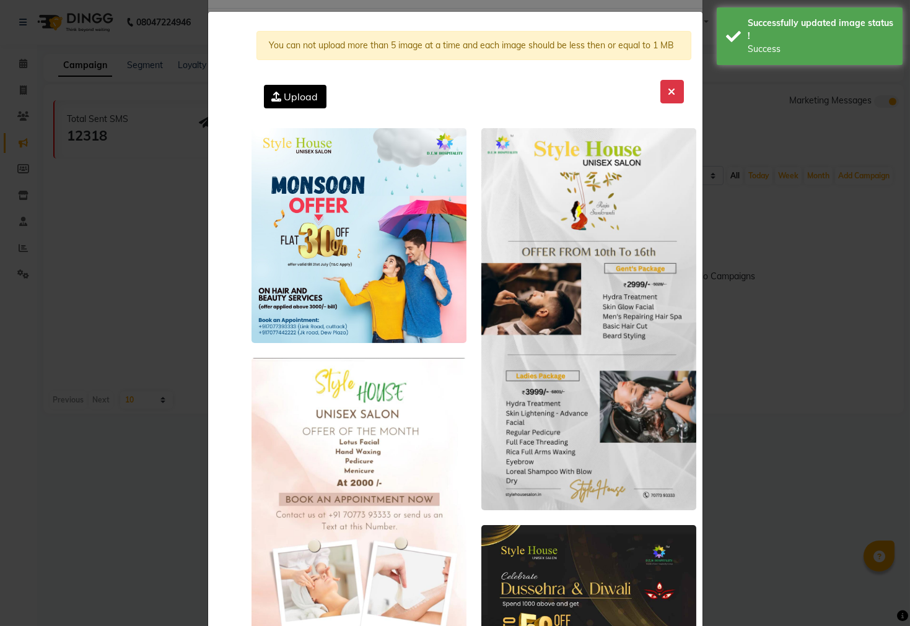
scroll to position [0, 0]
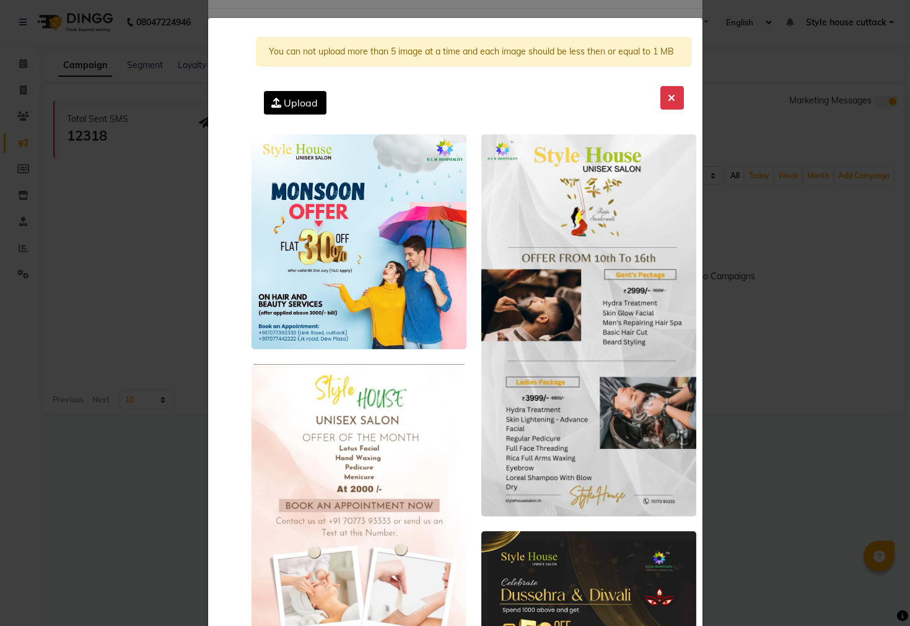
click at [297, 103] on span "Upload" at bounding box center [301, 103] width 34 height 12
click at [0, 0] on input "Upload" at bounding box center [0, 0] width 0 height 0
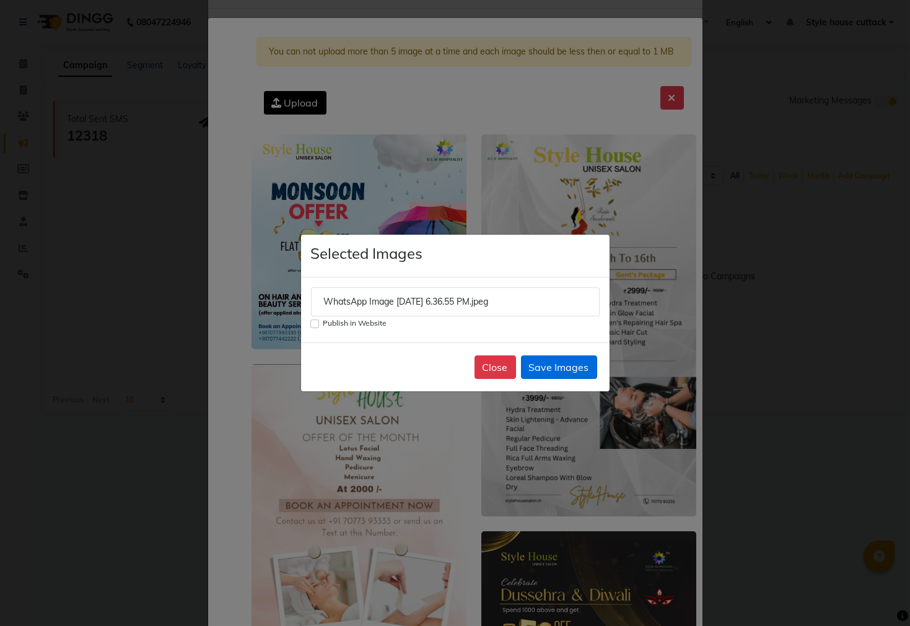
click at [551, 369] on button "Save Images" at bounding box center [559, 367] width 76 height 24
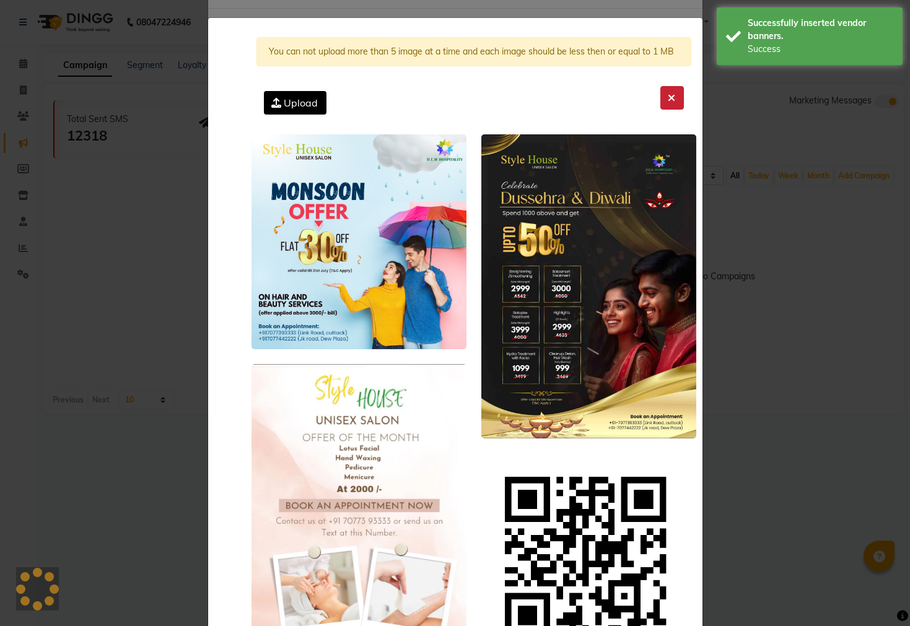
click at [669, 94] on button at bounding box center [672, 98] width 24 height 24
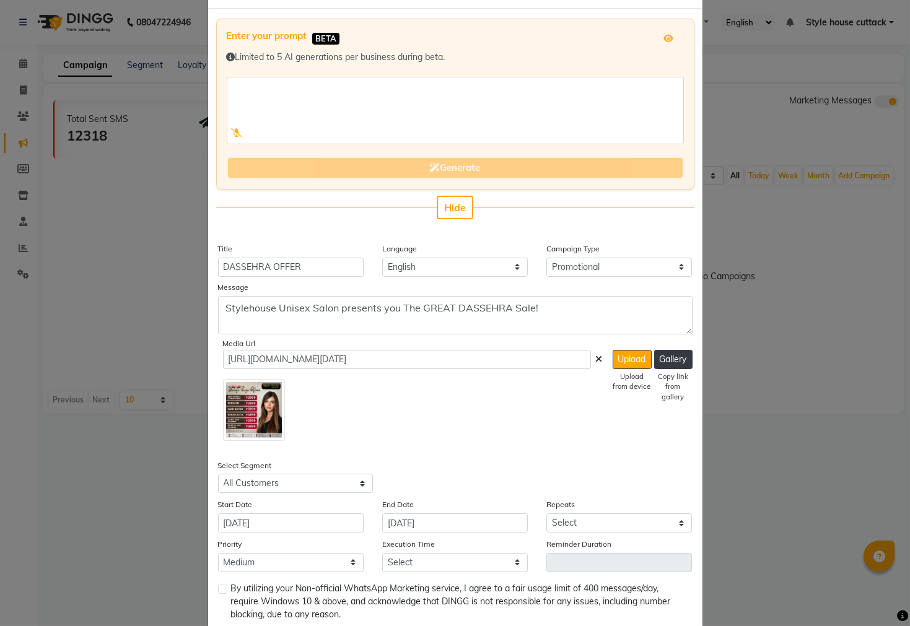
click at [329, 412] on div at bounding box center [413, 407] width 380 height 67
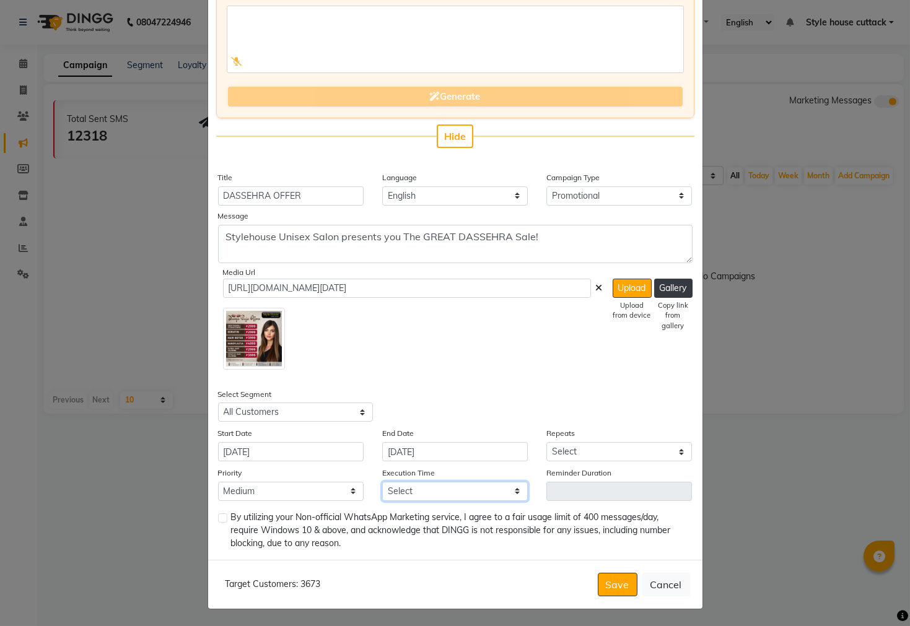
click at [417, 494] on select "Select 09:00 AM 09:15 AM 09:30 AM 09:45 AM 10:00 AM 10:15 AM 10:30 AM 10:45 AM …" at bounding box center [455, 491] width 146 height 19
select select "600"
click at [382, 482] on select "Select 09:00 AM 09:15 AM 09:30 AM 09:45 AM 10:00 AM 10:15 AM 10:30 AM 10:45 AM …" at bounding box center [455, 491] width 146 height 19
click at [562, 450] on select "Select Once Daily Alternate Day Weekly Monthly Yearly" at bounding box center [619, 451] width 146 height 19
select select "2"
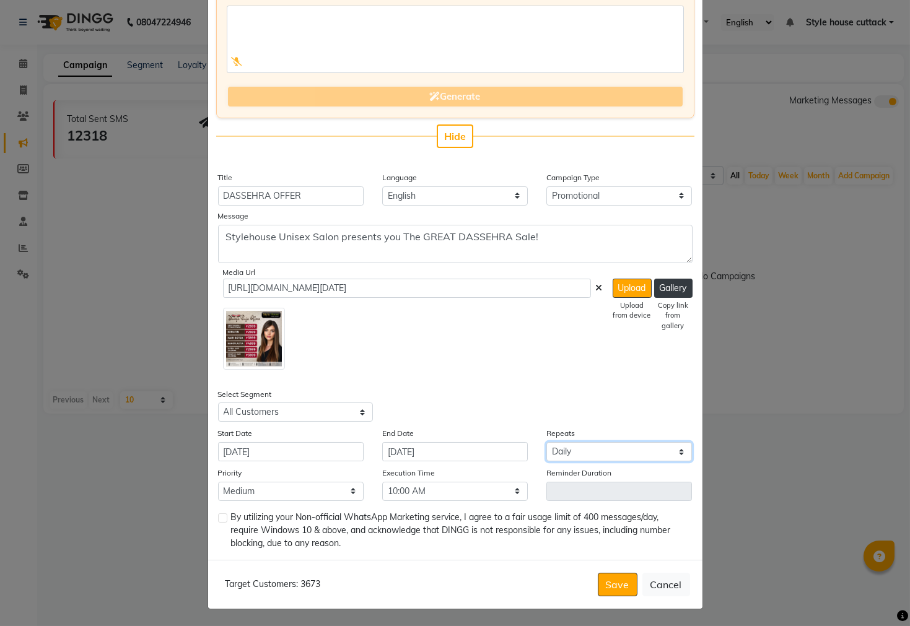
click at [546, 442] on select "Select Once Daily Alternate Day Weekly Monthly Yearly" at bounding box center [619, 451] width 146 height 19
click at [399, 448] on input "[DATE]" at bounding box center [455, 451] width 146 height 19
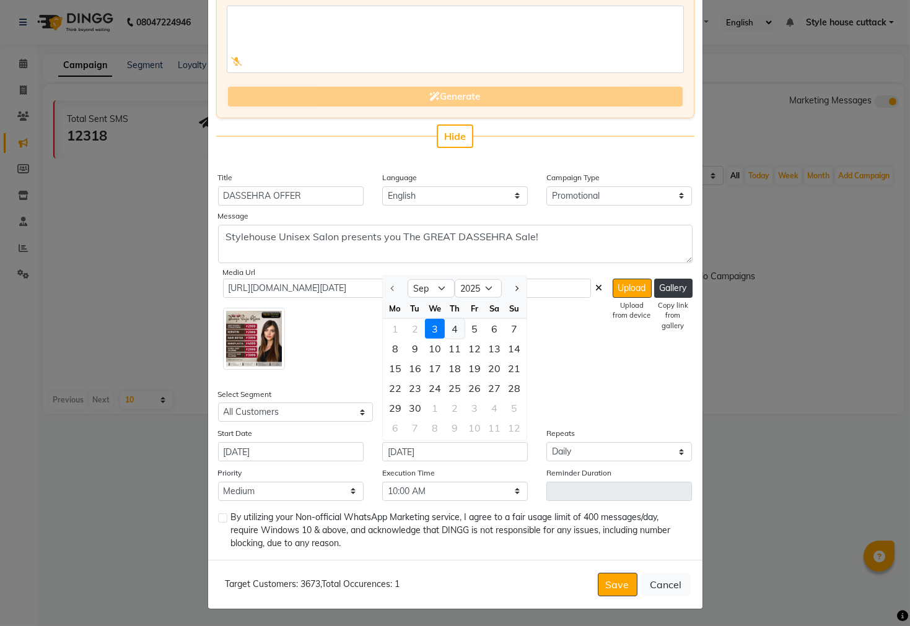
click at [451, 325] on div "4" at bounding box center [455, 329] width 20 height 20
type input "04-09-2025"
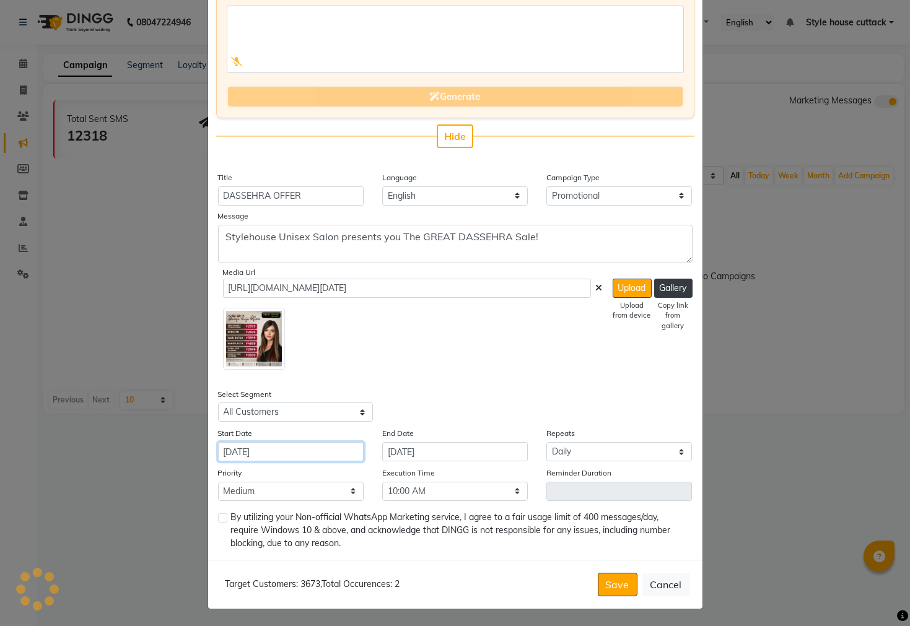
click at [274, 452] on input "[DATE]" at bounding box center [291, 451] width 146 height 19
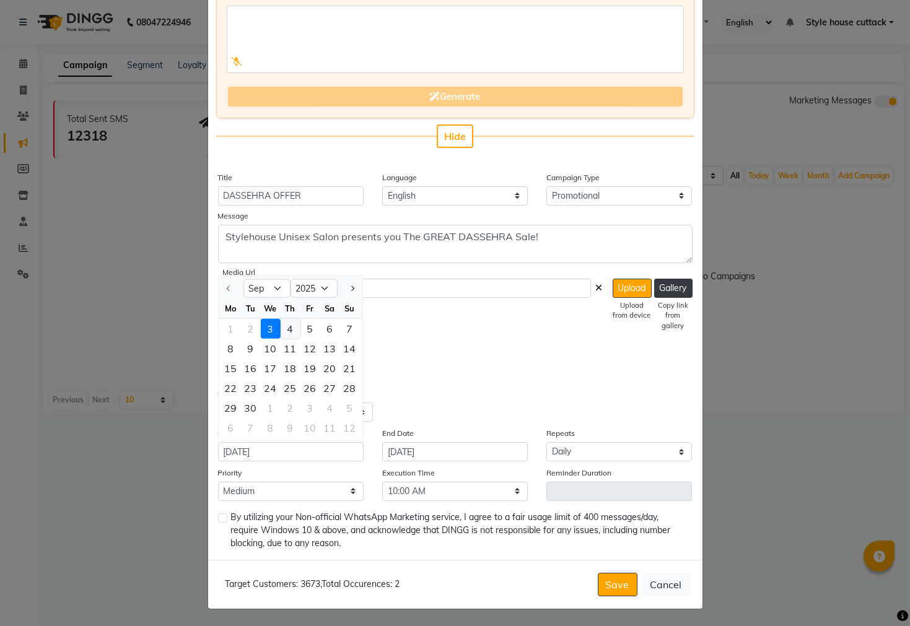
click at [287, 326] on div "4" at bounding box center [290, 329] width 20 height 20
type input "04-09-2025"
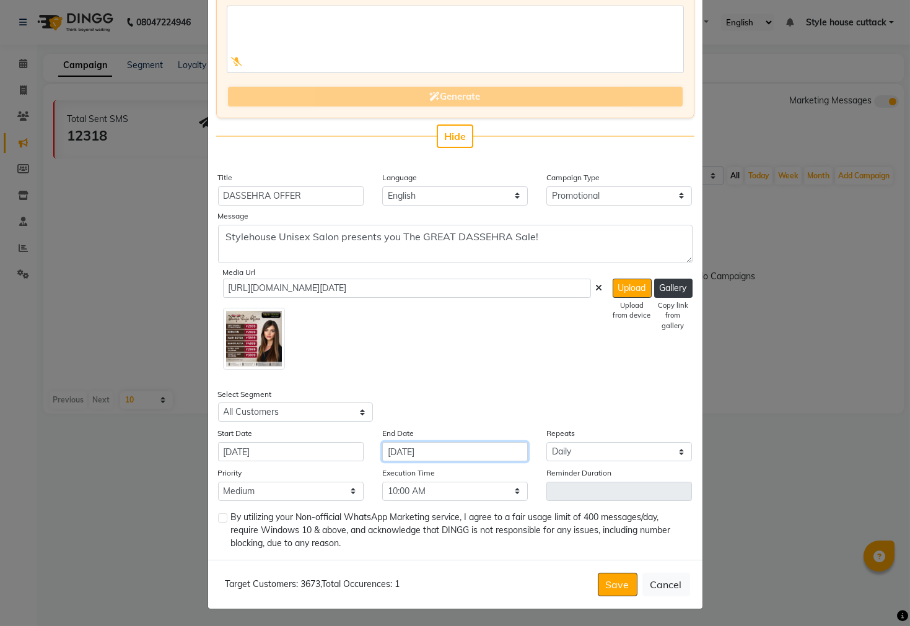
click at [435, 453] on input "04-09-2025" at bounding box center [455, 451] width 146 height 19
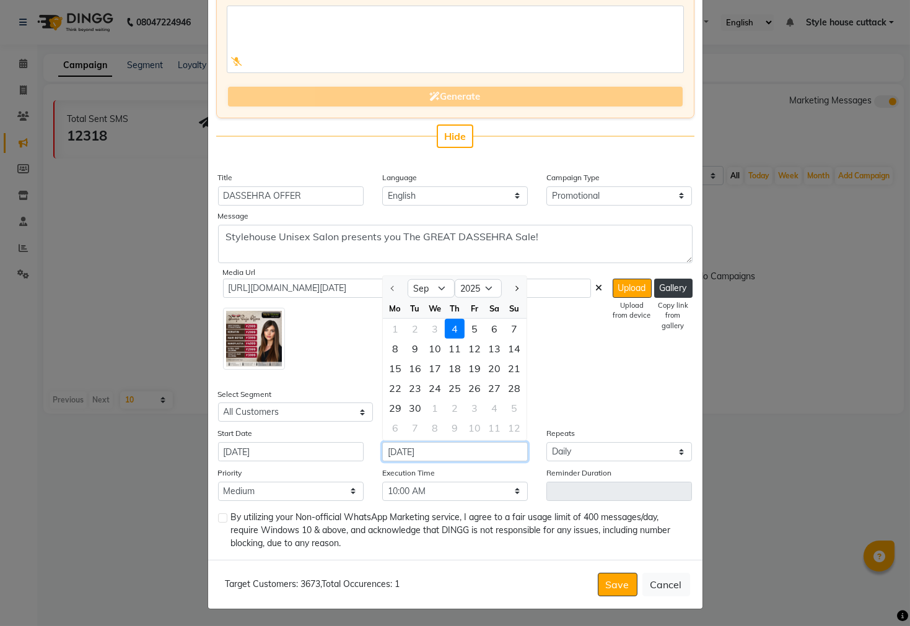
click at [434, 451] on input "04-09-2025" at bounding box center [455, 451] width 146 height 19
click at [408, 407] on div "30" at bounding box center [415, 408] width 20 height 20
type input "30-09-2025"
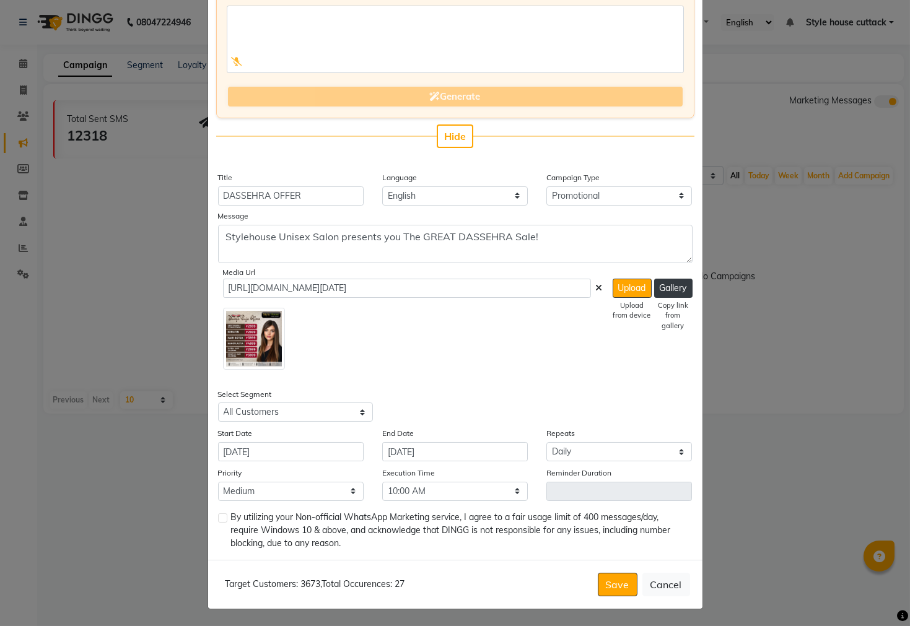
click at [219, 520] on label at bounding box center [222, 517] width 9 height 9
click at [219, 520] on input "checkbox" at bounding box center [222, 519] width 8 height 8
checkbox input "true"
click at [606, 585] on button "Save" at bounding box center [618, 585] width 40 height 24
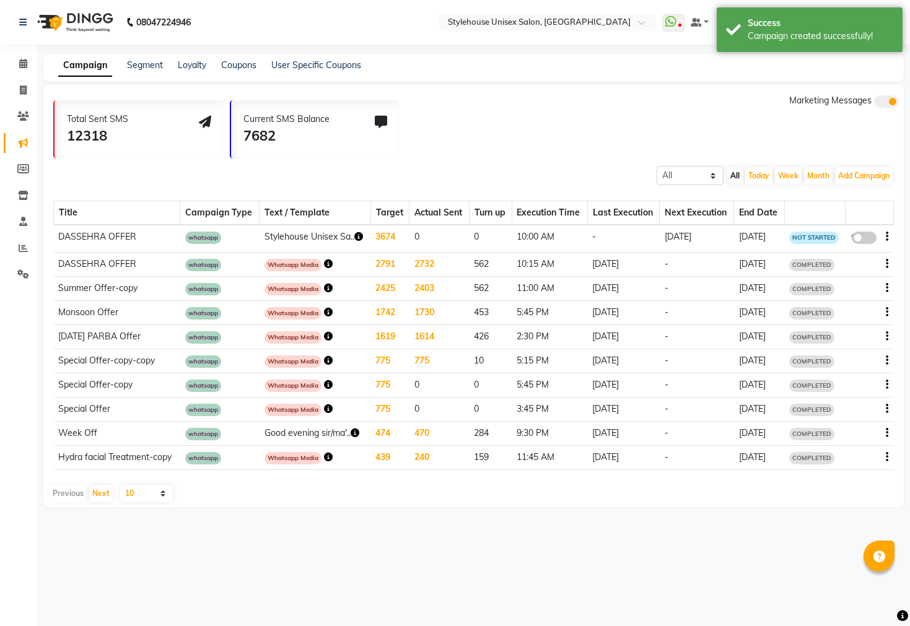
click at [354, 235] on icon "button" at bounding box center [358, 236] width 9 height 9
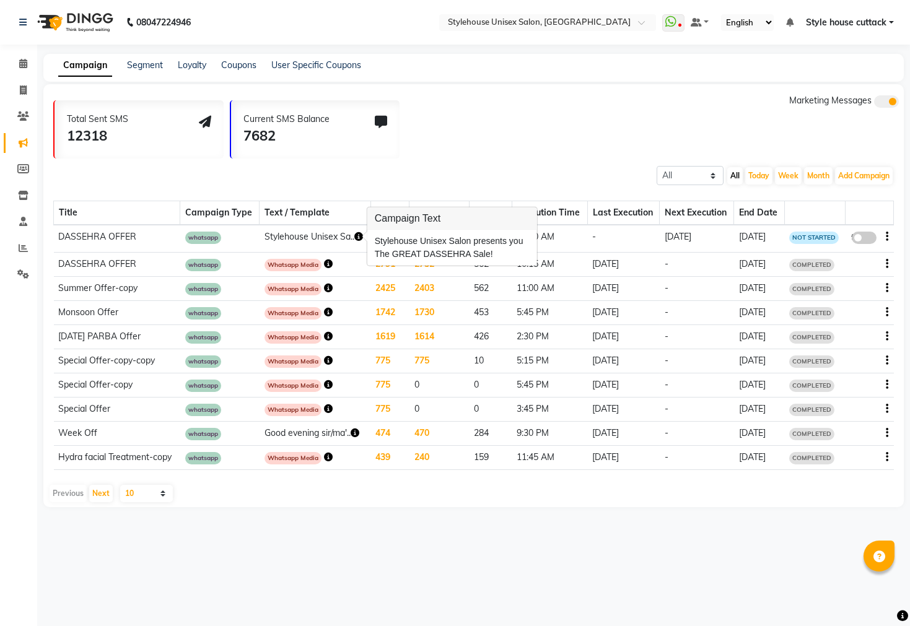
click at [455, 142] on div "Total Sent SMS 12318 Current SMS Balance 7682 Marketing Messages" at bounding box center [478, 126] width 850 height 64
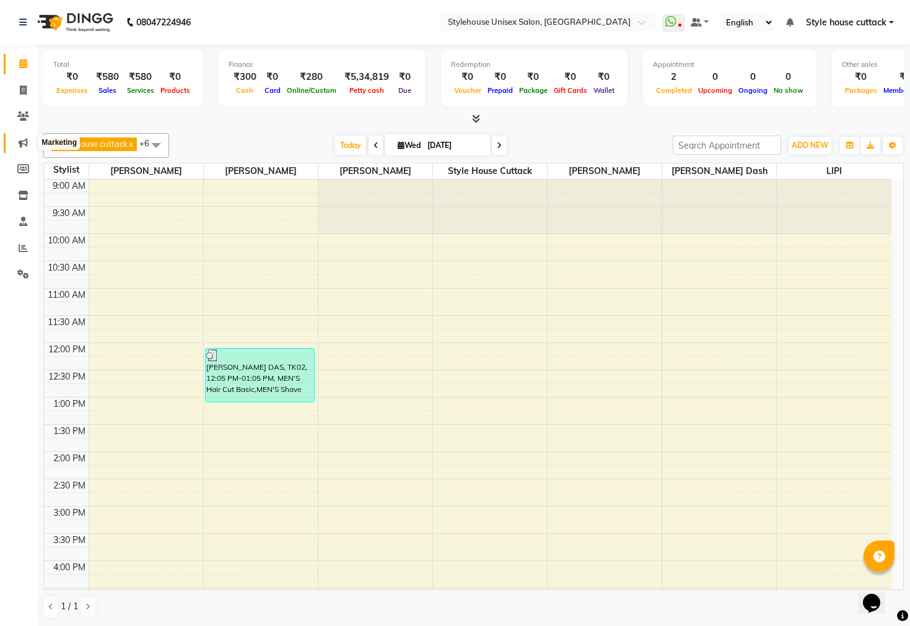
click at [22, 142] on icon at bounding box center [23, 142] width 9 height 9
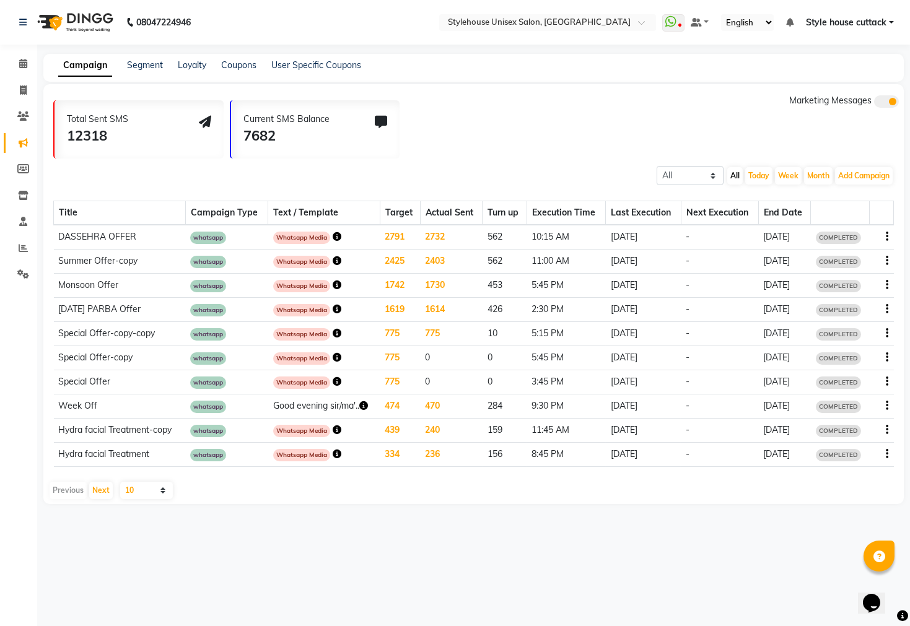
click at [333, 237] on icon "button" at bounding box center [337, 236] width 9 height 9
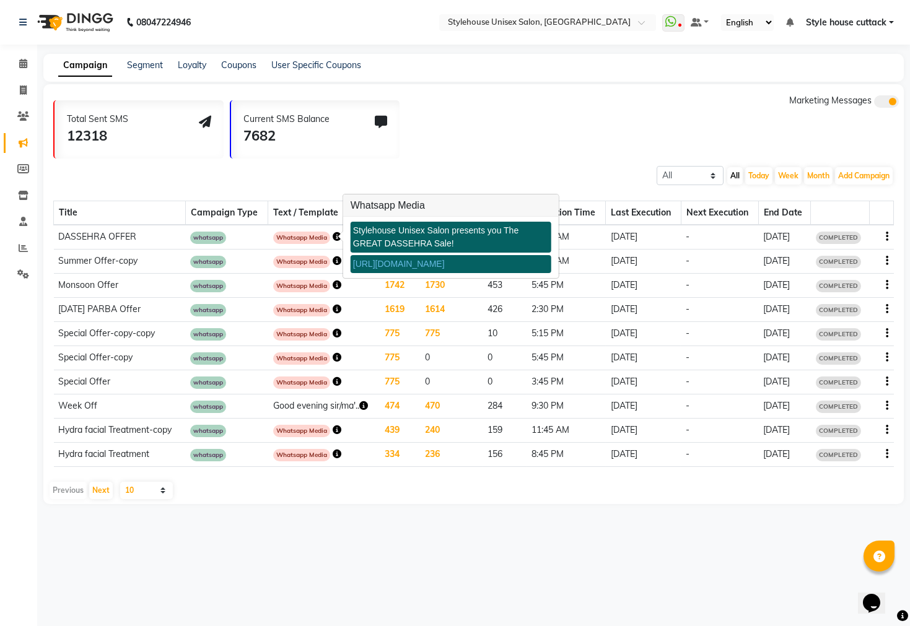
click at [388, 264] on link "[URL][DOMAIN_NAME]" at bounding box center [399, 264] width 92 height 10
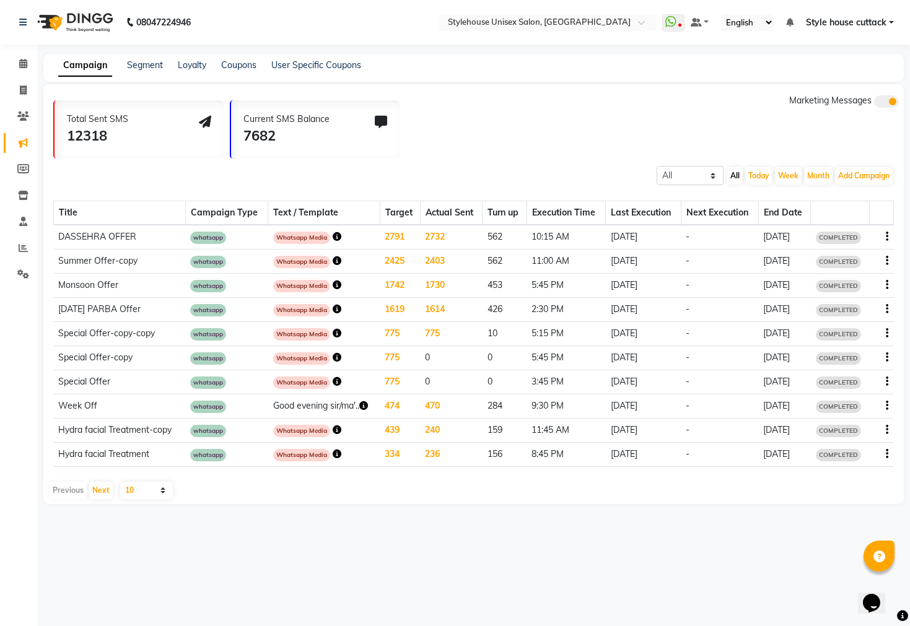
click at [333, 235] on icon "button" at bounding box center [337, 236] width 9 height 9
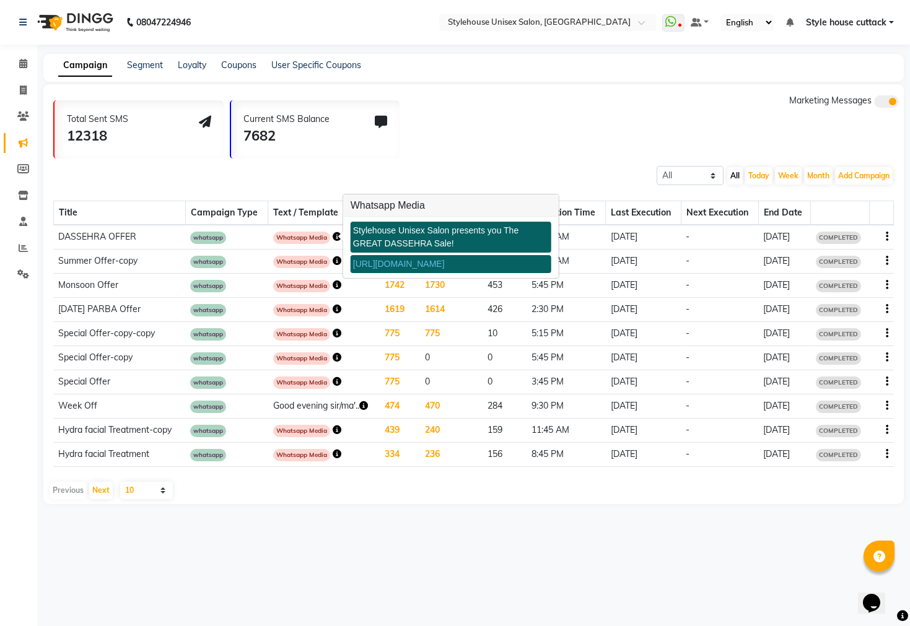
click at [416, 240] on div "Stylehouse Unisex Salon presents you The GREAT DASSEHRA Sale!" at bounding box center [451, 237] width 201 height 31
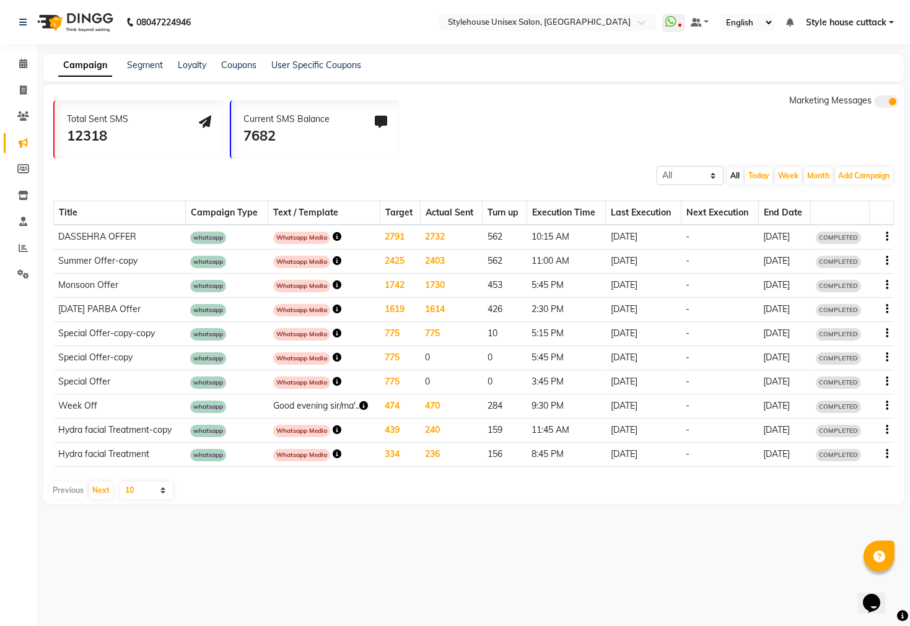
click at [333, 237] on icon "button" at bounding box center [337, 236] width 9 height 9
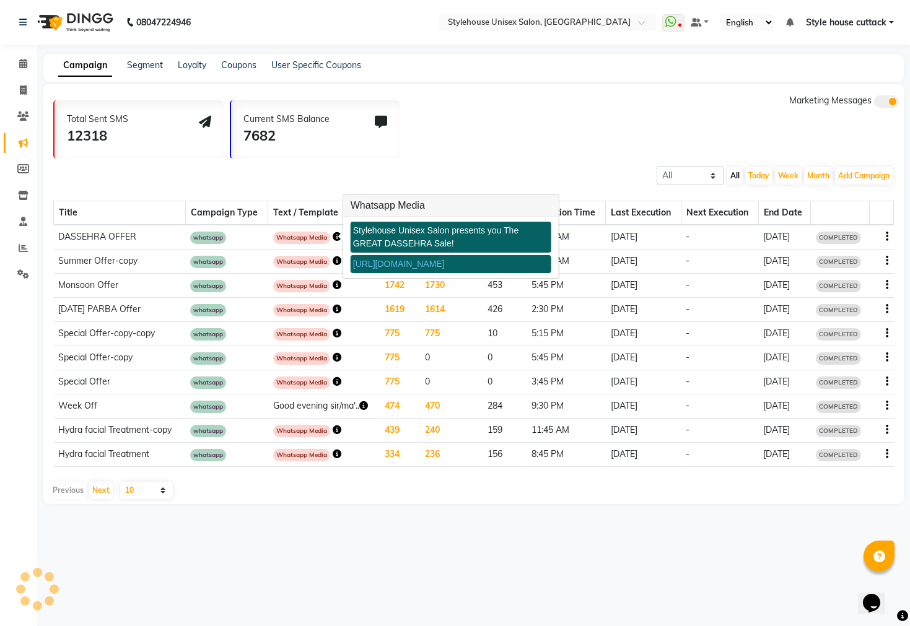
click at [398, 240] on div "Stylehouse Unisex Salon presents you The GREAT DASSEHRA Sale!" at bounding box center [451, 237] width 201 height 31
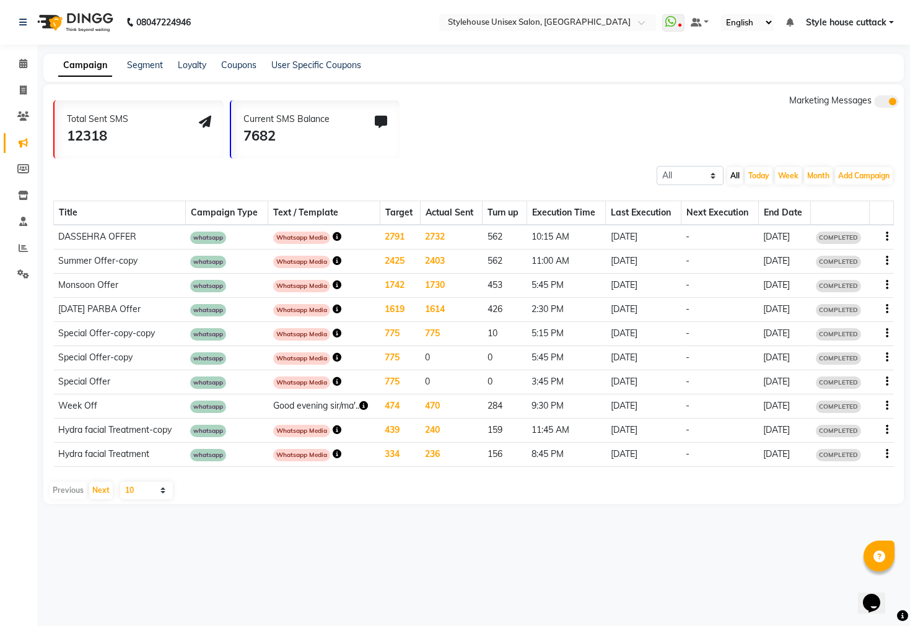
click at [333, 234] on icon "button" at bounding box center [337, 236] width 9 height 9
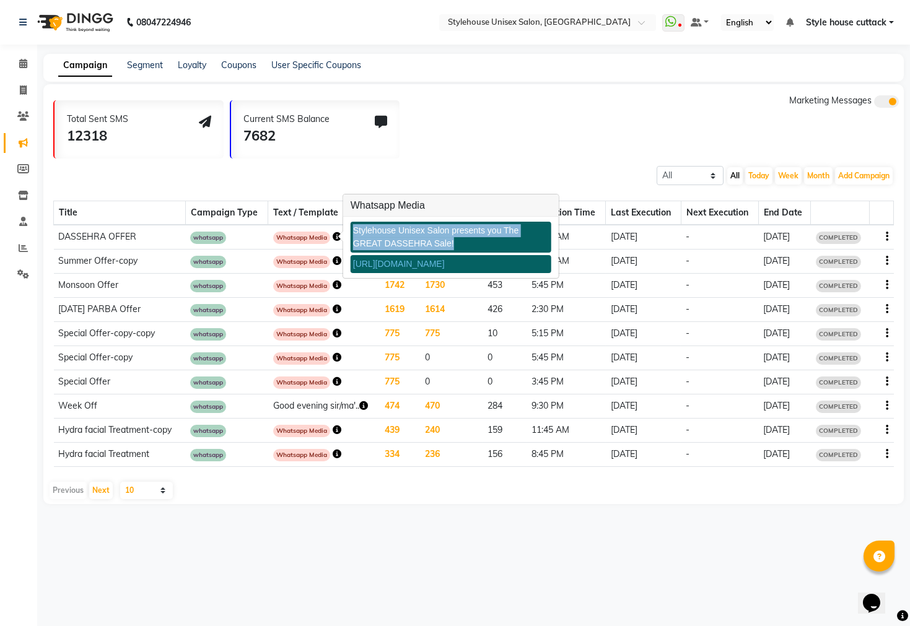
drag, startPoint x: 414, startPoint y: 243, endPoint x: 351, endPoint y: 235, distance: 63.8
click at [351, 235] on div "Stylehouse Unisex Salon presents you The GREAT DASSEHRA Sale!" at bounding box center [451, 237] width 201 height 31
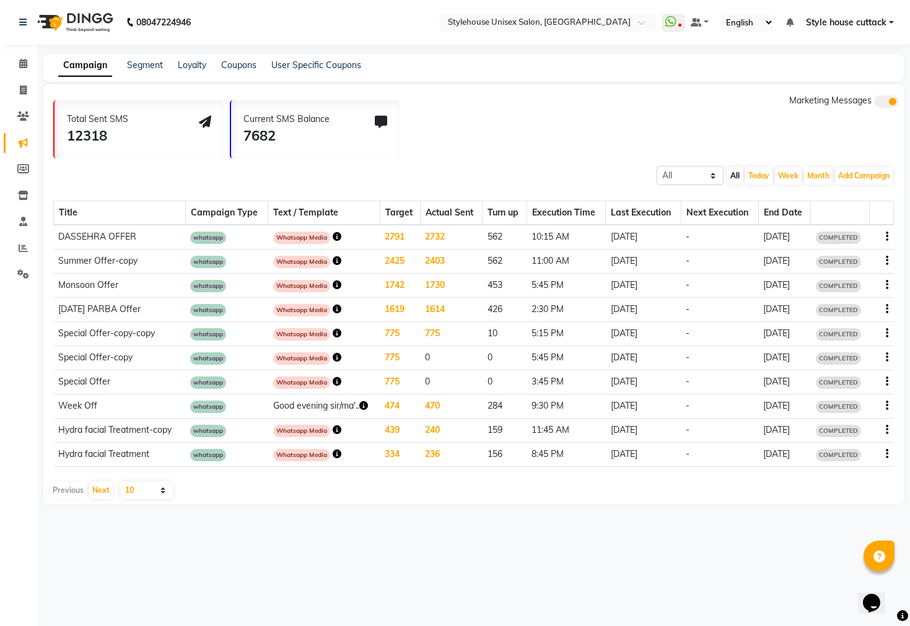
click at [333, 235] on icon "button" at bounding box center [337, 236] width 9 height 9
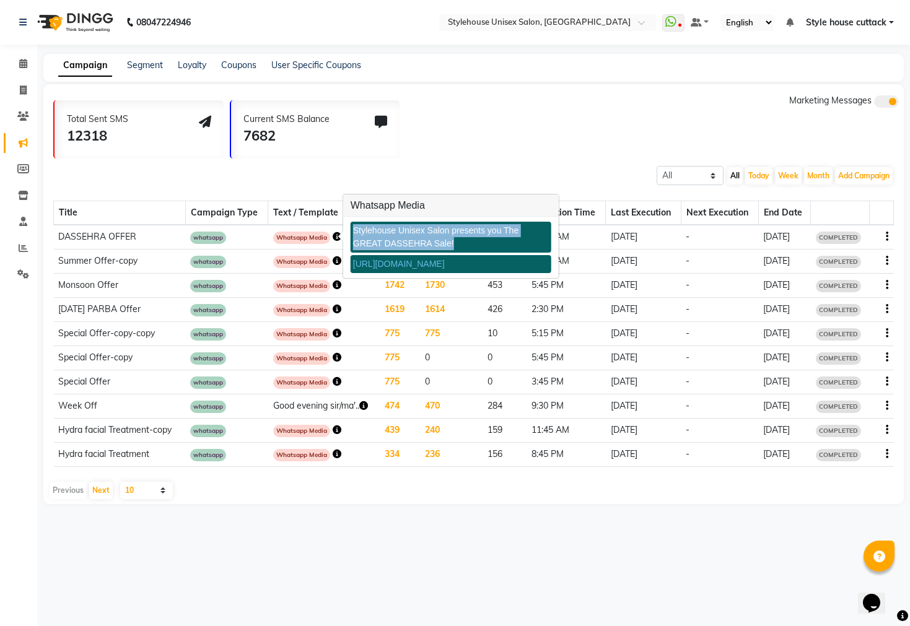
drag, startPoint x: 416, startPoint y: 243, endPoint x: 349, endPoint y: 233, distance: 68.2
click at [349, 233] on div "Stylehouse Unisex Salon presents you The GREAT DASSEHRA Sale! [URL][DOMAIN_NAME]" at bounding box center [451, 247] width 216 height 61
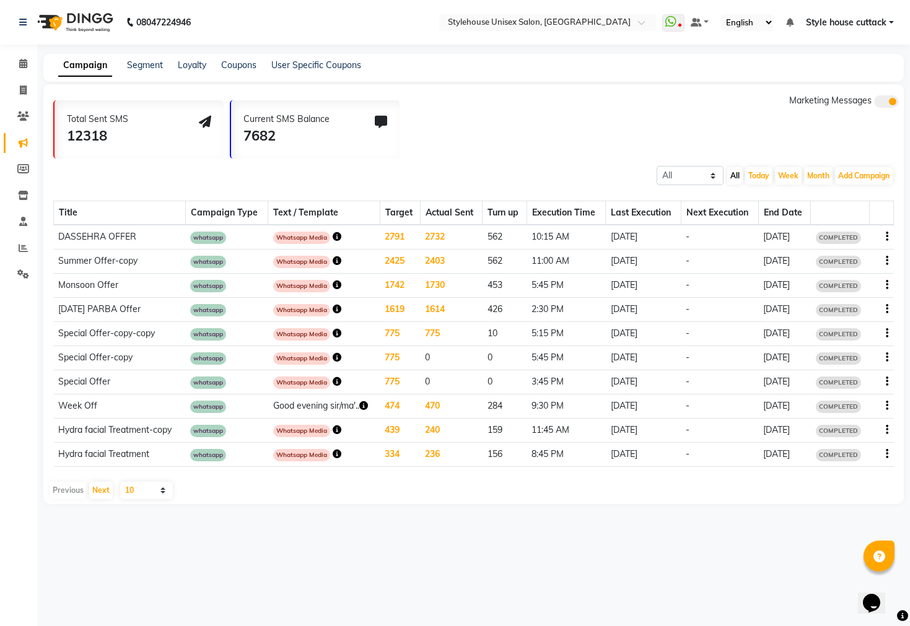
click at [333, 235] on icon "button" at bounding box center [337, 236] width 9 height 9
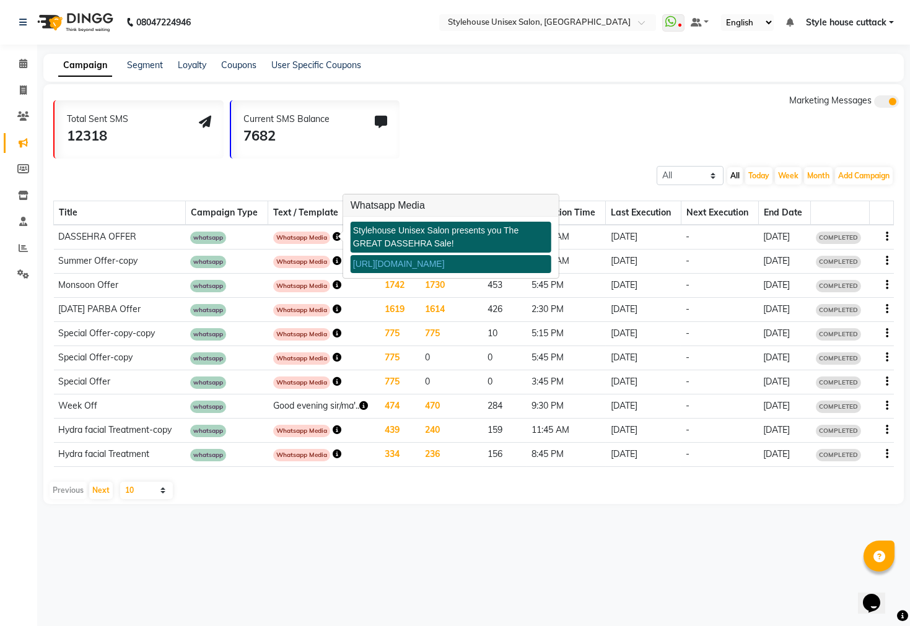
click at [393, 242] on div "Stylehouse Unisex Salon presents you The GREAT DASSEHRA Sale!" at bounding box center [451, 237] width 201 height 31
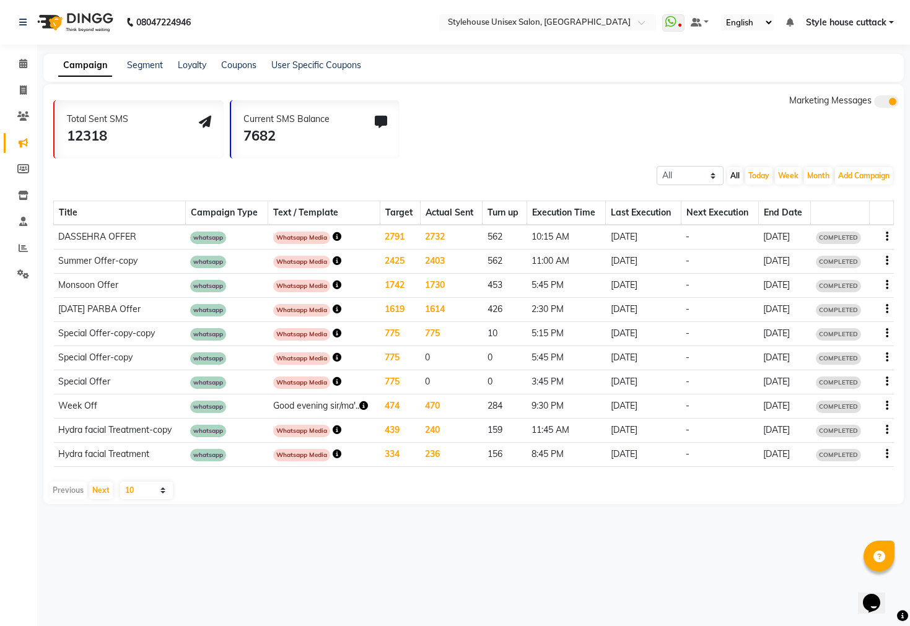
click at [333, 238] on icon "button" at bounding box center [337, 236] width 9 height 9
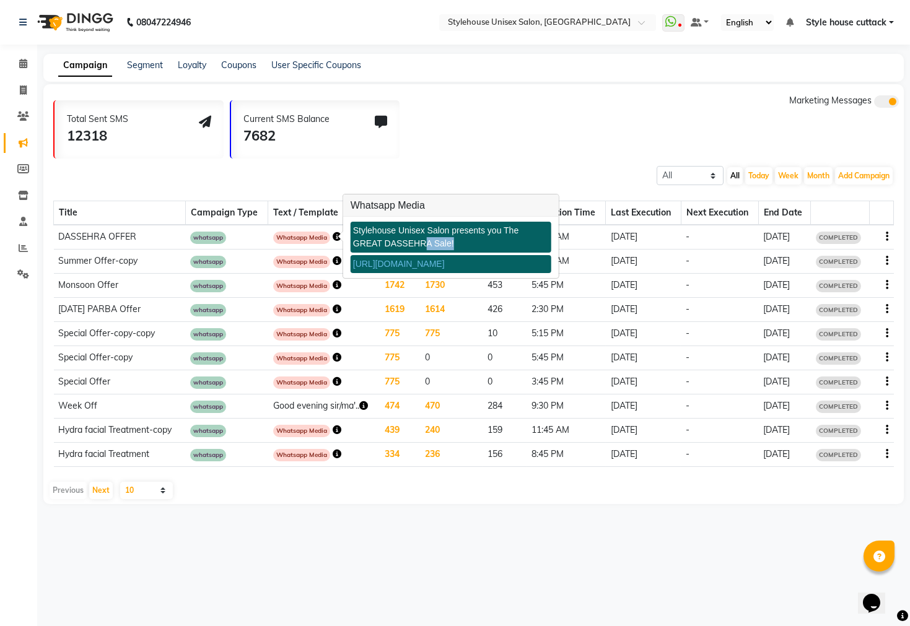
drag, startPoint x: 388, startPoint y: 238, endPoint x: 415, endPoint y: 242, distance: 26.9
click at [415, 242] on div "Stylehouse Unisex Salon presents you The GREAT DASSEHRA Sale!" at bounding box center [451, 237] width 201 height 31
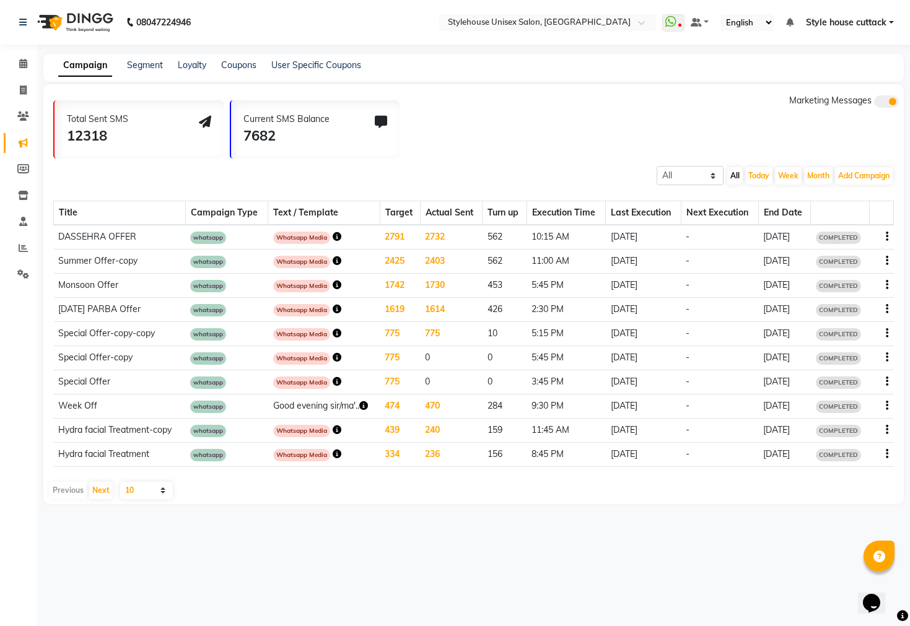
click at [333, 238] on icon "button" at bounding box center [337, 236] width 9 height 9
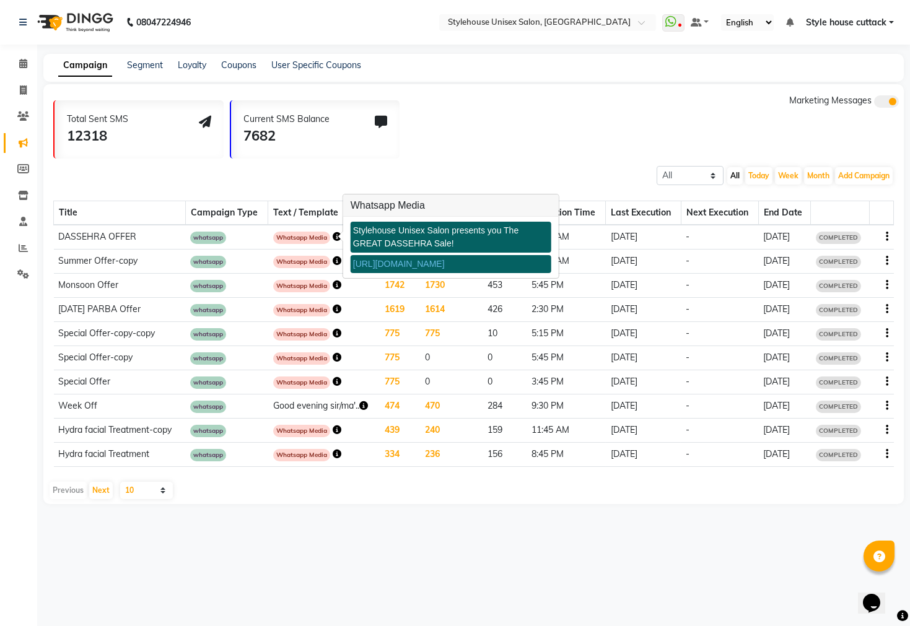
click at [408, 268] on link "[URL][DOMAIN_NAME]" at bounding box center [399, 264] width 92 height 10
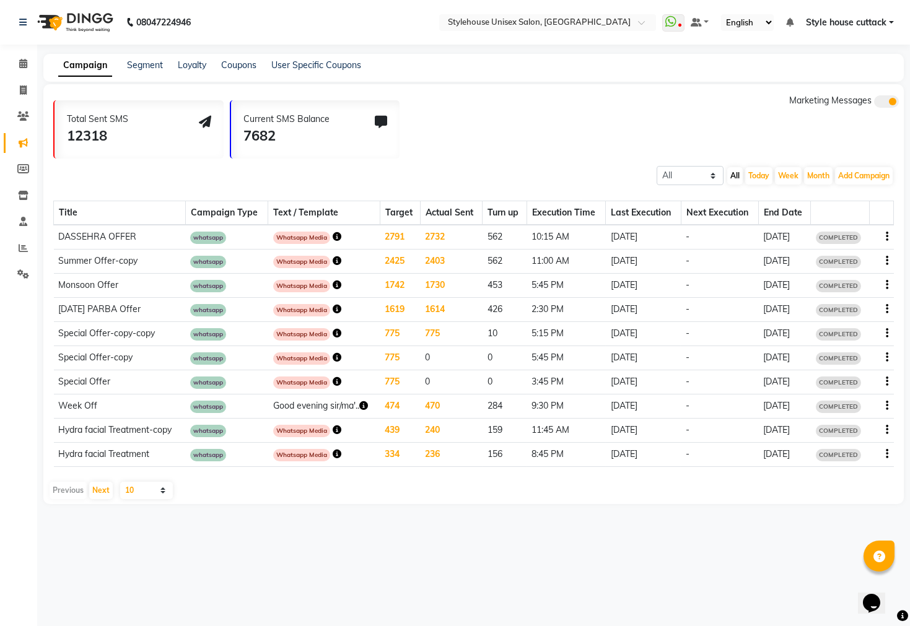
click at [333, 233] on icon "button" at bounding box center [337, 236] width 9 height 9
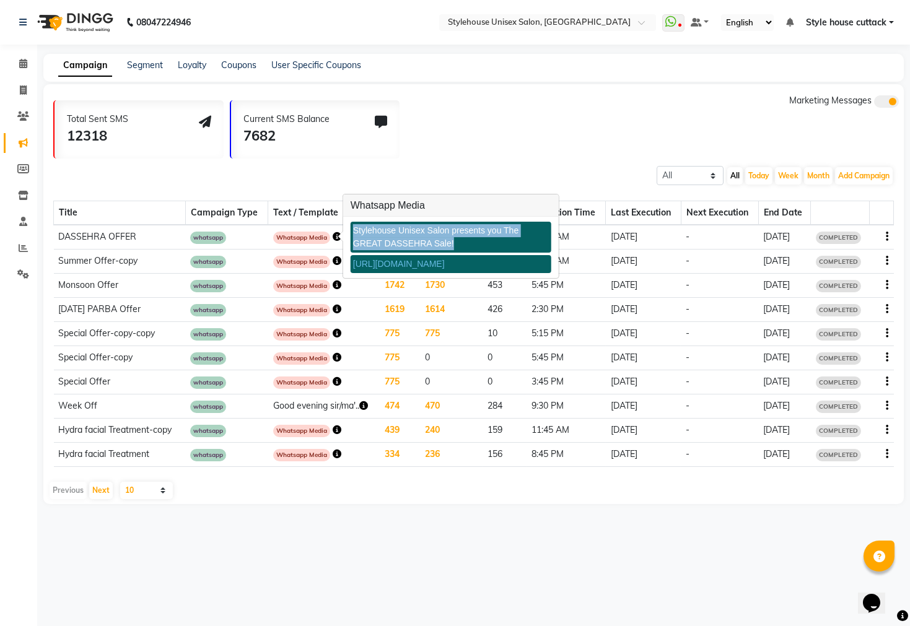
copy div "Stylehouse Unisex Salon presents you The GREAT DASSEHRA Sale!"
drag, startPoint x: 352, startPoint y: 229, endPoint x: 458, endPoint y: 252, distance: 107.9
click at [458, 252] on div "Stylehouse Unisex Salon presents you The GREAT DASSEHRA Sale!" at bounding box center [451, 237] width 201 height 31
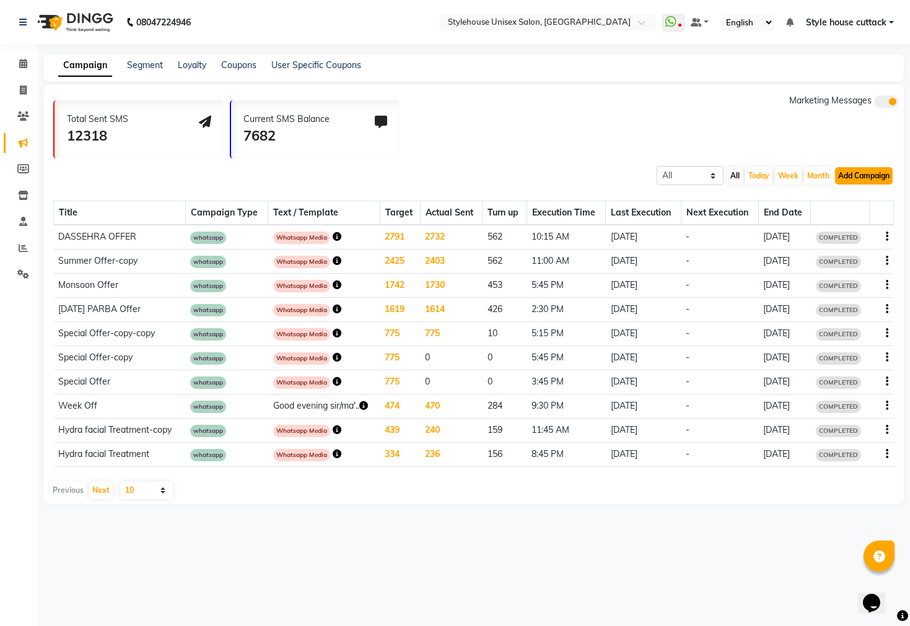
click at [860, 175] on button "Add Campaign" at bounding box center [864, 175] width 58 height 17
click at [19, 64] on icon at bounding box center [23, 63] width 8 height 9
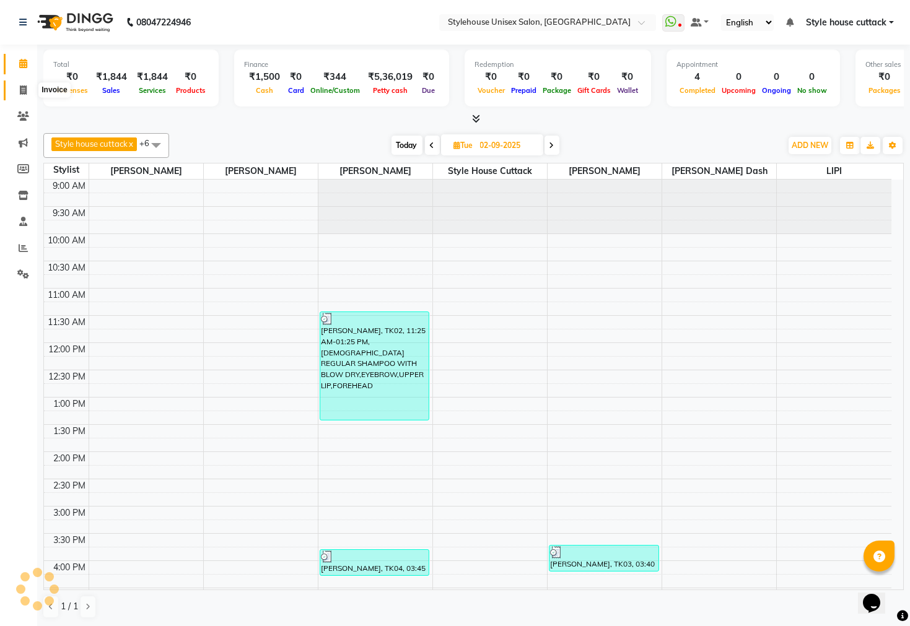
click at [20, 89] on icon at bounding box center [23, 89] width 7 height 9
select select "service"
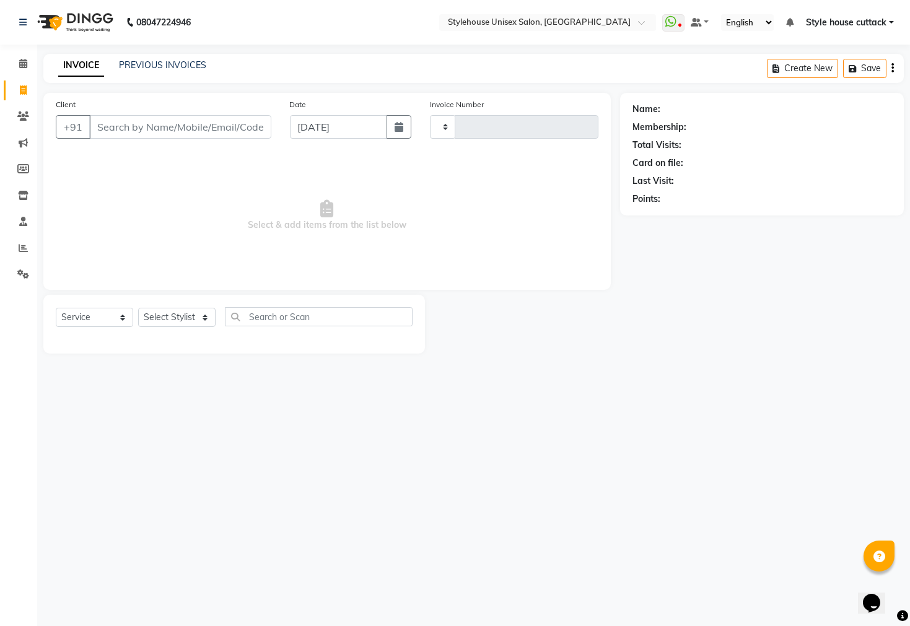
type input "2296"
select select "4222"
click at [168, 320] on select "Select Stylist" at bounding box center [176, 317] width 77 height 19
select select "42934"
click at [138, 308] on select "Select Stylist Bharati [PERSON_NAME] [PERSON_NAME] [PERSON_NAME] LIPI [PERSON_N…" at bounding box center [176, 317] width 77 height 19
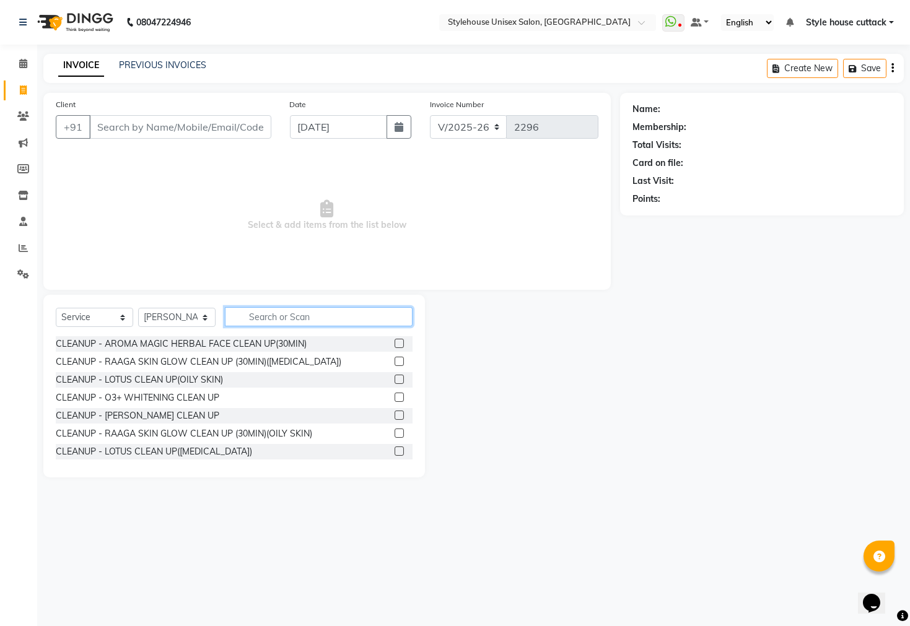
click at [258, 320] on input "text" at bounding box center [319, 316] width 188 height 19
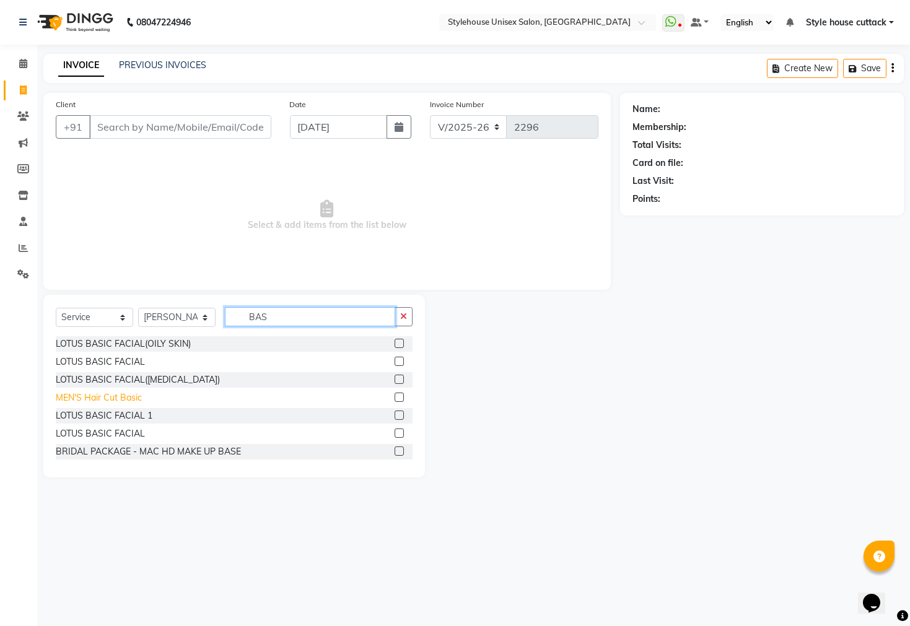
type input "BAS"
click at [96, 395] on div "MEN'S Hair Cut Basic" at bounding box center [99, 397] width 86 height 13
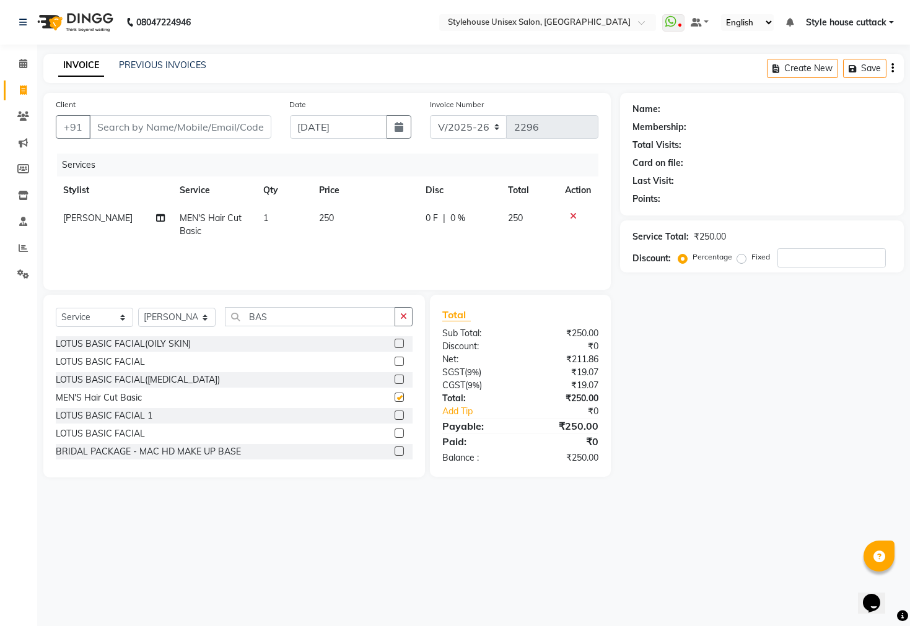
checkbox input "false"
click at [289, 321] on input "BAS" at bounding box center [310, 316] width 170 height 19
type input "B"
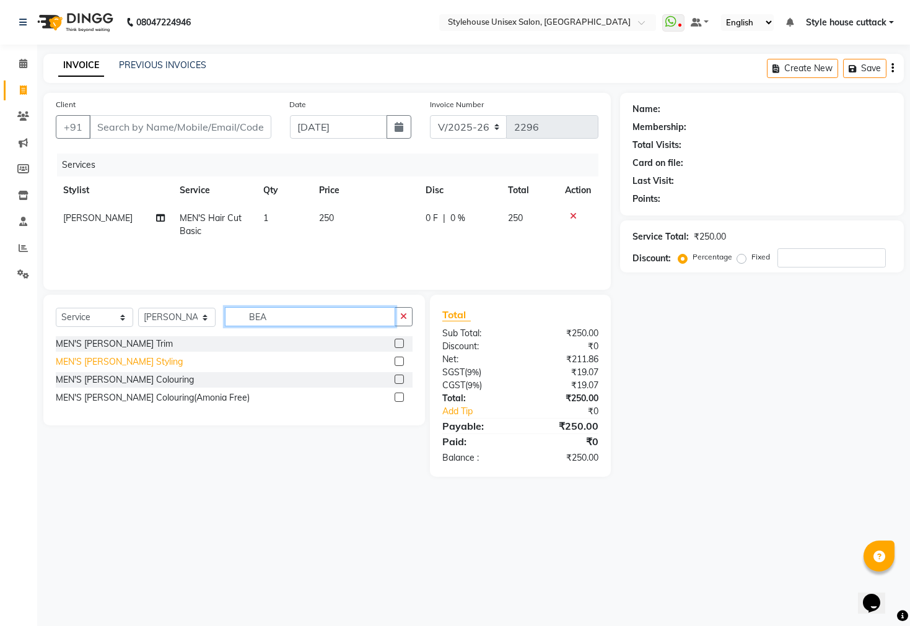
type input "BEA"
click at [104, 365] on div "MEN'S [PERSON_NAME] Styling" at bounding box center [119, 361] width 127 height 13
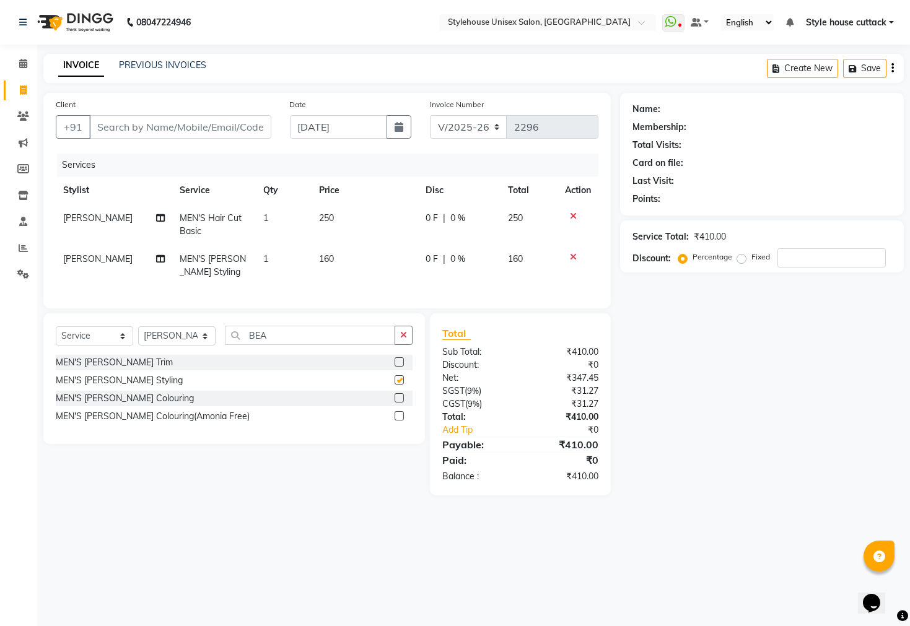
checkbox input "false"
click at [269, 345] on input "BEA" at bounding box center [310, 335] width 170 height 19
type input "B"
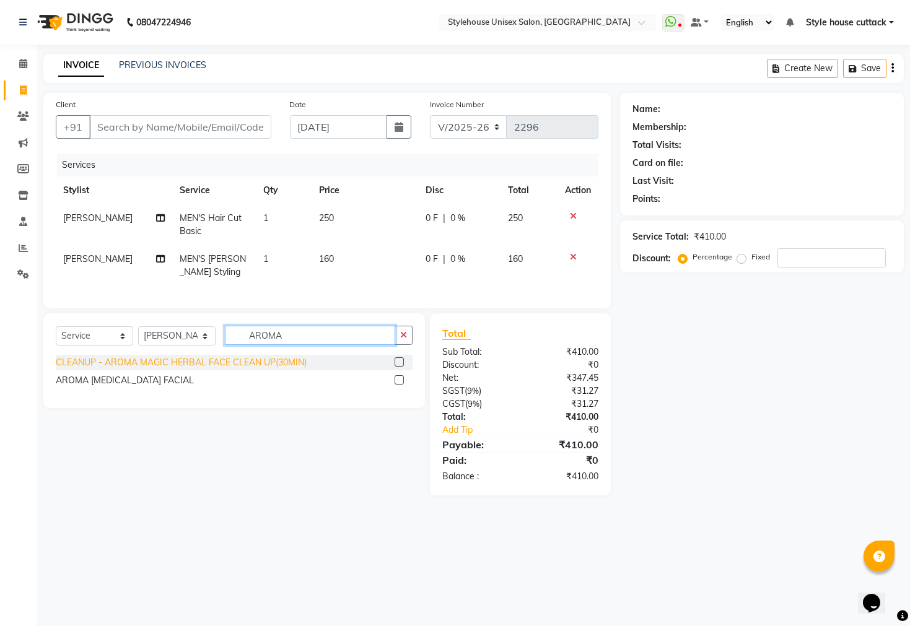
type input "AROMA"
click at [133, 369] on div "CLEANUP - AROMA MAGIC HERBAL FACE CLEAN UP(30MIN)" at bounding box center [181, 362] width 251 height 13
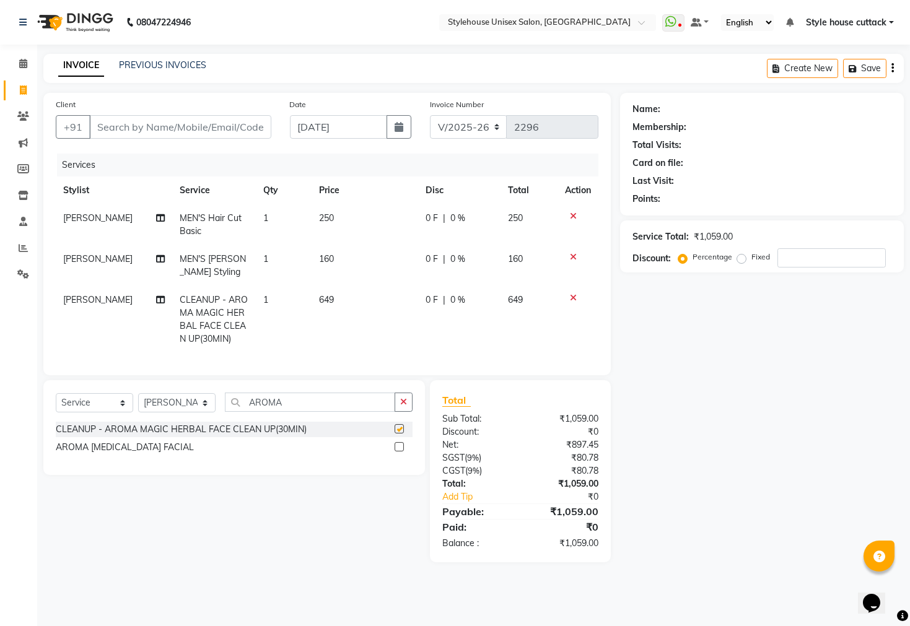
checkbox input "false"
click at [111, 131] on input "Client" at bounding box center [180, 127] width 182 height 24
type input "8"
type input "0"
type input "8400988425"
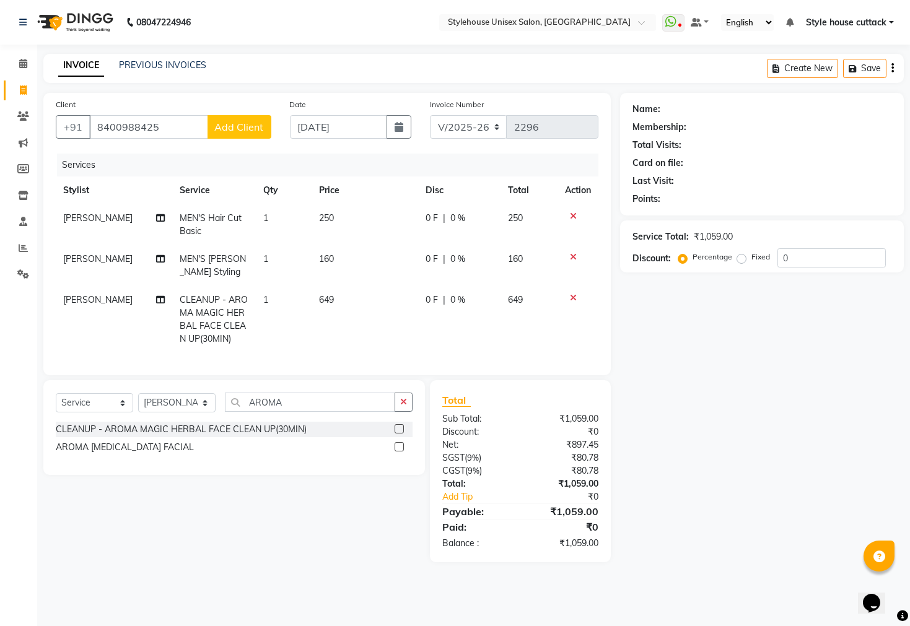
click at [248, 136] on button "Add Client" at bounding box center [239, 127] width 64 height 24
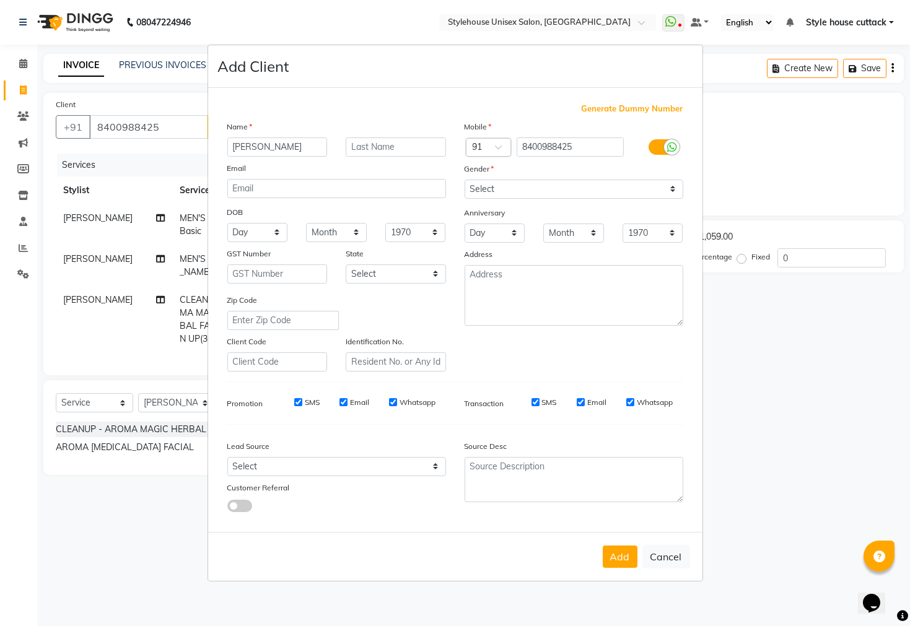
type input "[PERSON_NAME]"
click at [488, 181] on select "Select [DEMOGRAPHIC_DATA] [DEMOGRAPHIC_DATA] Other Prefer Not To Say" at bounding box center [573, 189] width 219 height 19
select select "[DEMOGRAPHIC_DATA]"
click at [464, 180] on select "Select [DEMOGRAPHIC_DATA] [DEMOGRAPHIC_DATA] Other Prefer Not To Say" at bounding box center [573, 189] width 219 height 19
click at [620, 558] on button "Add" at bounding box center [620, 557] width 35 height 22
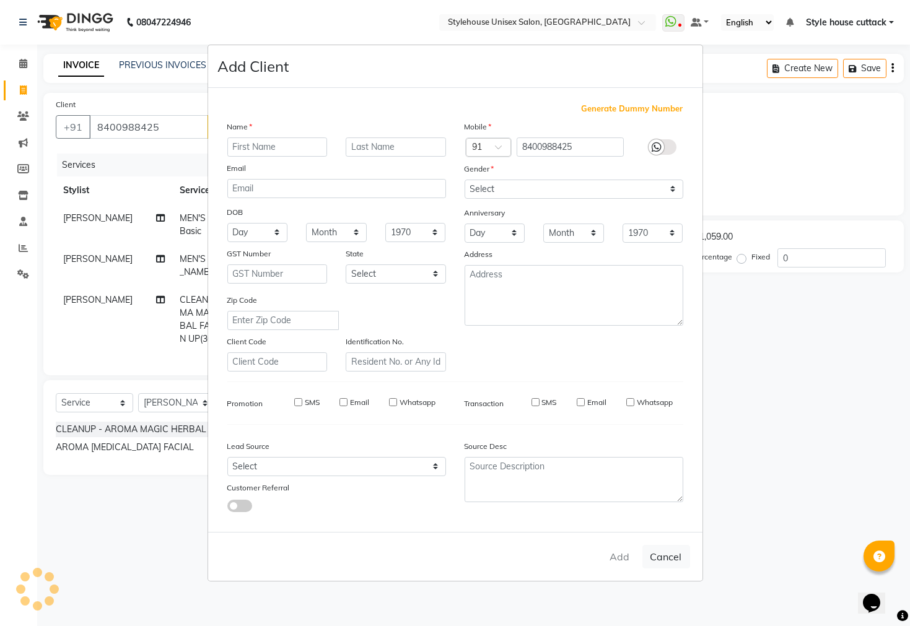
select select
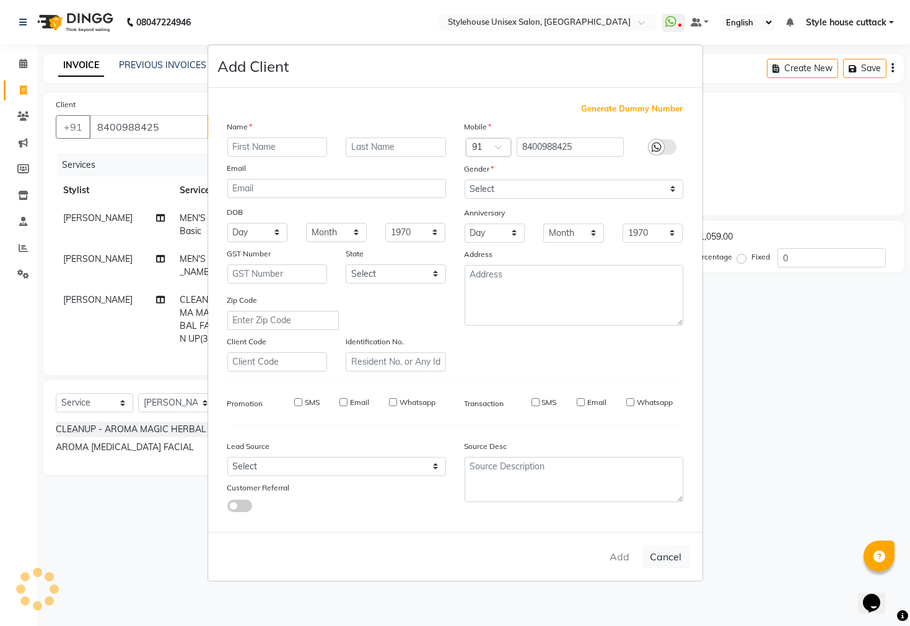
select select
checkbox input "false"
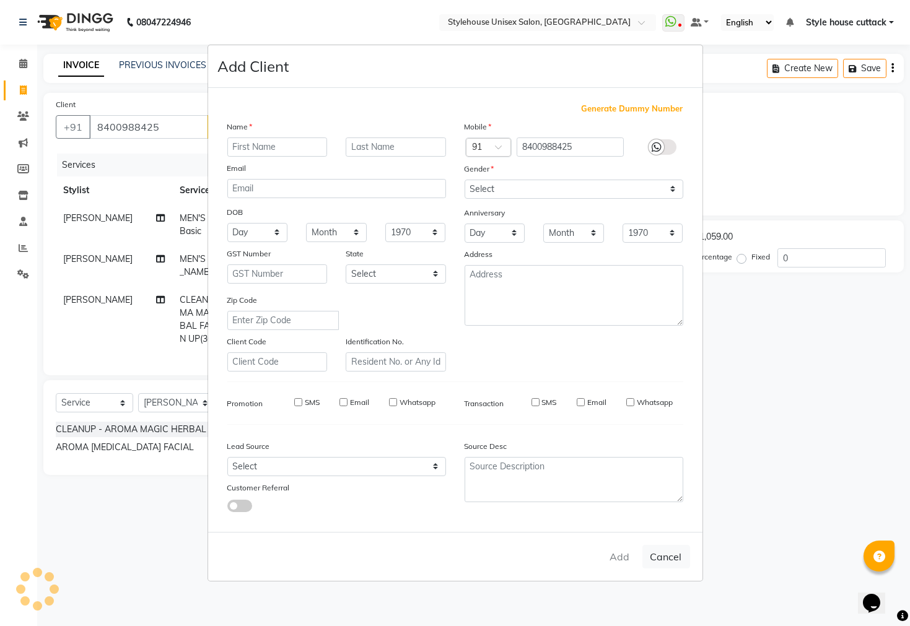
checkbox input "false"
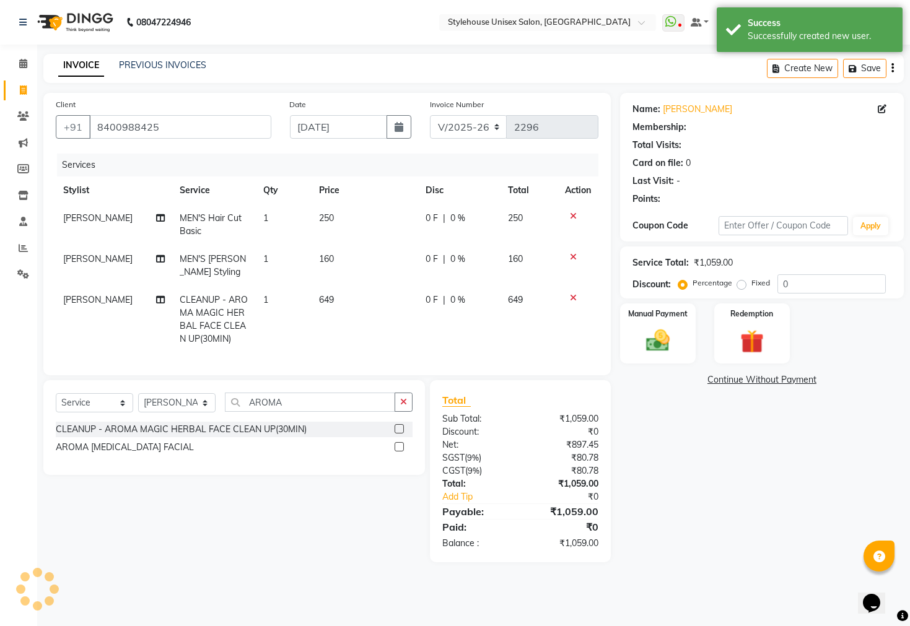
select select "1: Object"
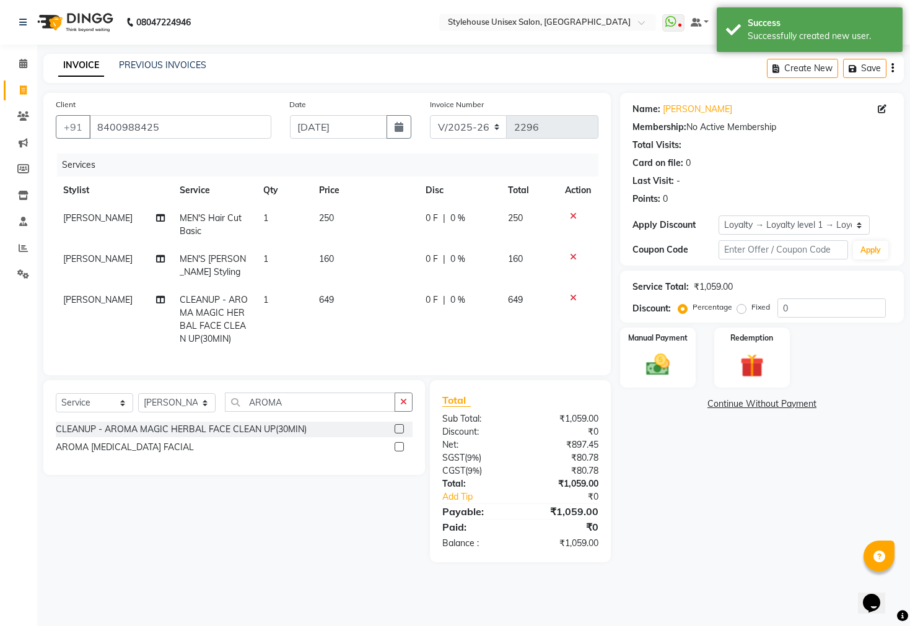
click at [434, 298] on span "0 F" at bounding box center [431, 300] width 12 height 13
select select "42934"
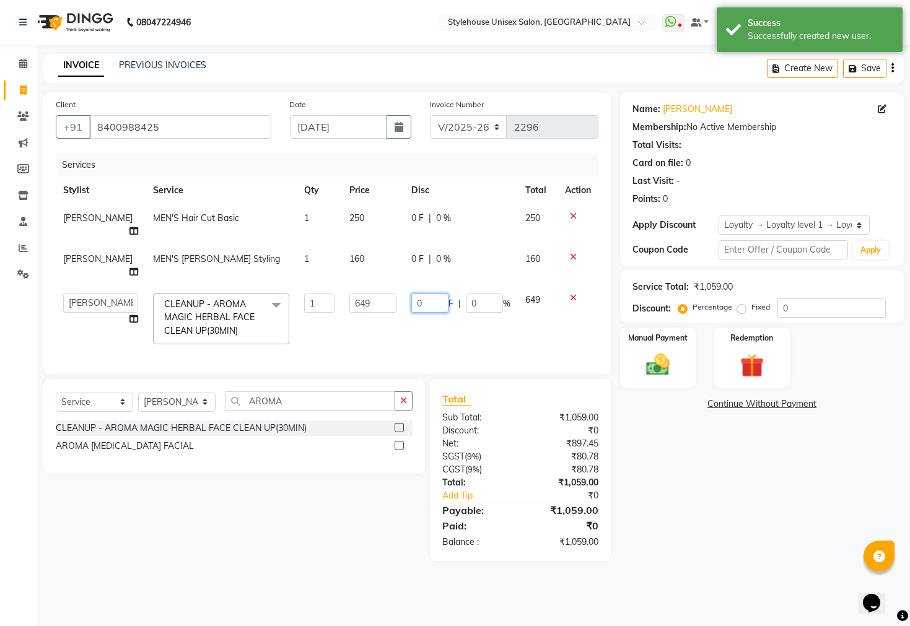
click at [422, 294] on input "0" at bounding box center [429, 303] width 37 height 19
type input "59"
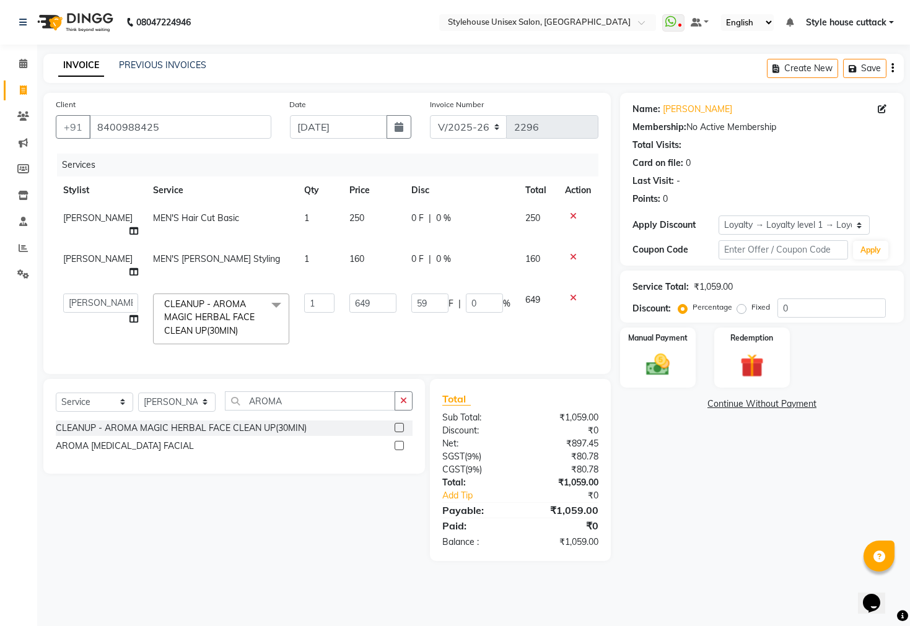
click at [762, 549] on main "INVOICE PREVIOUS INVOICES Create New Save Client [PHONE_NUMBER] Date [DATE] Inv…" at bounding box center [473, 317] width 873 height 526
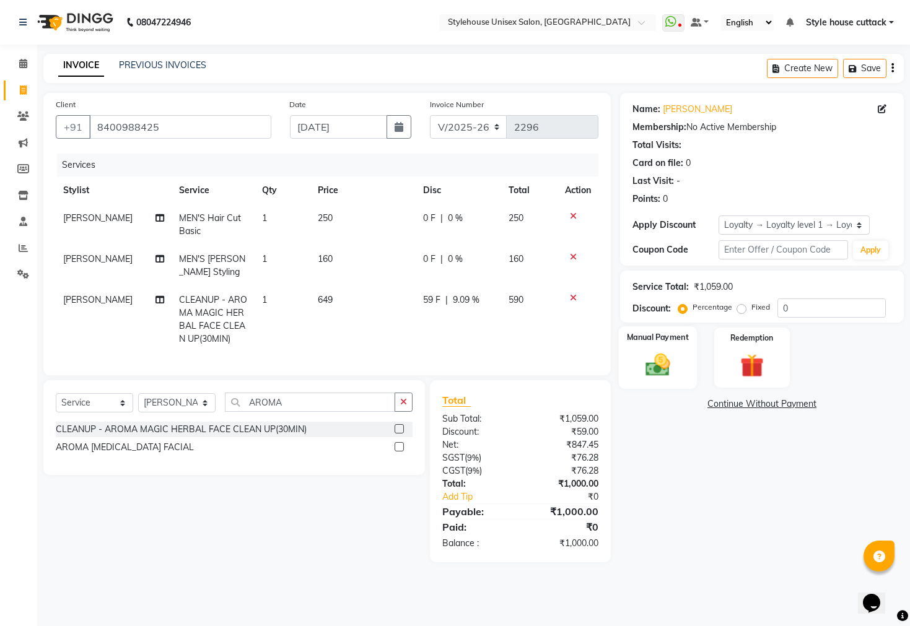
click at [650, 372] on img at bounding box center [658, 365] width 40 height 28
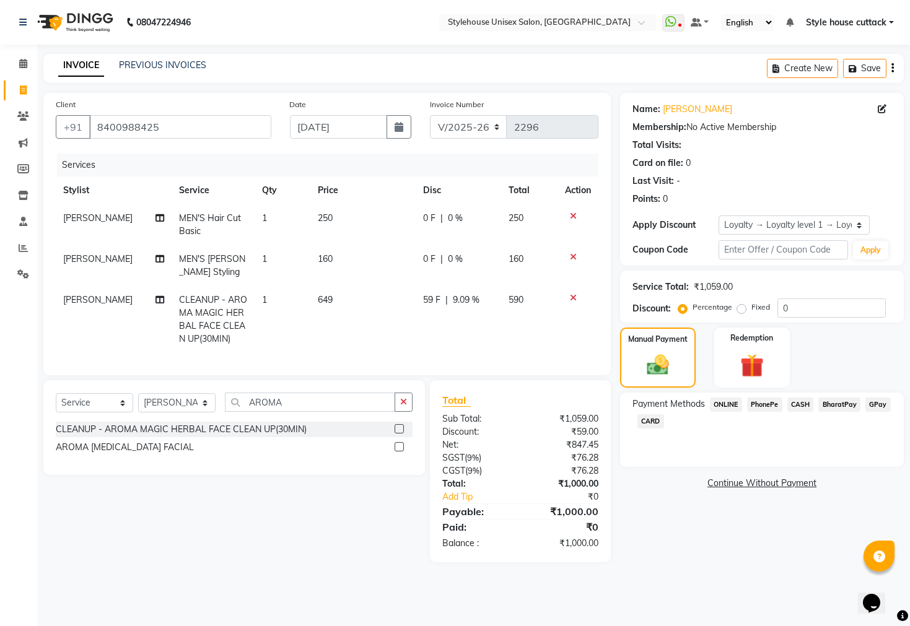
click at [765, 412] on span "PhonePe" at bounding box center [764, 405] width 35 height 14
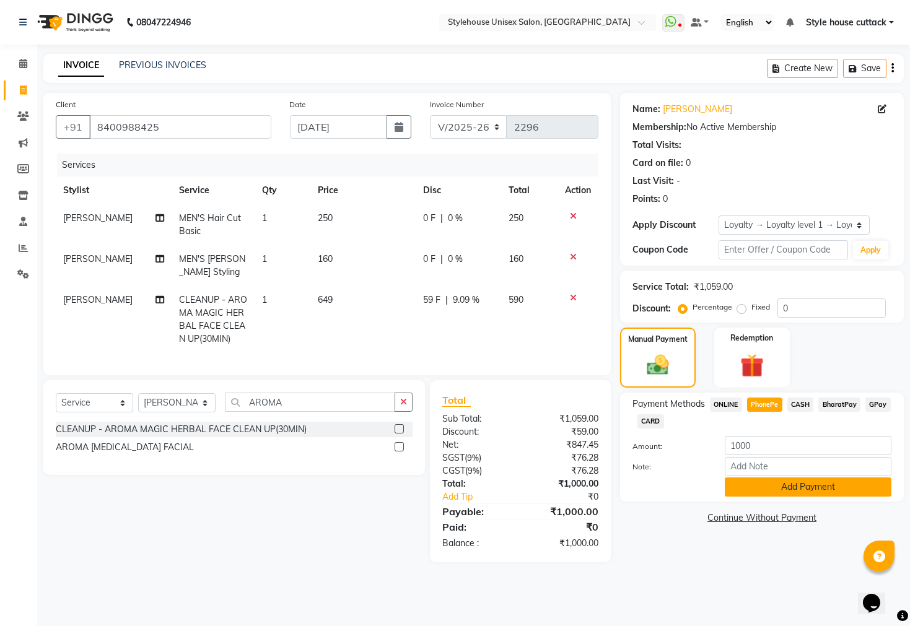
click at [779, 497] on button "Add Payment" at bounding box center [808, 487] width 167 height 19
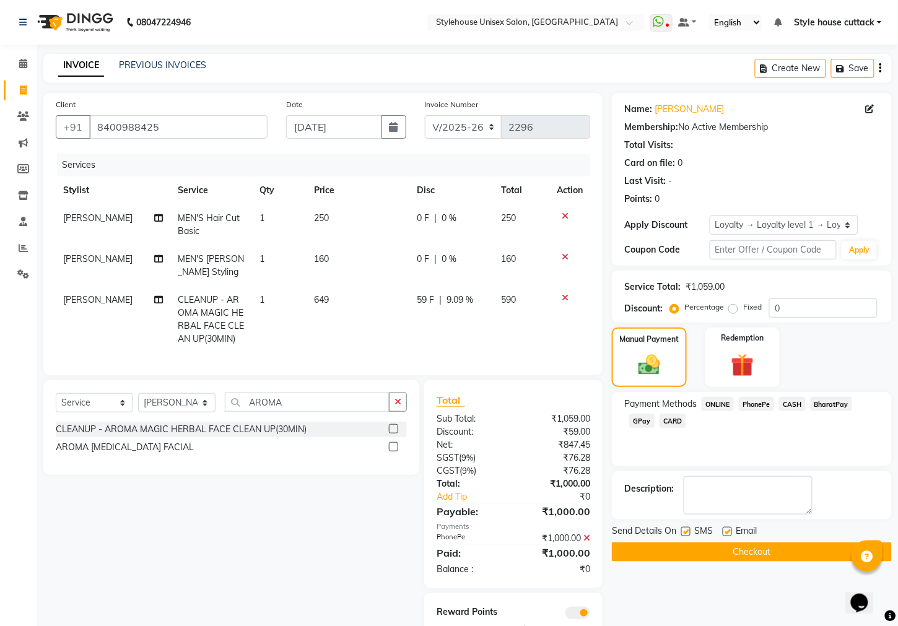
click at [767, 540] on div "Email" at bounding box center [745, 532] width 44 height 15
click at [762, 562] on button "Checkout" at bounding box center [752, 552] width 280 height 19
